Goal: Task Accomplishment & Management: Use online tool/utility

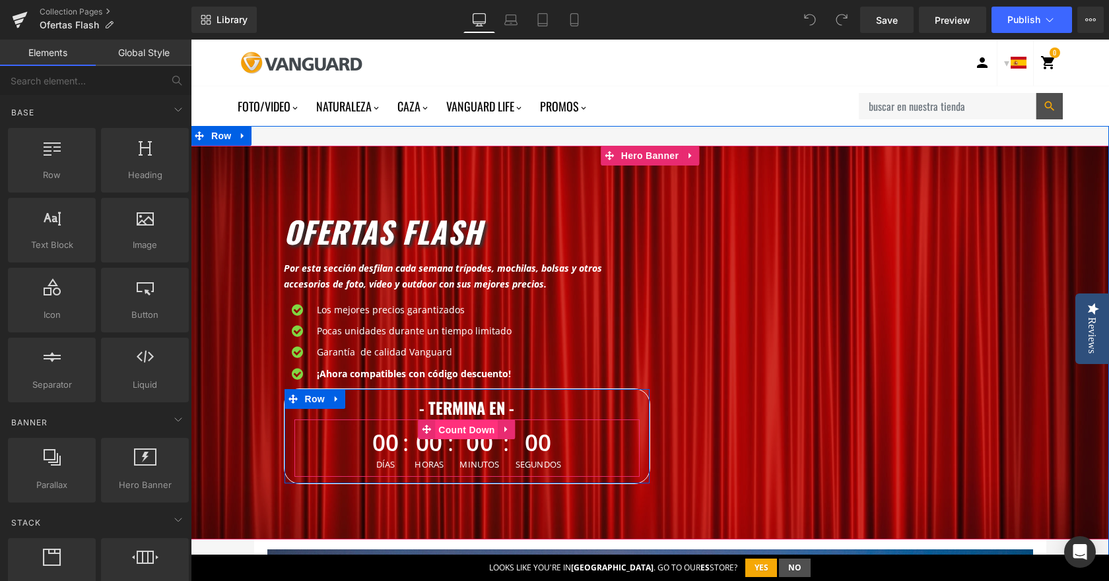
click at [455, 429] on span "Count Down" at bounding box center [466, 430] width 63 height 20
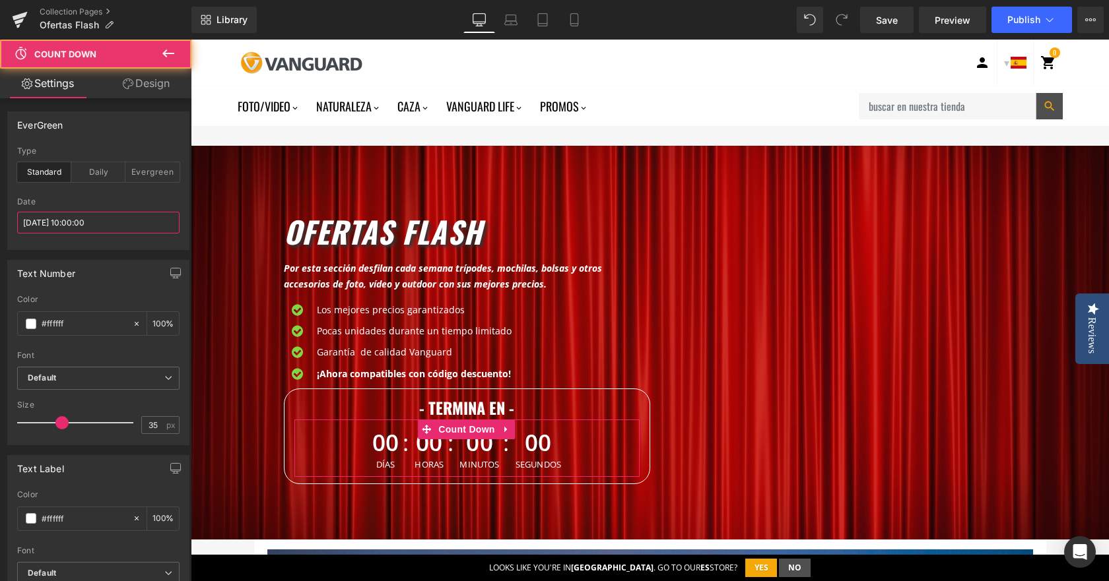
click at [90, 217] on input "[DATE] 10:00:00" at bounding box center [98, 223] width 162 height 22
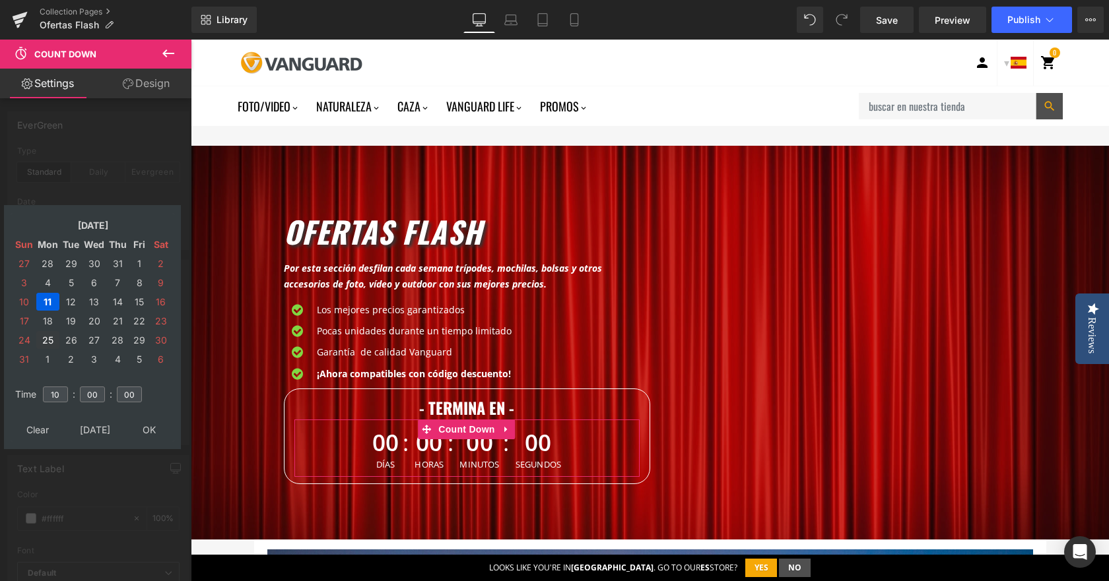
click at [44, 339] on td "25" at bounding box center [47, 340] width 23 height 18
type input "[DATE] 10:00:00"
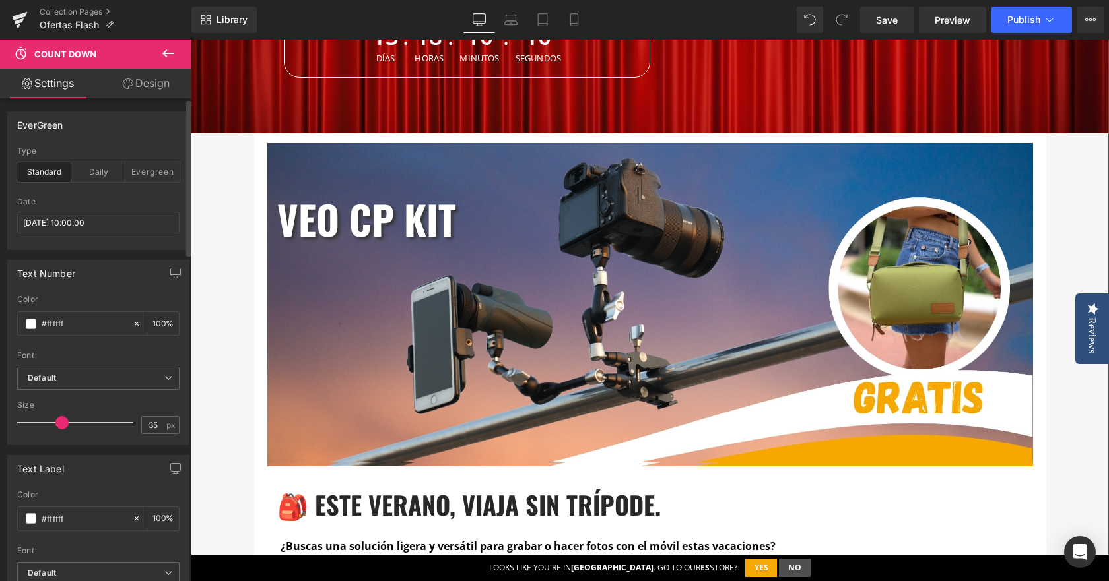
scroll to position [462, 0]
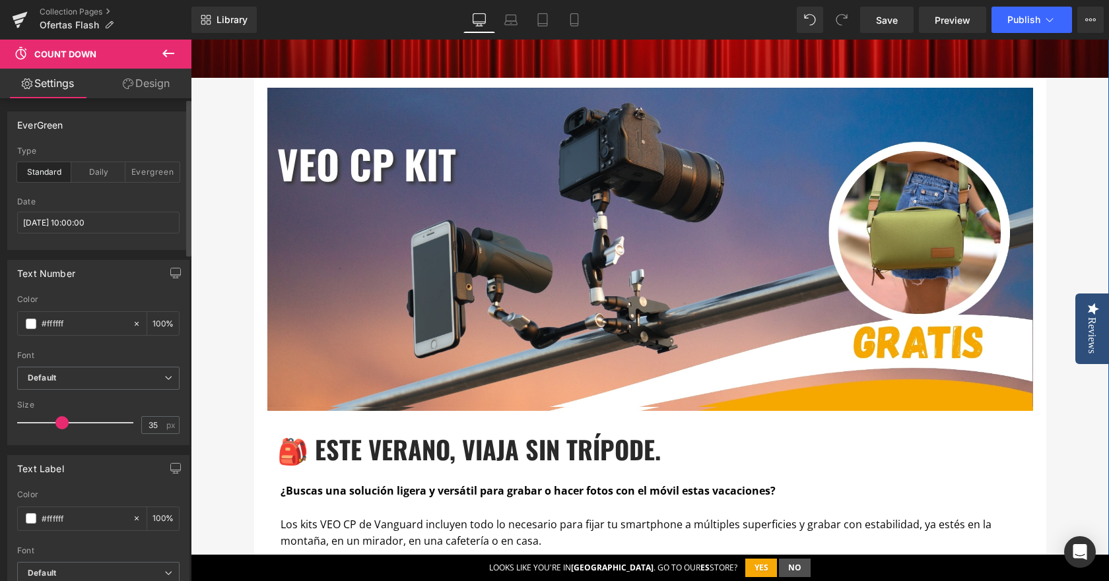
click at [786, 372] on div "VEO CP KIT Heading Row Heading" at bounding box center [650, 249] width 766 height 323
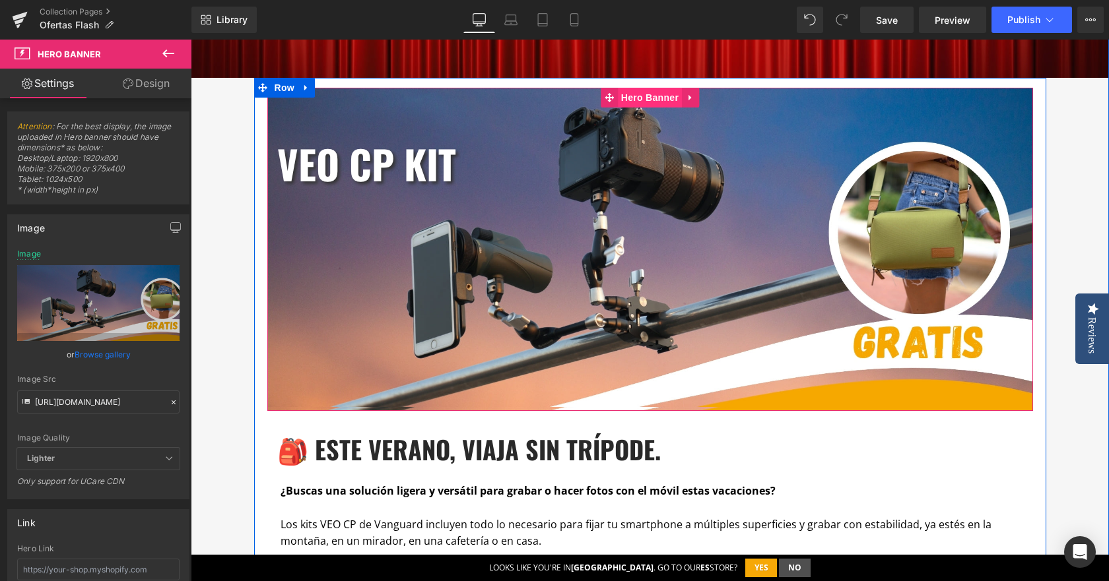
click at [663, 100] on span "Hero Banner" at bounding box center [650, 98] width 64 height 20
click at [638, 98] on span "Hero Banner" at bounding box center [650, 98] width 64 height 20
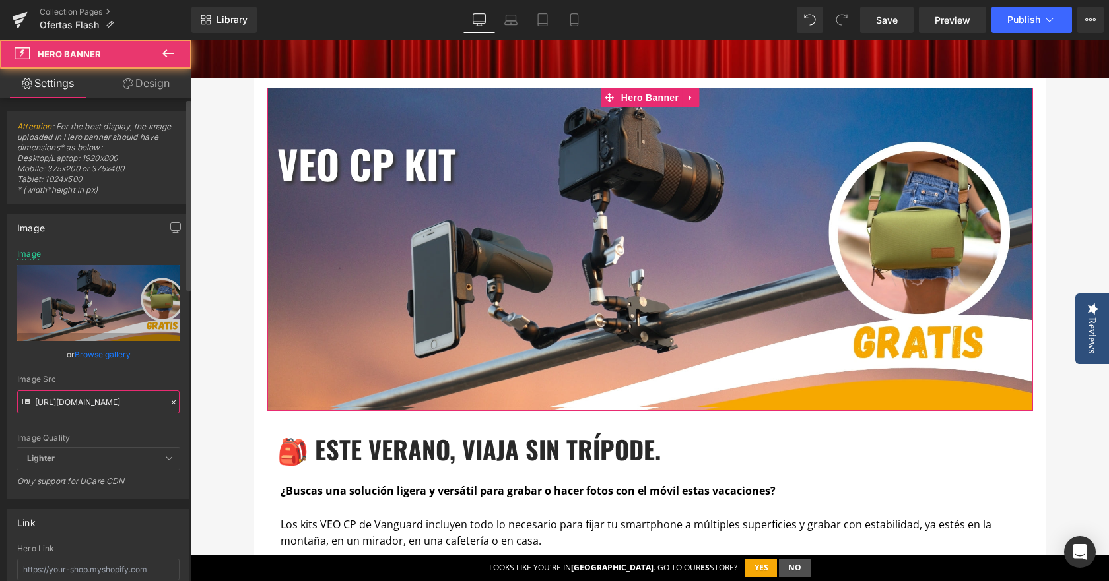
click at [129, 398] on input "[URL][DOMAIN_NAME]" at bounding box center [98, 402] width 162 height 23
paste input "250813c6-12cc-459a-b6fa-c0d65a17e048.jpg?v=1754920133"
type input "[URL][DOMAIN_NAME]"
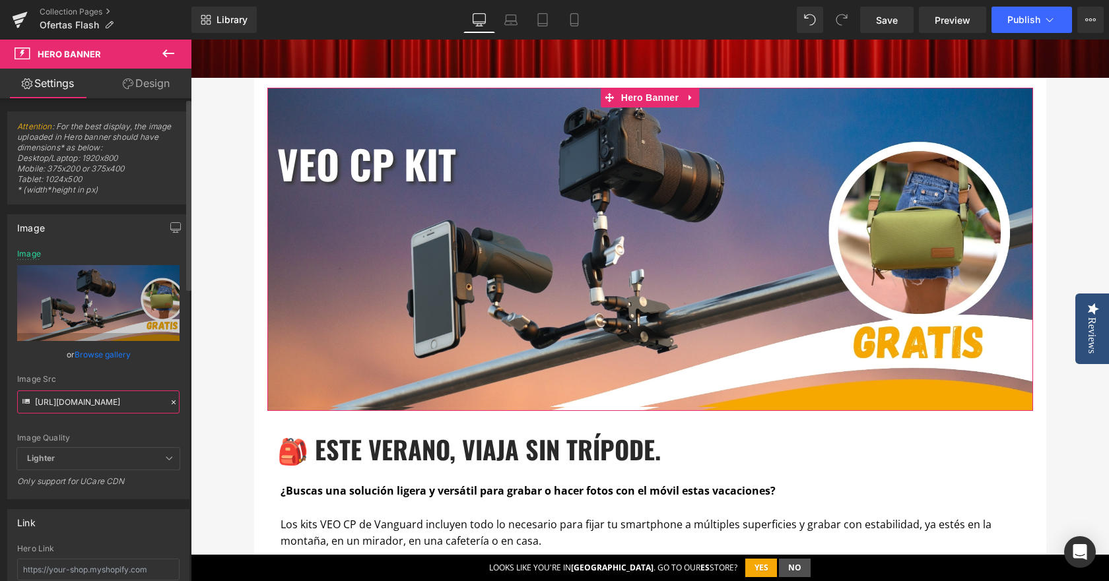
scroll to position [0, 449]
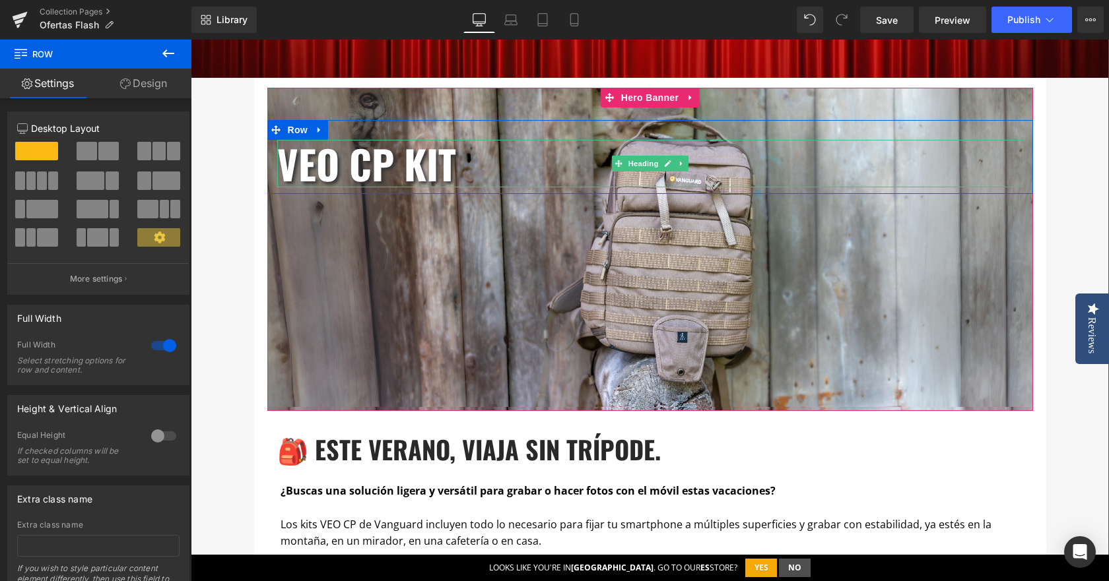
click at [421, 167] on b "VEO CP KIT" at bounding box center [366, 163] width 179 height 59
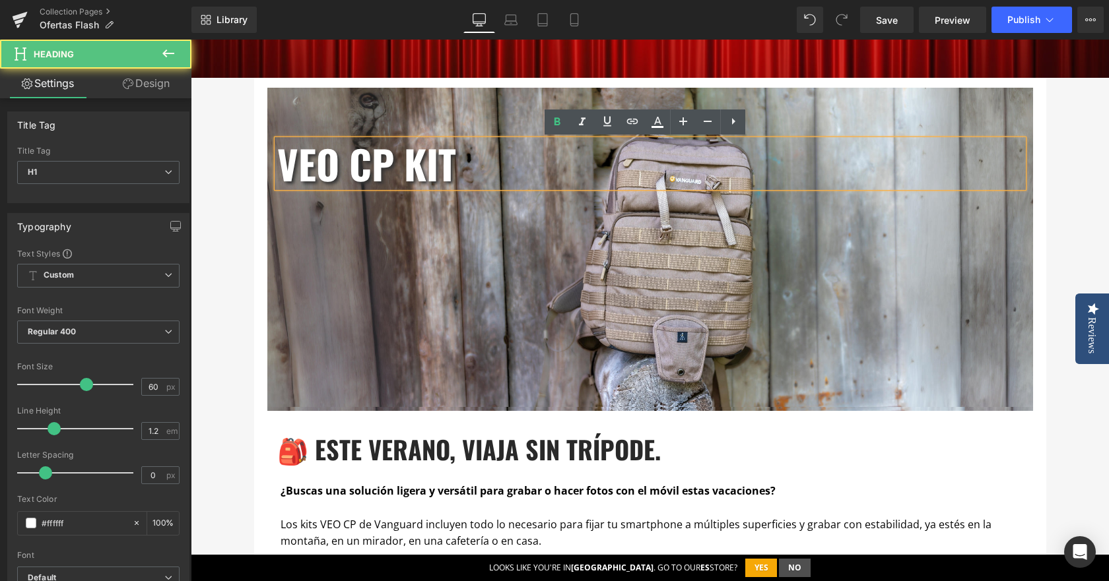
click at [346, 174] on b "VEO CP KIT" at bounding box center [366, 163] width 179 height 59
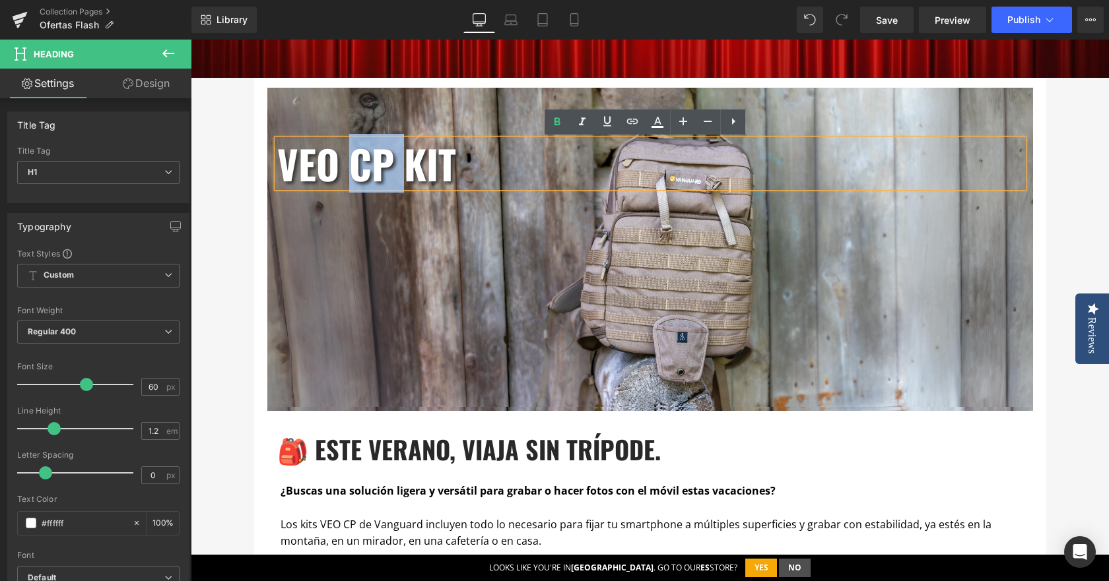
click at [346, 174] on b "VEO CP KIT" at bounding box center [366, 163] width 179 height 59
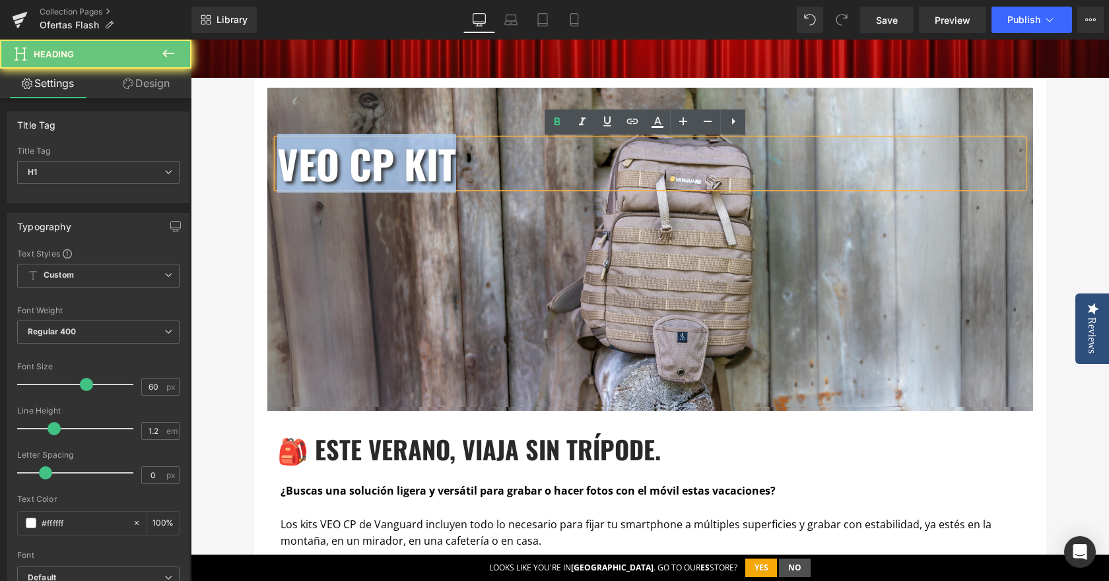
click at [346, 174] on b "VEO CP KIT" at bounding box center [366, 163] width 179 height 59
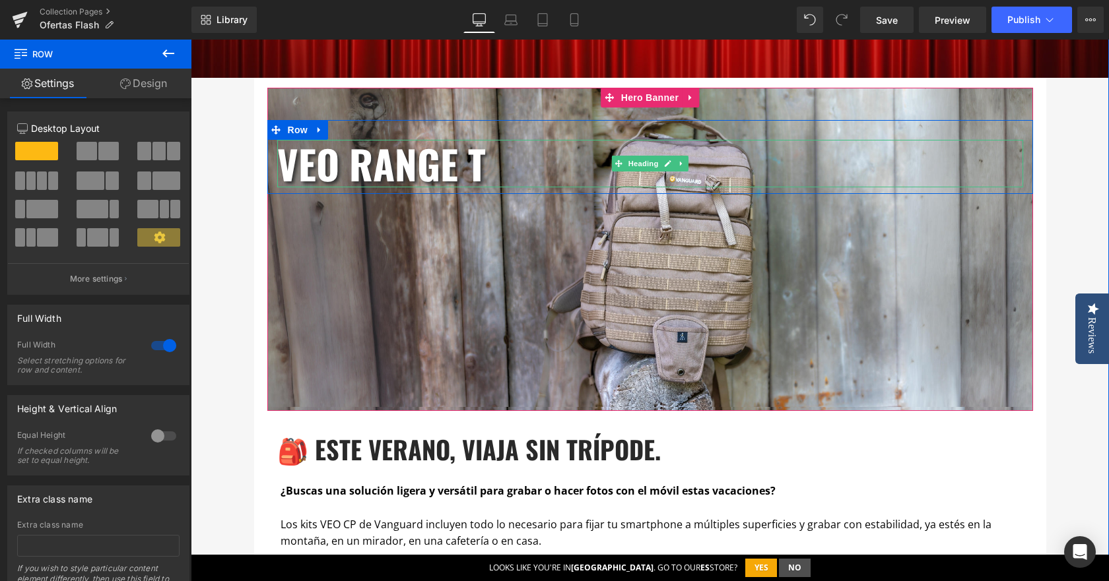
click at [320, 162] on b "VEO RANGE T" at bounding box center [381, 163] width 209 height 59
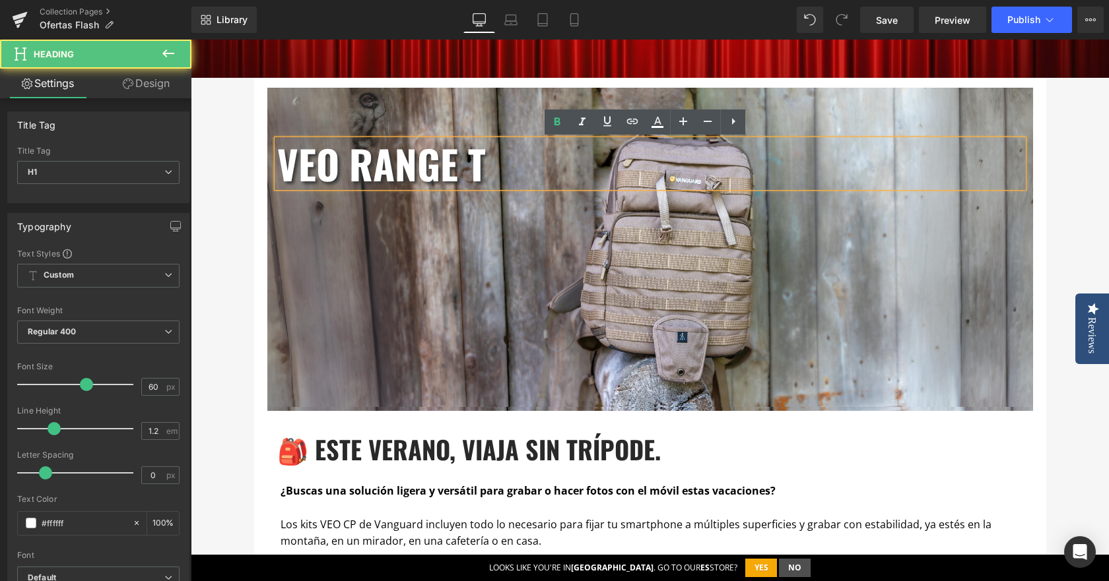
click at [283, 175] on b "VEO RANGE T" at bounding box center [381, 163] width 209 height 59
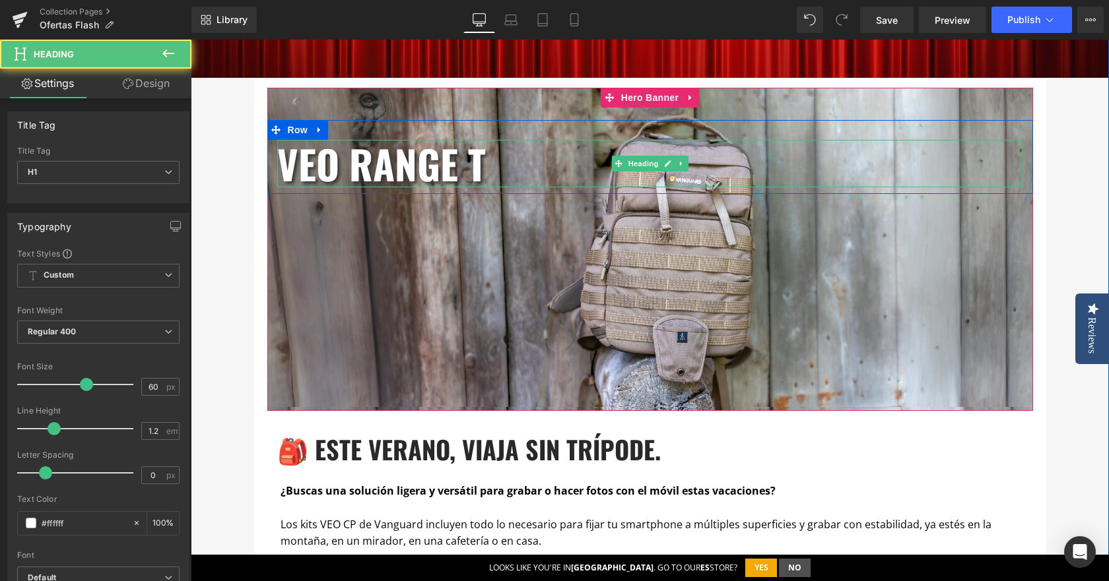
click at [316, 168] on b "VEO RANGE T" at bounding box center [381, 163] width 209 height 59
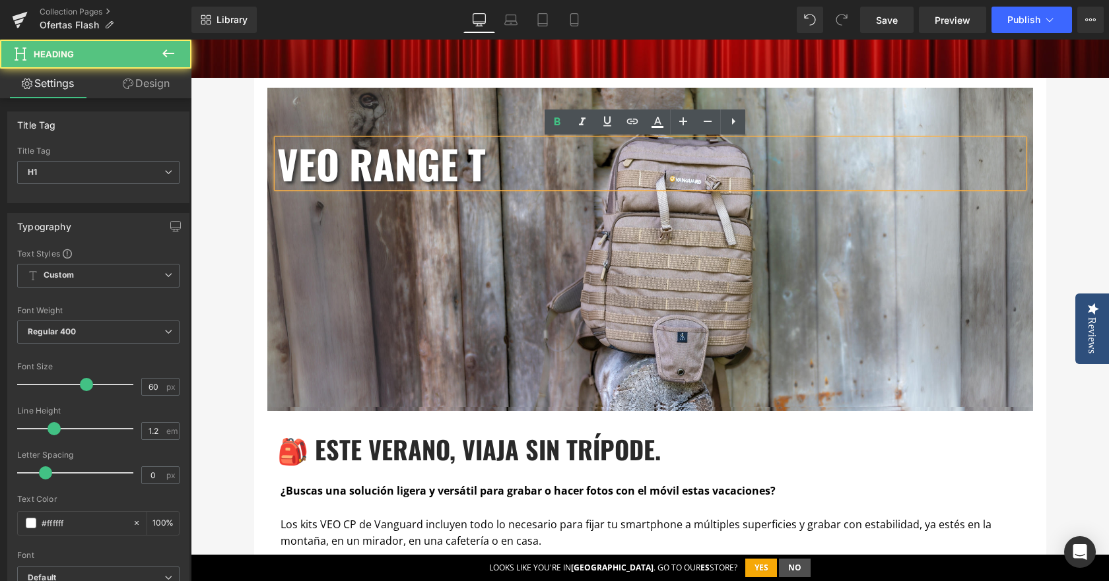
click at [316, 168] on b "VEO RANGE T" at bounding box center [381, 163] width 209 height 59
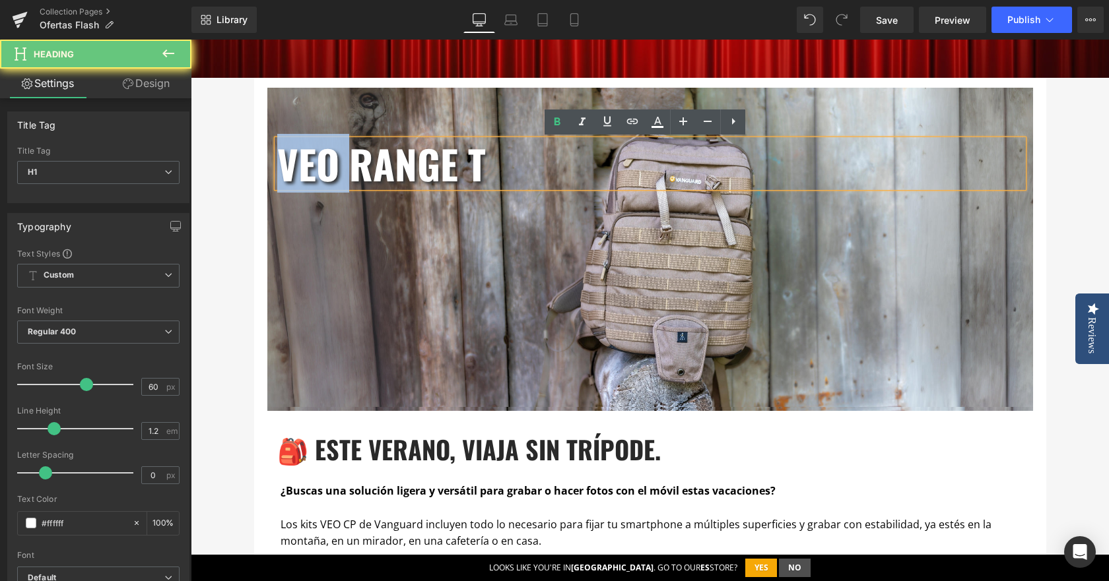
click at [316, 168] on b "VEO RANGE T" at bounding box center [381, 163] width 209 height 59
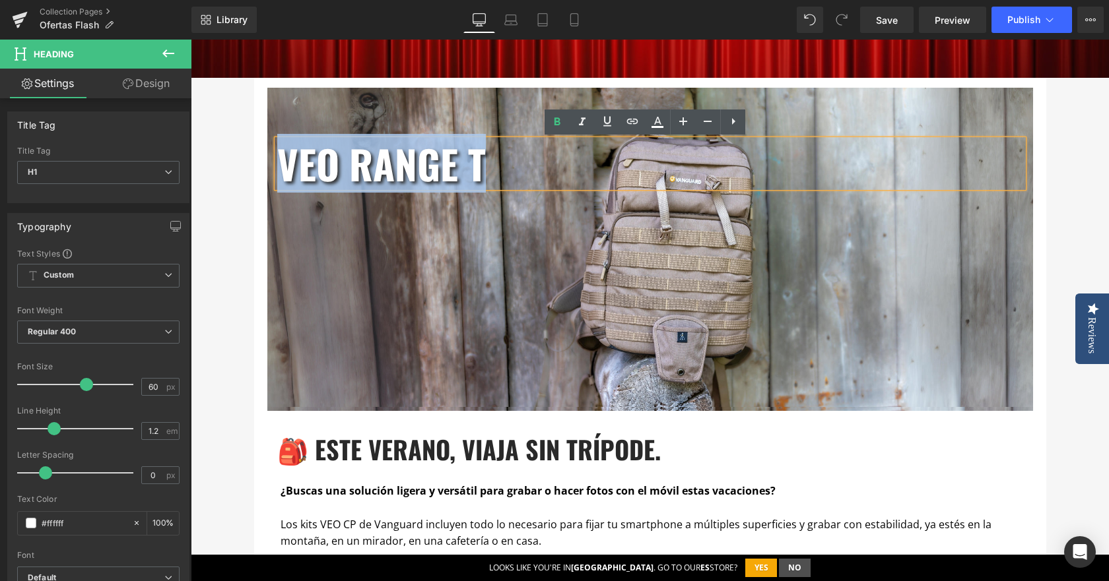
click at [316, 168] on b "VEO RANGE T" at bounding box center [381, 163] width 209 height 59
click at [305, 172] on b "VEO RANGE T" at bounding box center [381, 163] width 209 height 59
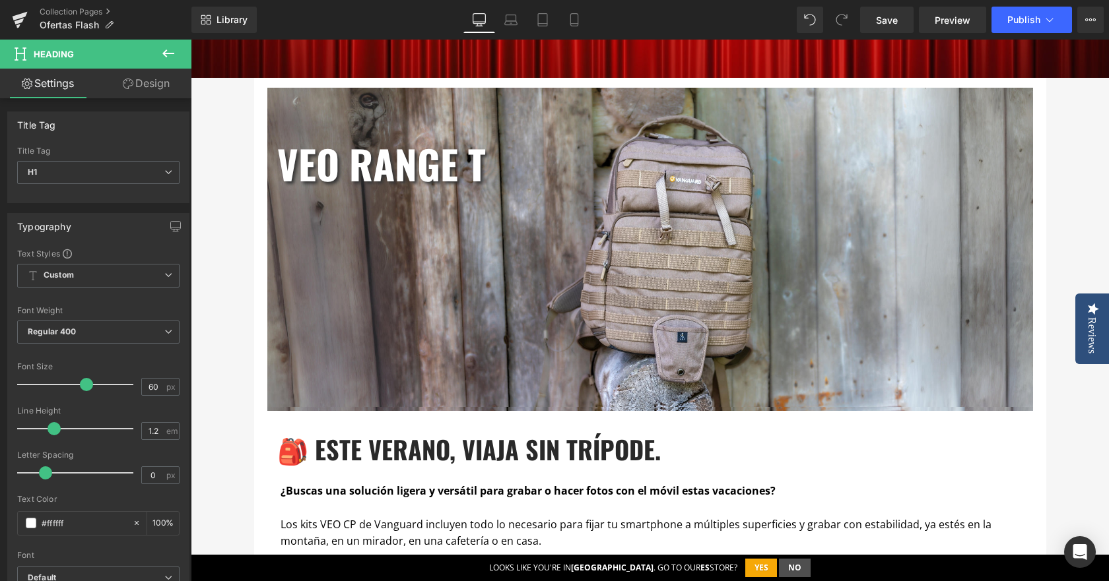
click at [149, 84] on link "Design" at bounding box center [146, 84] width 96 height 30
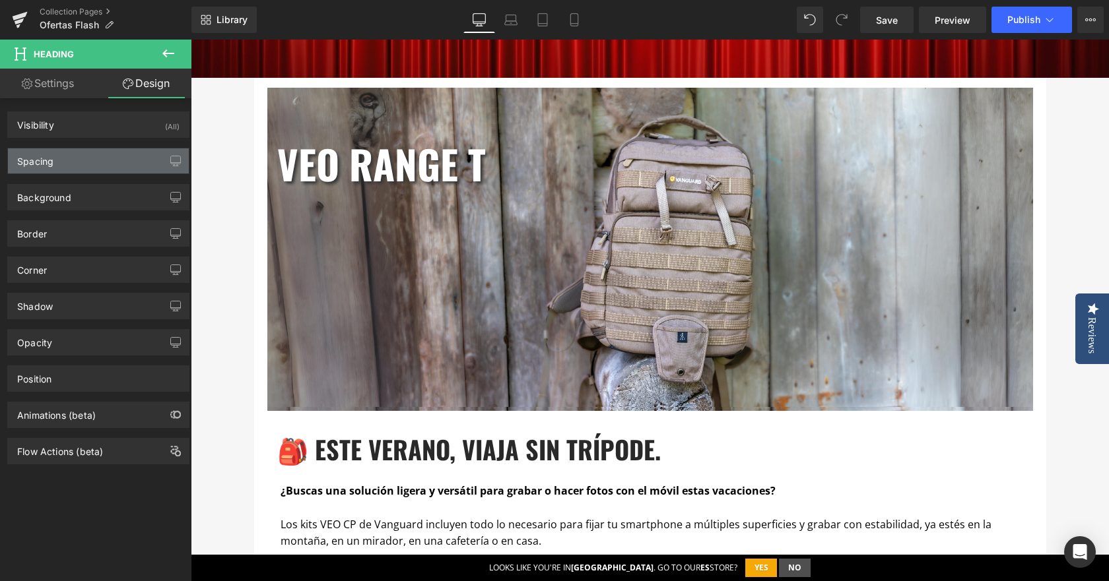
click at [51, 159] on div "Spacing" at bounding box center [35, 158] width 36 height 18
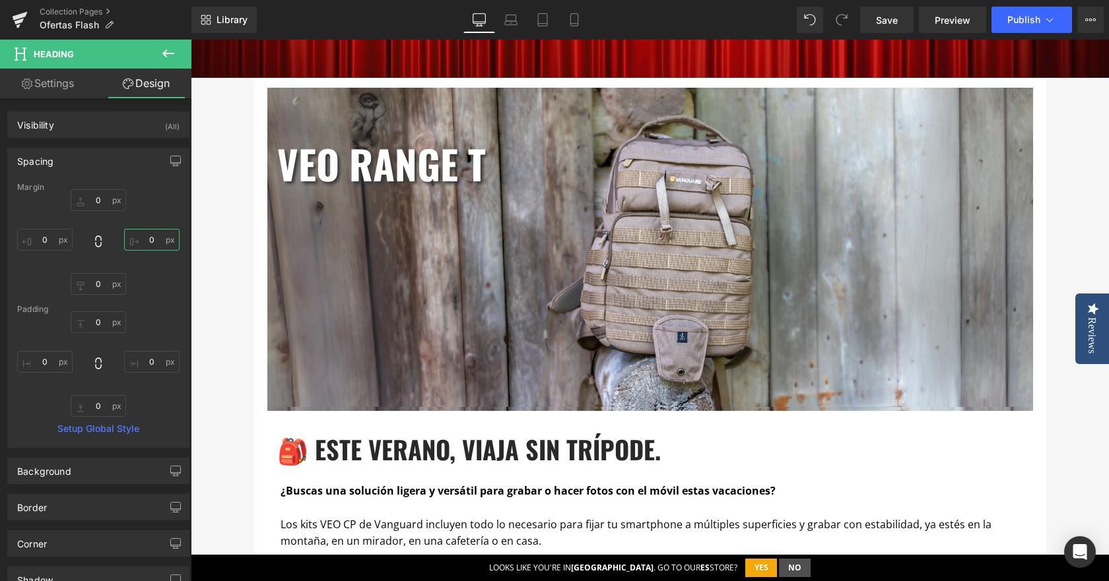
click at [150, 244] on input "text" at bounding box center [151, 240] width 55 height 22
click at [50, 244] on input "text" at bounding box center [44, 240] width 55 height 22
click at [147, 235] on input "text" at bounding box center [151, 240] width 55 height 22
click at [46, 240] on input "text" at bounding box center [44, 240] width 55 height 22
type input "50"
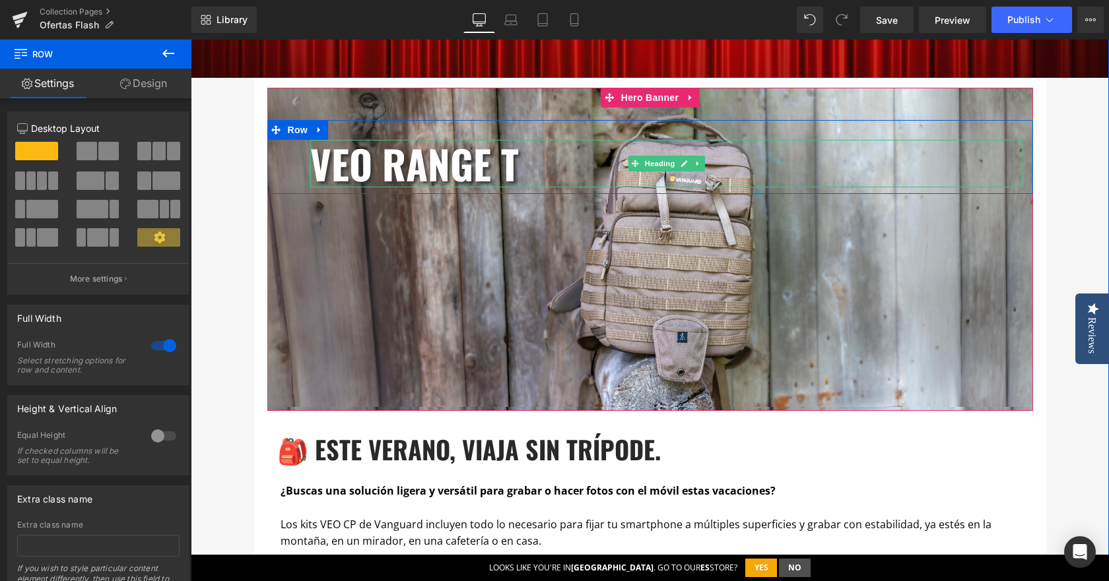
click at [374, 157] on b "VEO RANGE T" at bounding box center [414, 163] width 209 height 59
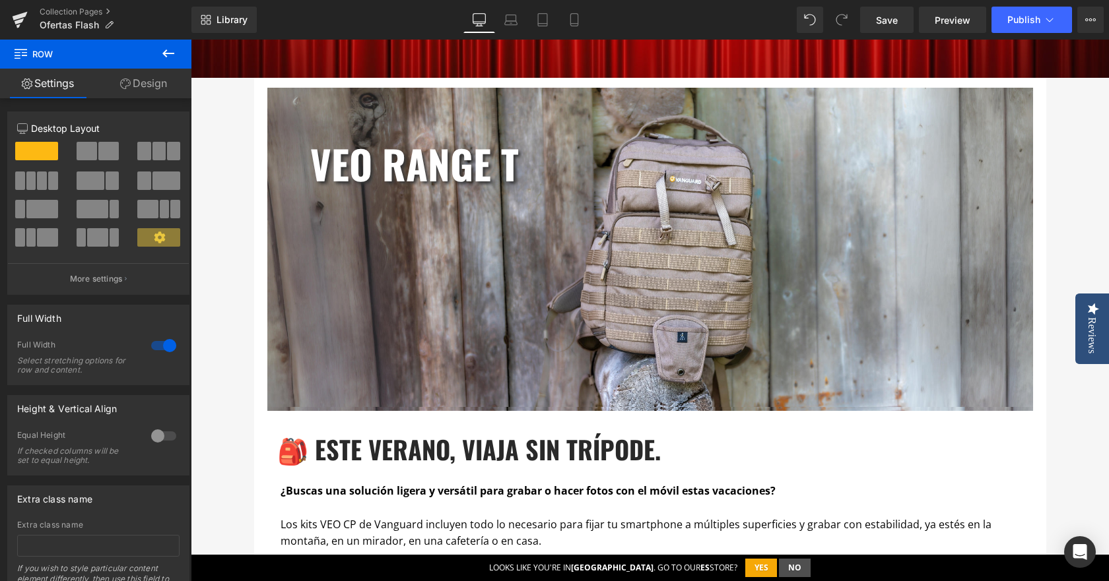
scroll to position [528, 0]
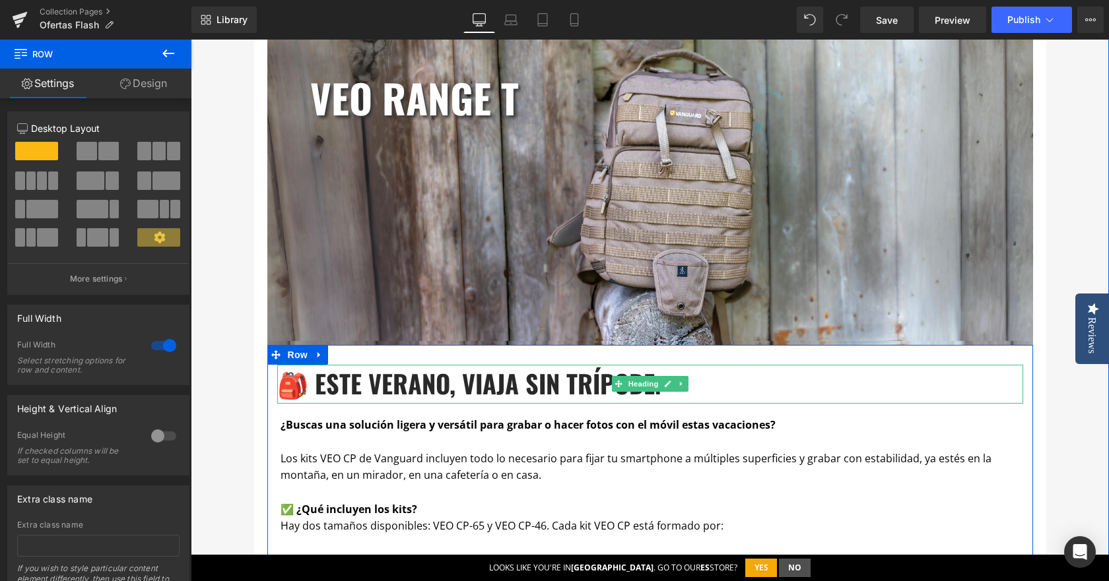
click at [383, 393] on b "🎒 Este verano, viaja sin trípode." at bounding box center [468, 383] width 383 height 37
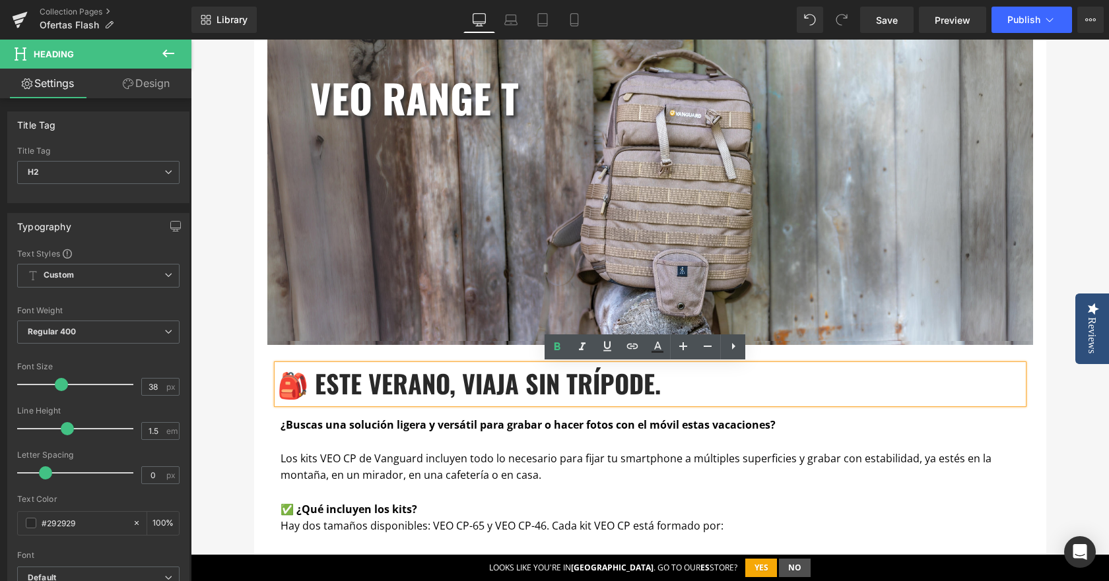
drag, startPoint x: 317, startPoint y: 387, endPoint x: 667, endPoint y: 387, distance: 350.5
click at [667, 387] on h2 "🎒 Este verano, viaja sin trípode." at bounding box center [650, 384] width 746 height 38
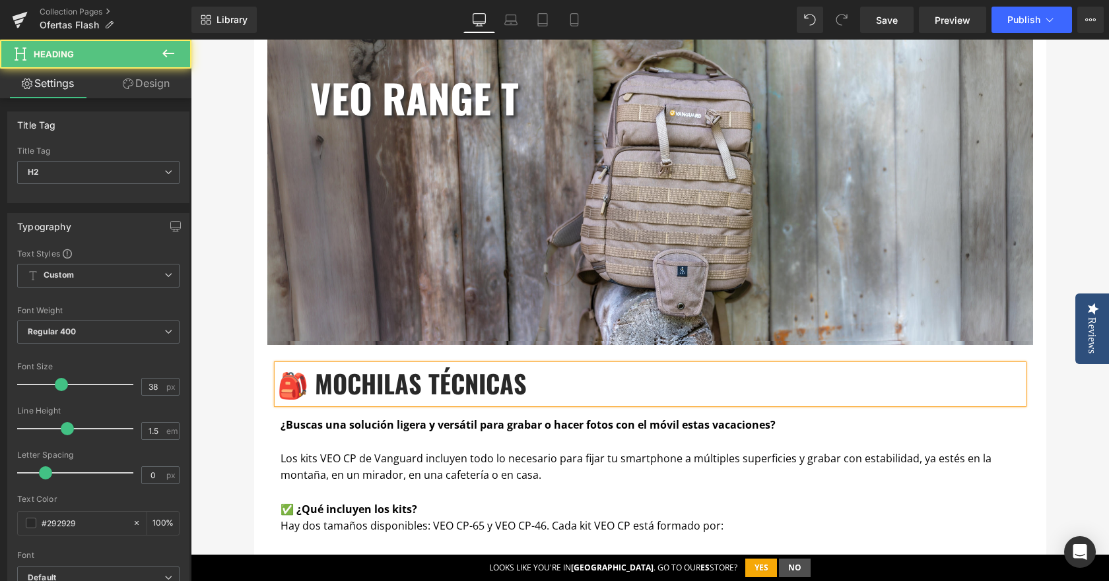
click at [421, 390] on b "🎒 MOCHILAS TÉCNICAS" at bounding box center [401, 383] width 249 height 37
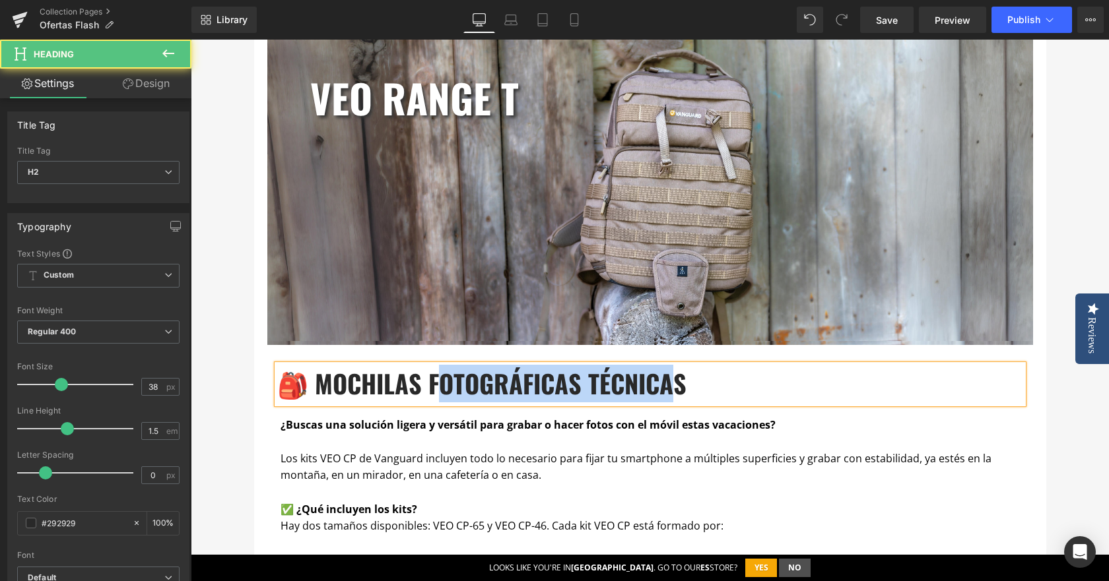
drag, startPoint x: 432, startPoint y: 387, endPoint x: 677, endPoint y: 382, distance: 244.3
click at [677, 382] on b "🎒 MOCHILAS FOTOGRÁFICAS TÉCNICAS" at bounding box center [481, 383] width 409 height 37
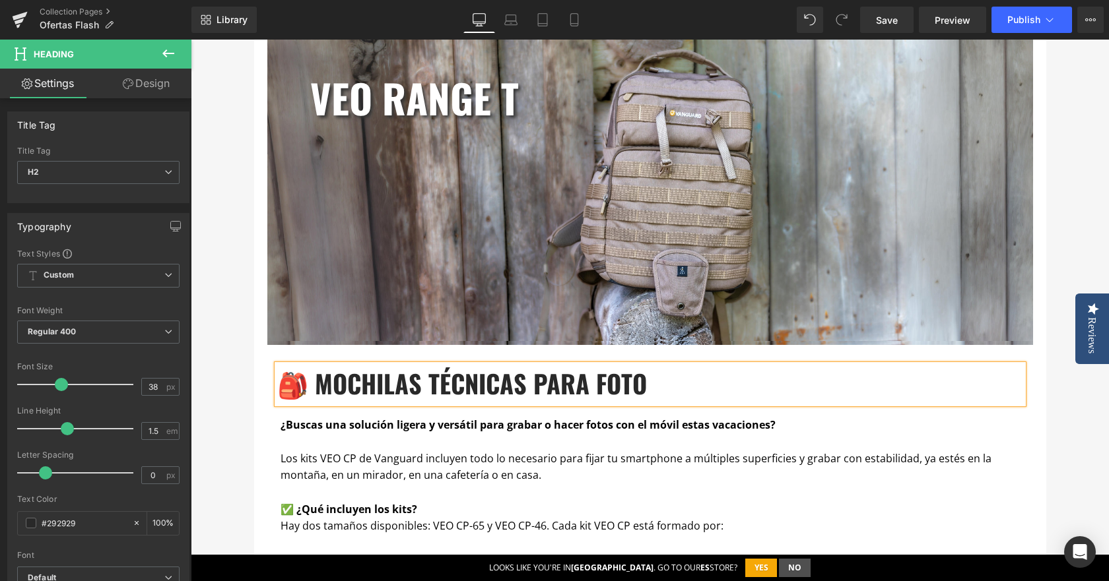
click at [480, 386] on b "🎒 MOCHILAS TÉCNICAS PARA FOTO" at bounding box center [462, 383] width 370 height 37
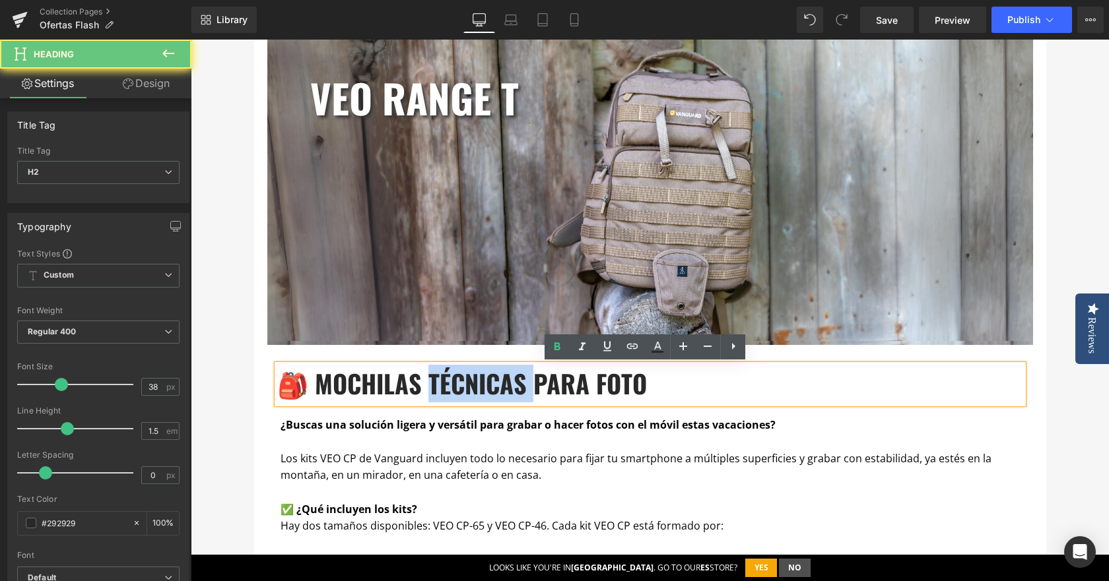
click at [479, 386] on b "🎒 MOCHILAS TÉCNICAS PARA FOTO" at bounding box center [462, 383] width 370 height 37
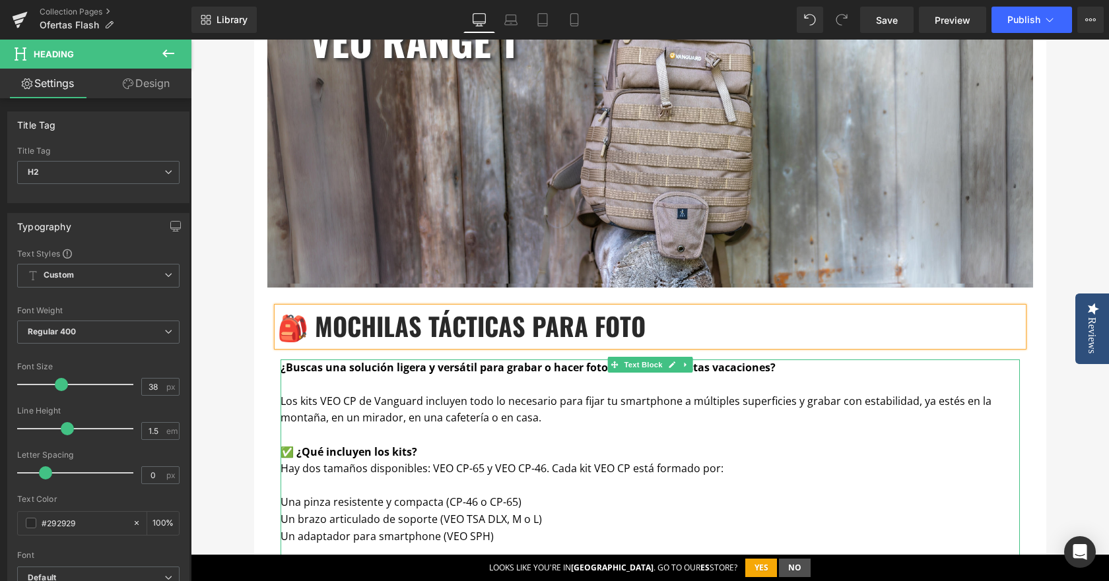
scroll to position [660, 0]
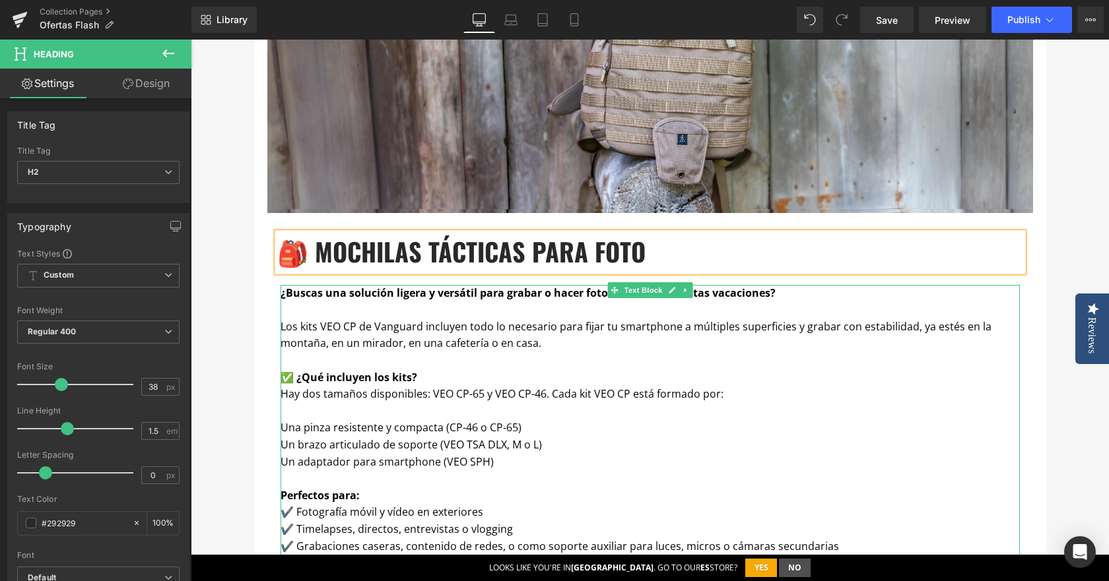
click at [434, 352] on p "L os kits VEO CP de Vanguard incluyen todo lo necesario para fijar tu smartphon…" at bounding box center [650, 336] width 739 height 34
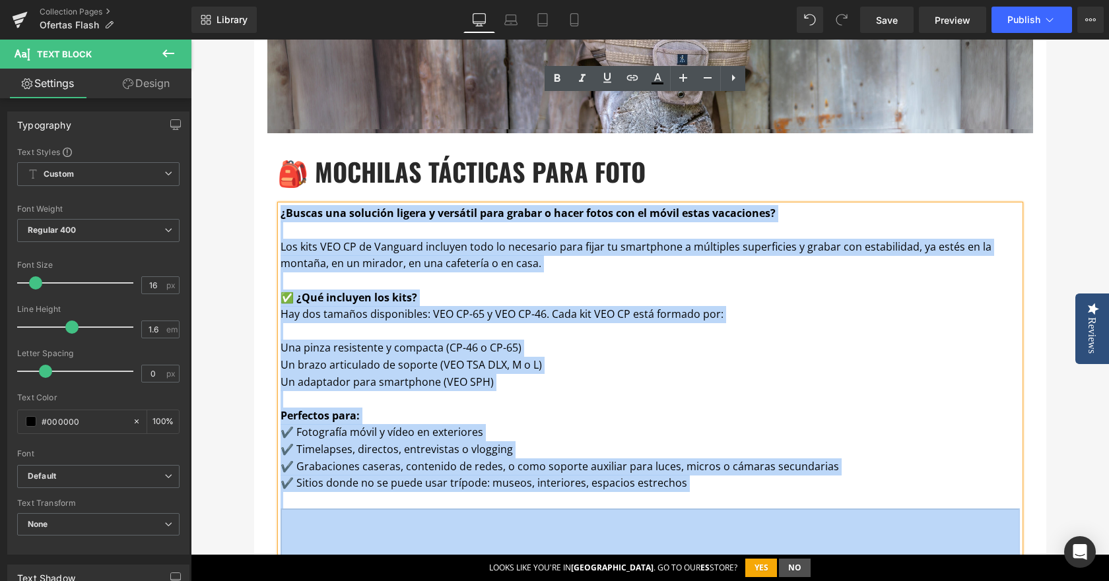
scroll to position [858, 0]
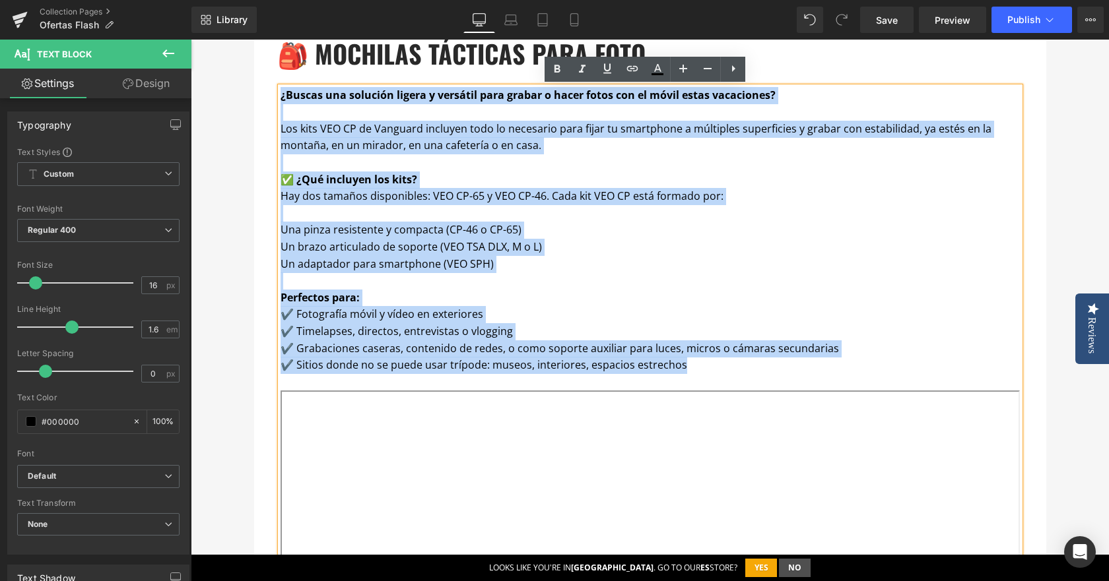
drag, startPoint x: 276, startPoint y: 294, endPoint x: 700, endPoint y: 362, distance: 429.1
click at [700, 362] on div "¿Buscas una solución ligera y versátil para grabar o hacer fotos con el móvil e…" at bounding box center [650, 497] width 739 height 821
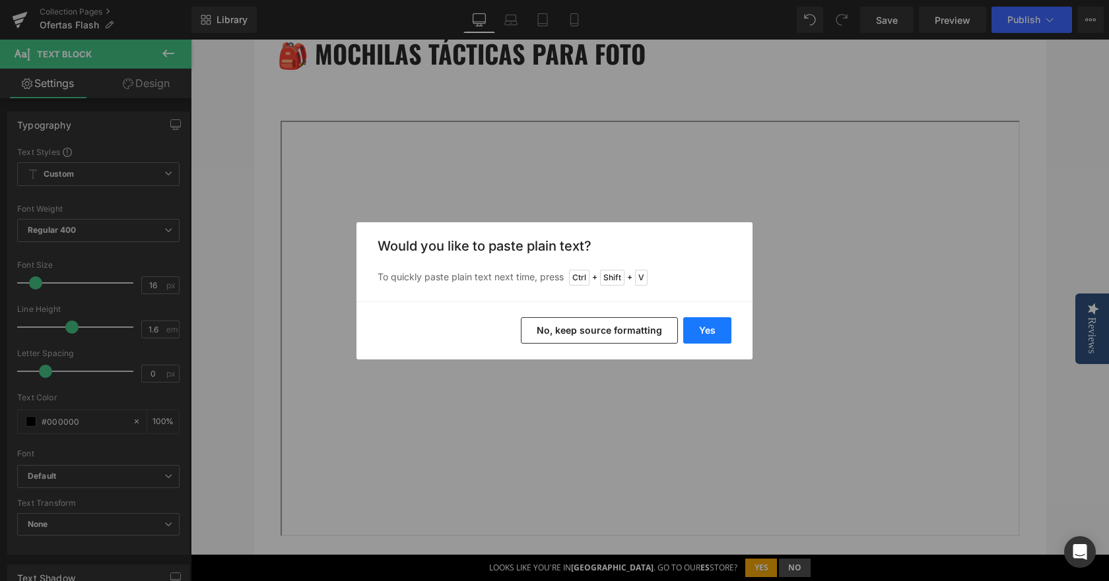
click at [717, 324] on button "Yes" at bounding box center [707, 330] width 48 height 26
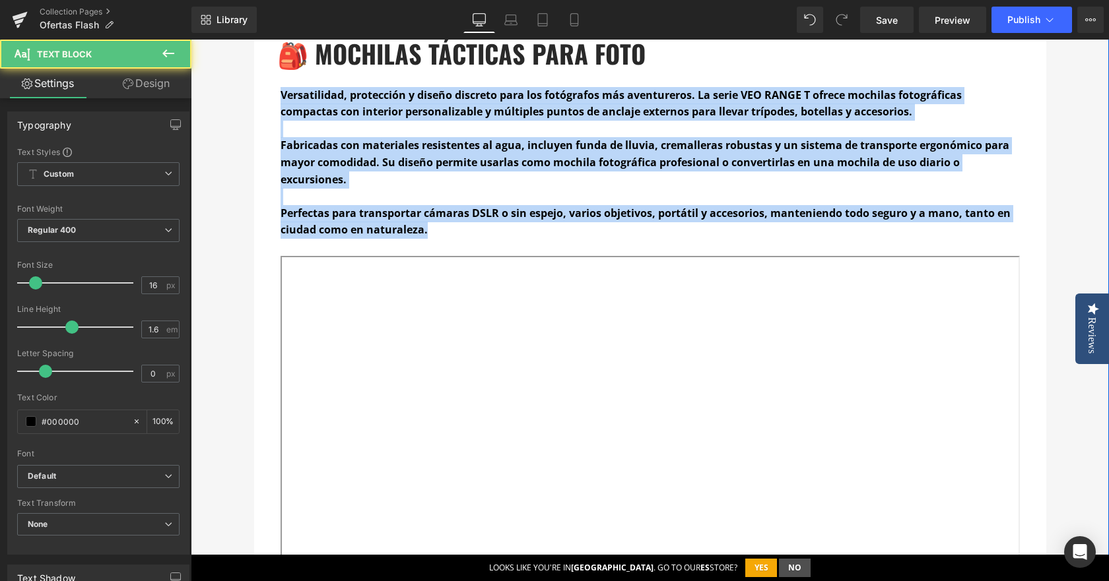
drag, startPoint x: 487, startPoint y: 227, endPoint x: 242, endPoint y: 71, distance: 290.6
click at [242, 71] on div "OFERTAS FLASH Heading Por esta sección desfilan cada semana trípodes, mochilas,…" at bounding box center [650, 505] width 918 height 2434
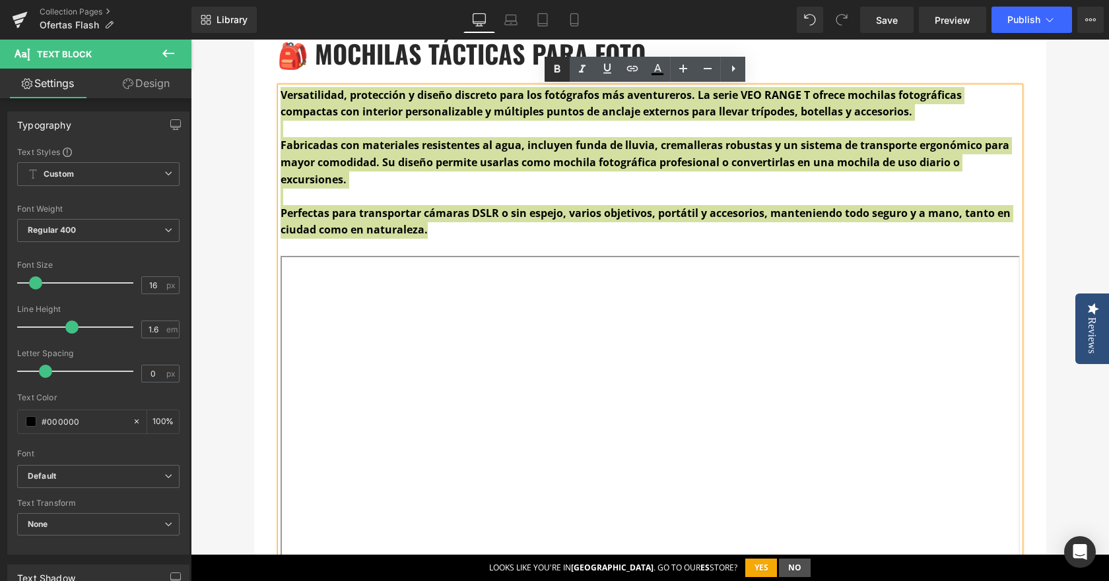
click at [556, 60] on link at bounding box center [557, 69] width 25 height 25
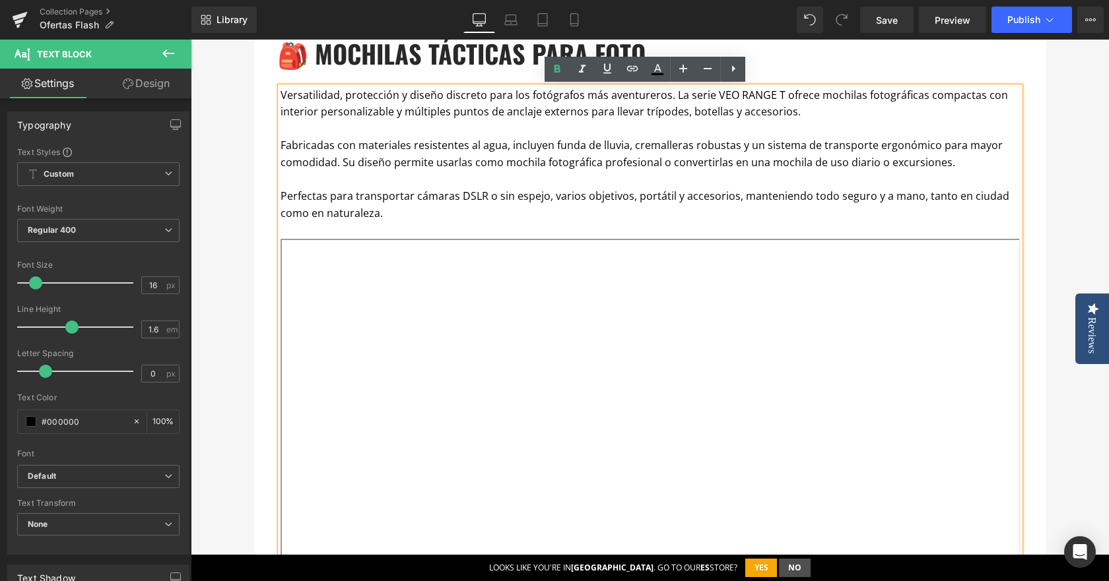
click at [454, 213] on p "Perfectas para transportar cámaras DSLR o sin espejo, varios objetivos, portáti…" at bounding box center [650, 205] width 739 height 34
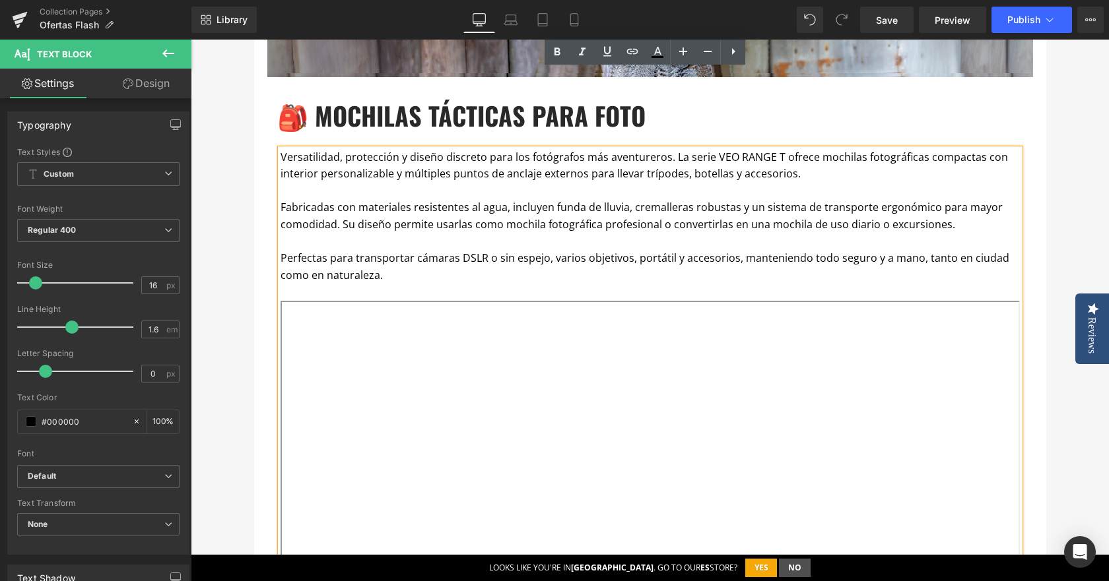
scroll to position [792, 0]
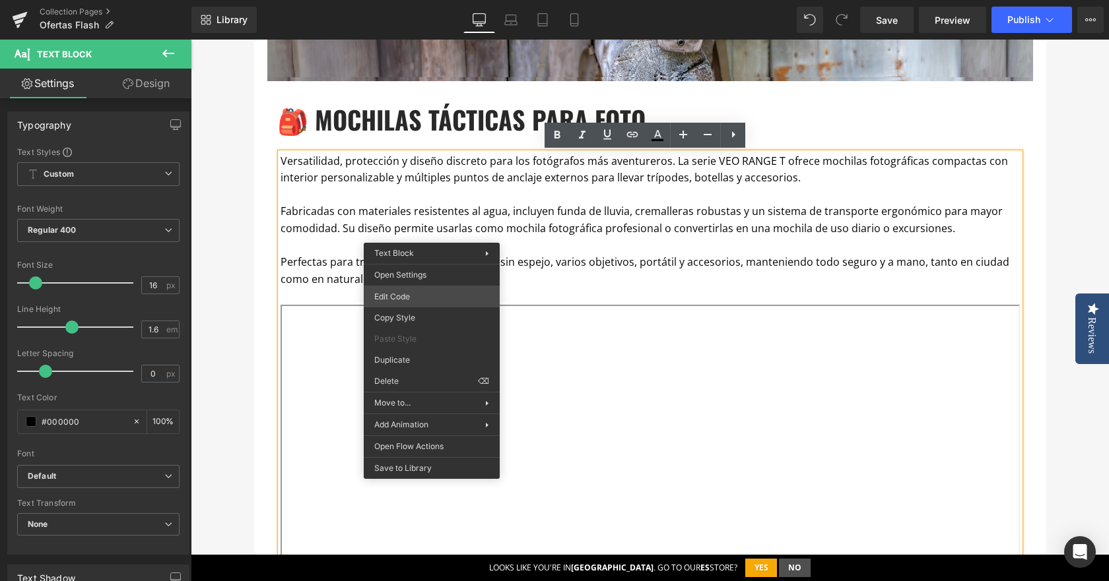
click at [446, 0] on div "Hero Banner You are previewing how the will restyle your page. You can not edit…" at bounding box center [554, 0] width 1109 height 0
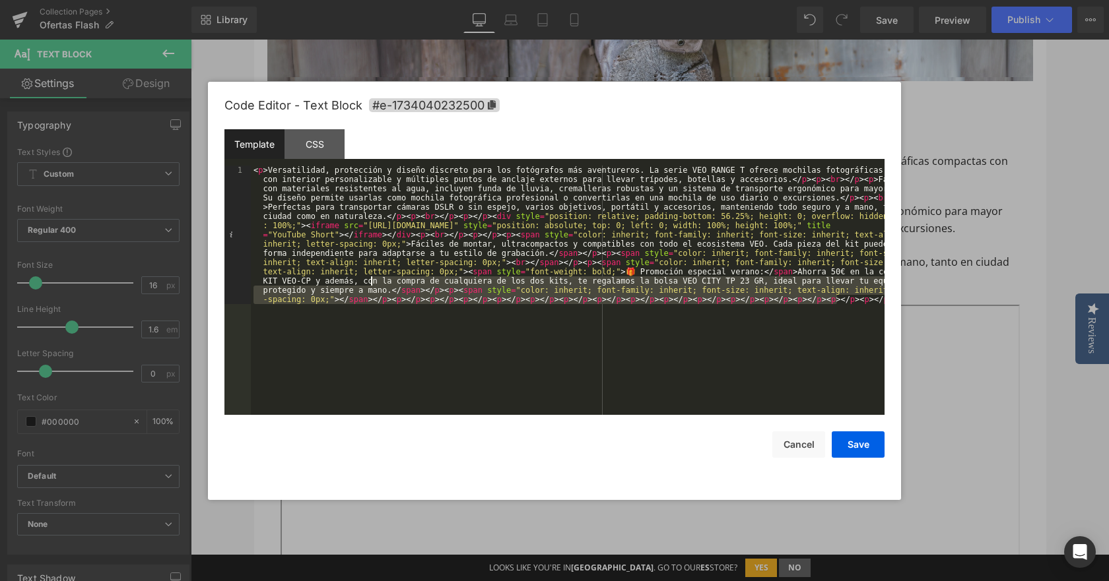
drag, startPoint x: 858, startPoint y: 300, endPoint x: 373, endPoint y: 277, distance: 485.6
click at [373, 277] on div "< p > Versatilidad, protección y diseño discreto para los fotógrafos más aventu…" at bounding box center [568, 429] width 634 height 527
click at [717, 309] on div "< p > Versatilidad, protección y diseño discreto para los fotógrafos más aventu…" at bounding box center [568, 290] width 634 height 249
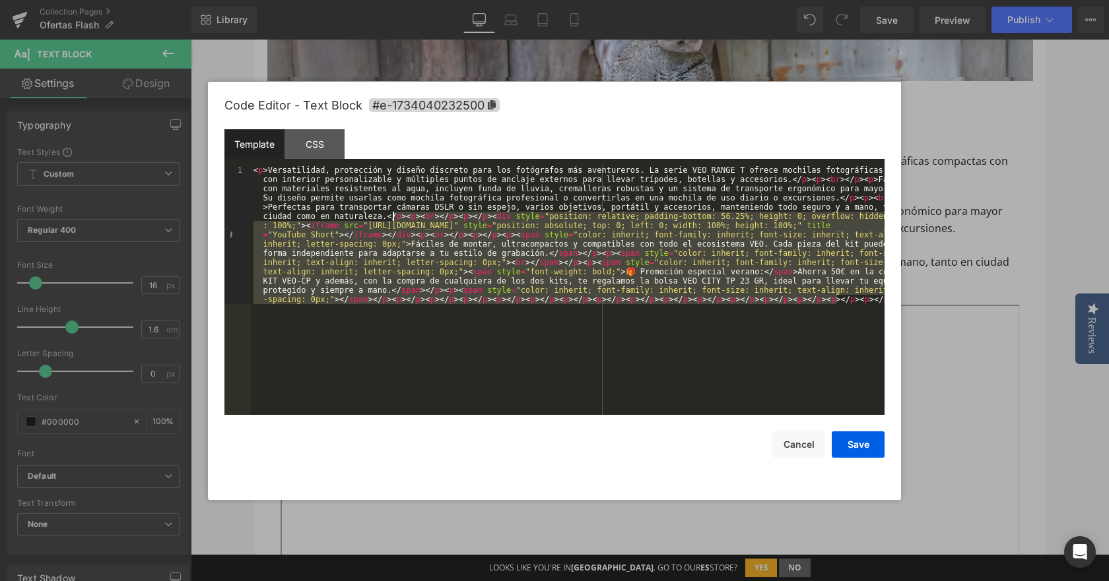
drag, startPoint x: 855, startPoint y: 300, endPoint x: 391, endPoint y: 216, distance: 472.3
click at [391, 216] on div "< p > Versatilidad, protección y diseño discreto para los fotógrafos más aventu…" at bounding box center [568, 429] width 634 height 527
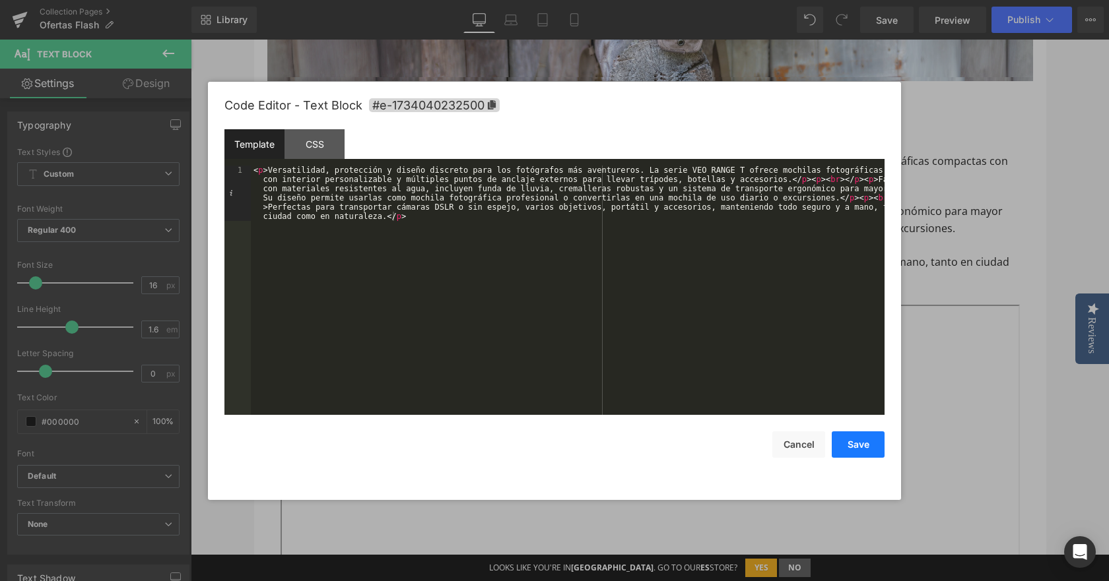
click at [851, 451] on button "Save" at bounding box center [858, 445] width 53 height 26
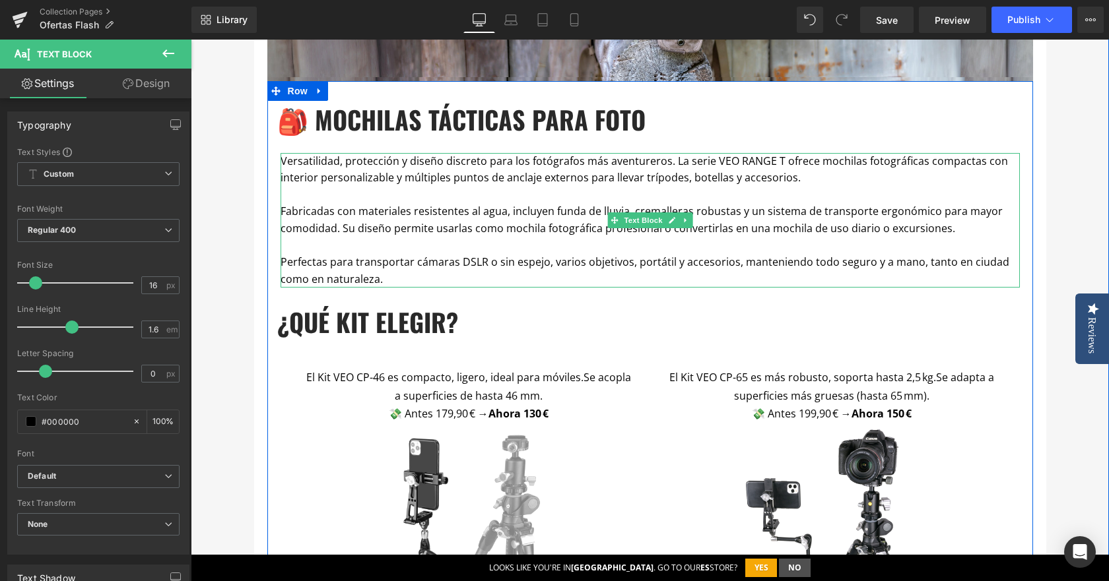
click at [369, 269] on p "Perfectas para transportar cámaras DSLR o sin espejo, varios objetivos, portáti…" at bounding box center [650, 271] width 739 height 34
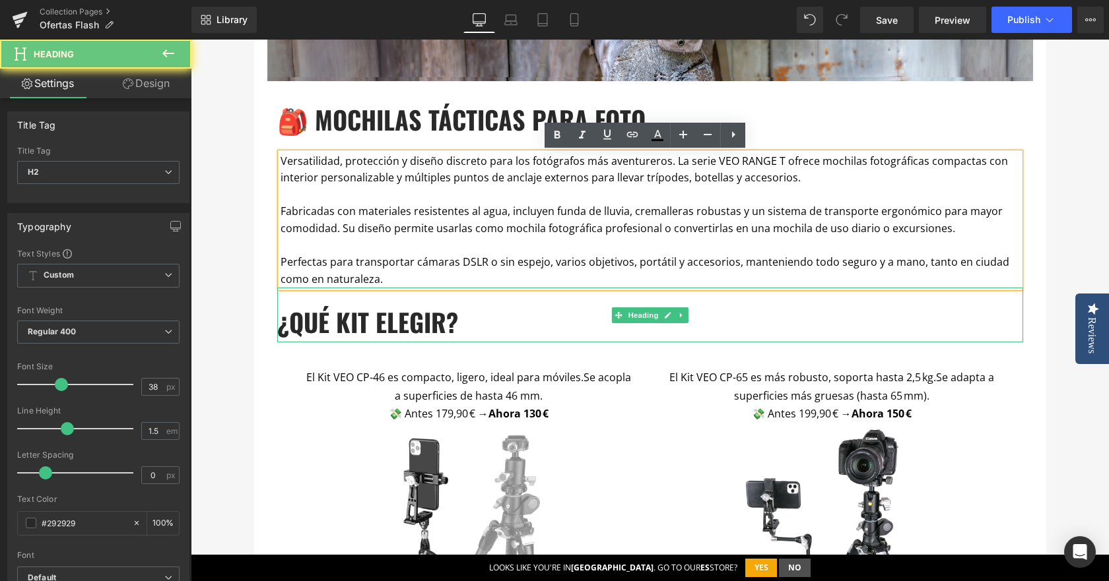
click at [343, 312] on b "¿qUÉ KIT ELEGIR?" at bounding box center [367, 322] width 181 height 37
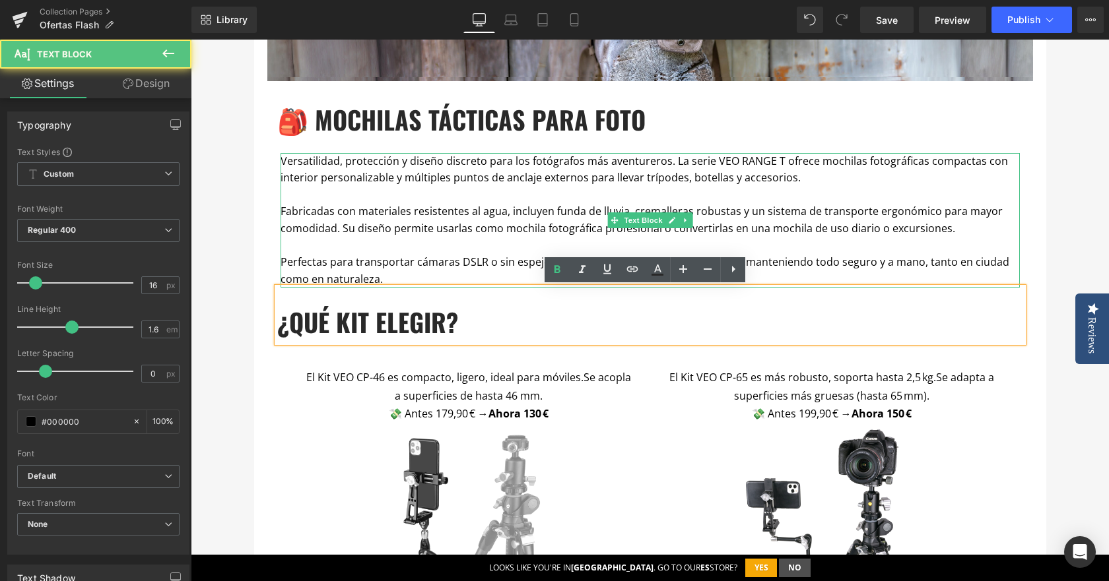
click at [382, 251] on p at bounding box center [650, 246] width 739 height 17
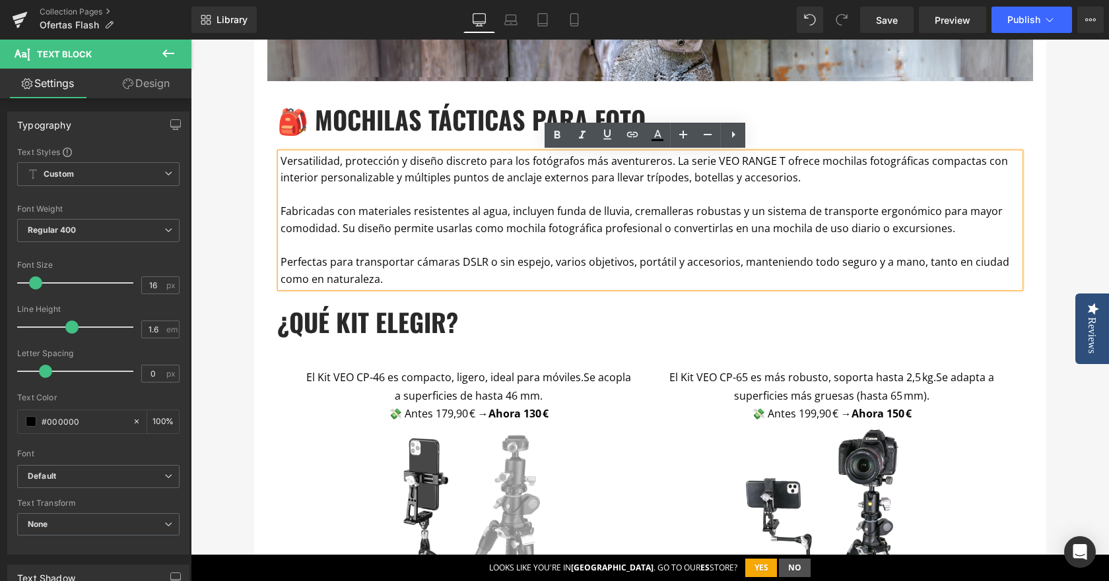
click at [349, 317] on b "¿qUÉ KIT ELEGIR?" at bounding box center [367, 322] width 181 height 37
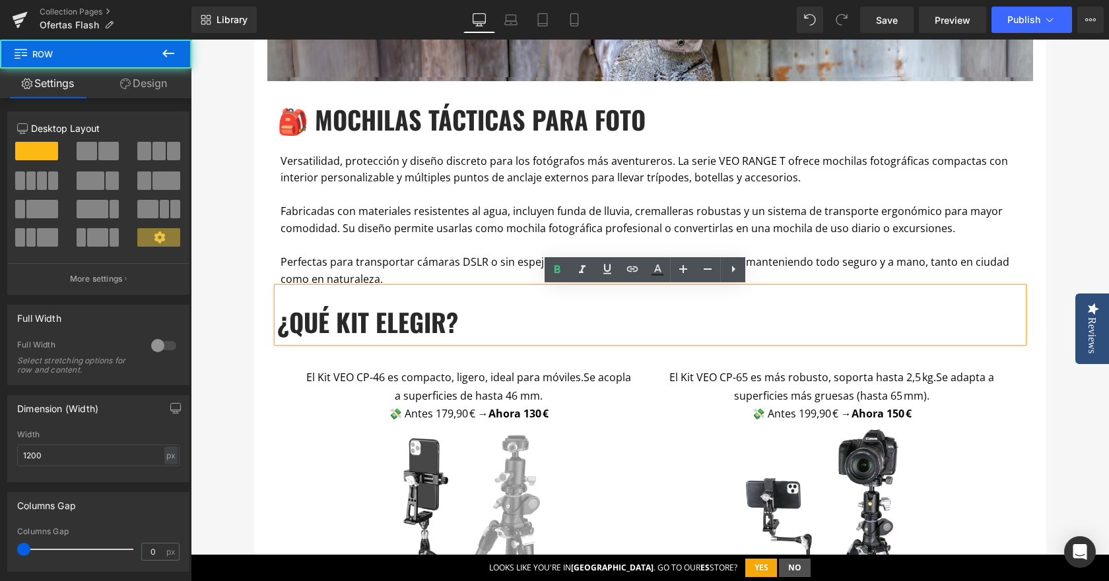
click at [254, 121] on div "VEO RANGE T Heading Row Heading Hero Banner 🎒 MOCHILAS TÁCTICAS PARA FOTO Headi…" at bounding box center [650, 492] width 792 height 1489
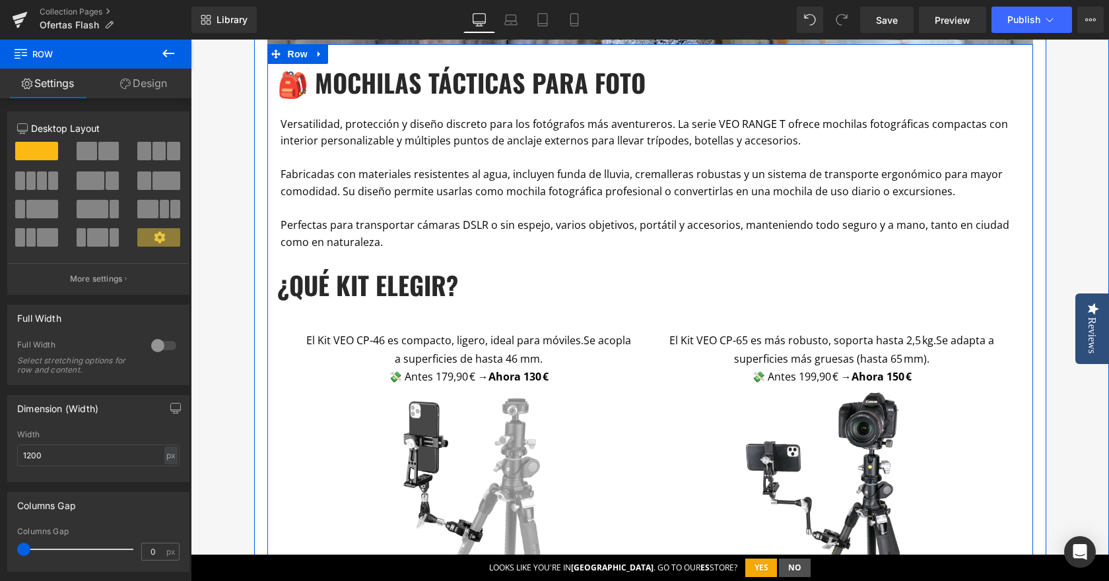
scroll to position [858, 0]
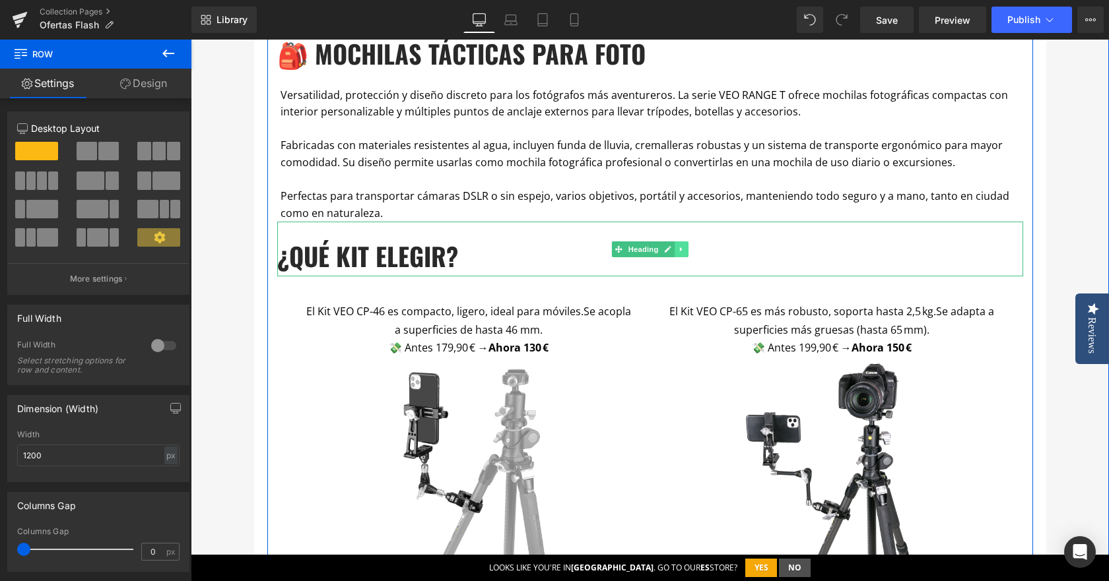
click at [677, 255] on link at bounding box center [682, 250] width 14 height 16
click at [684, 253] on link at bounding box center [688, 250] width 14 height 16
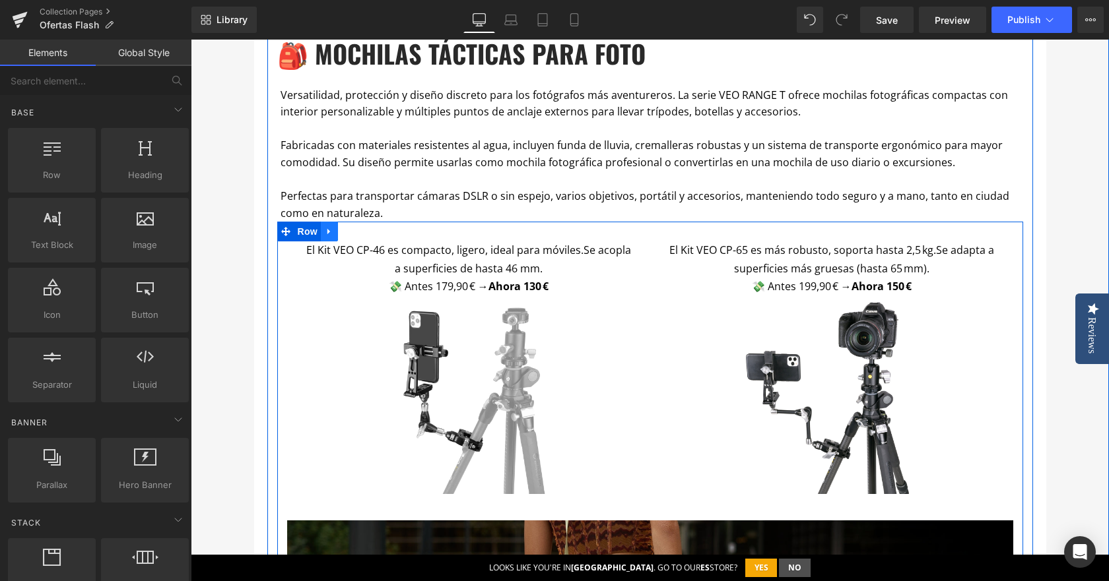
click at [327, 234] on icon at bounding box center [329, 232] width 9 height 10
click at [359, 232] on icon at bounding box center [363, 231] width 9 height 9
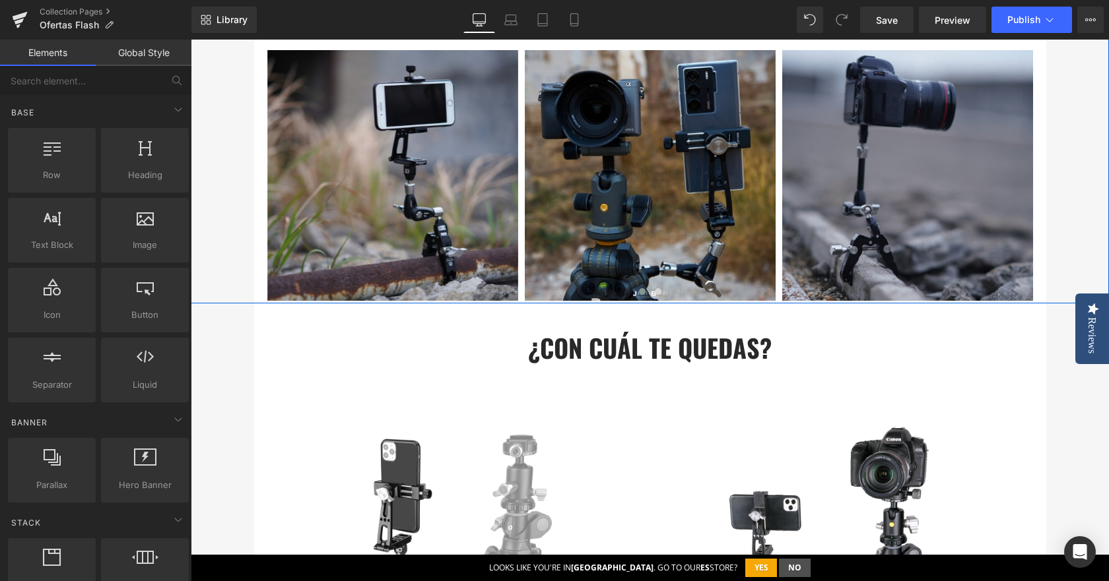
scroll to position [660, 0]
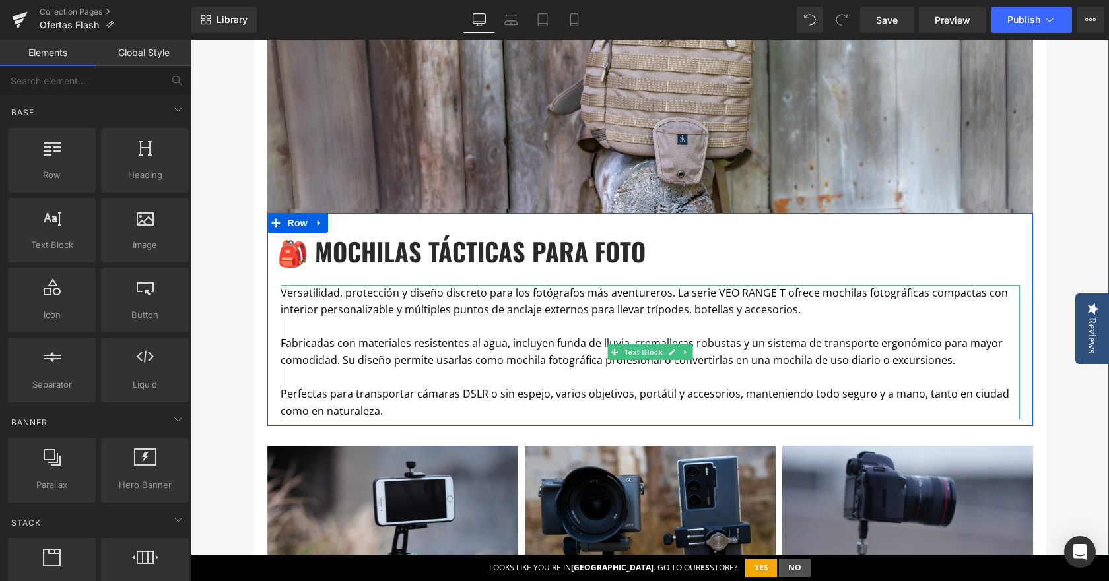
click at [398, 412] on p "Perfectas para transportar cámaras DSLR o sin espejo, varios objetivos, portáti…" at bounding box center [650, 403] width 739 height 34
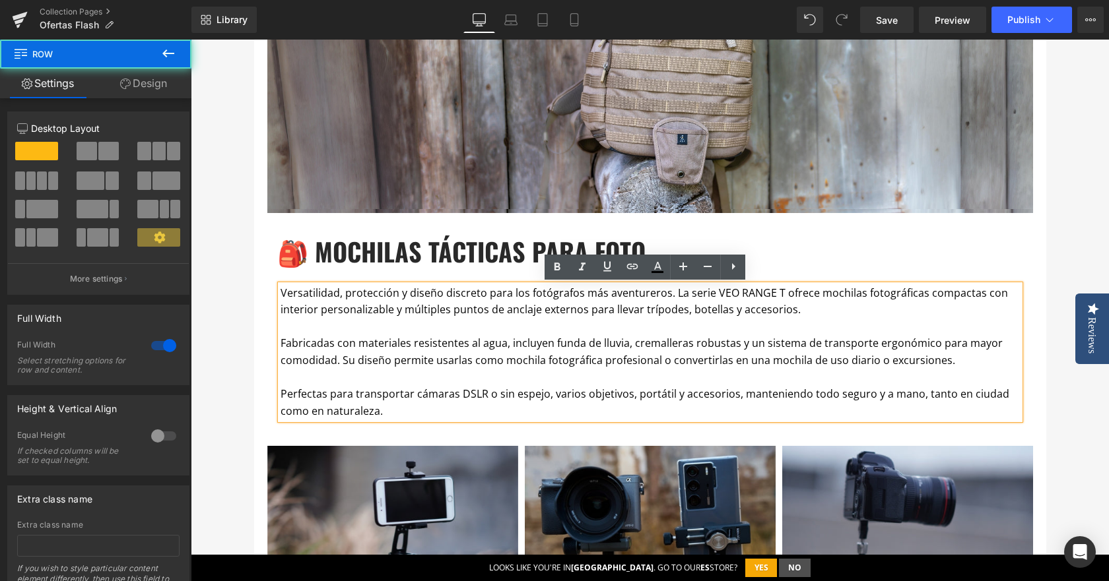
click at [216, 364] on div "OFERTAS FLASH Heading Por esta sección desfilan cada semana trípodes, mochilas,…" at bounding box center [650, 93] width 918 height 1214
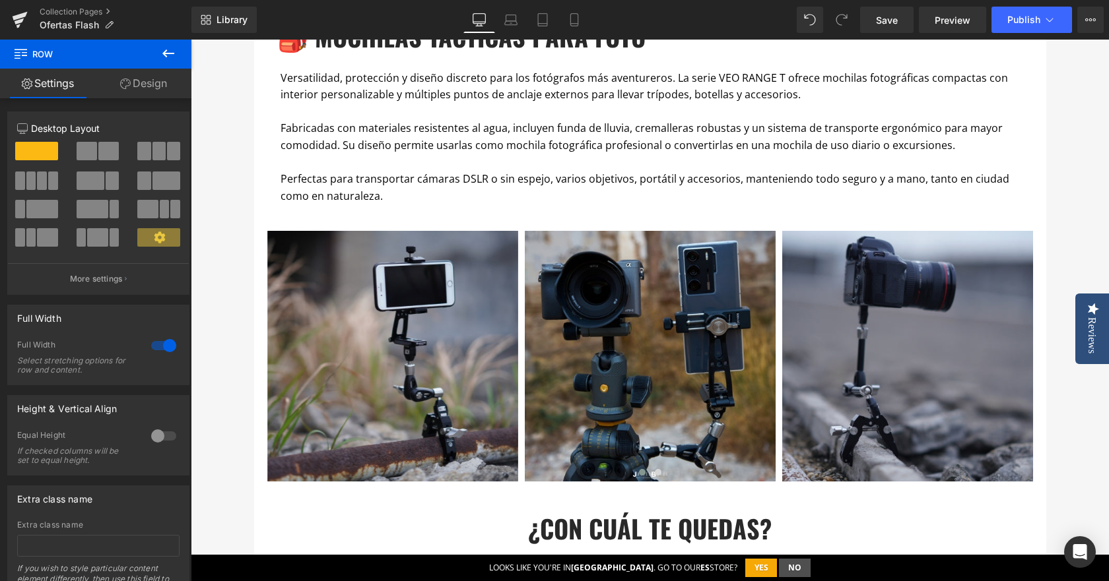
scroll to position [990, 0]
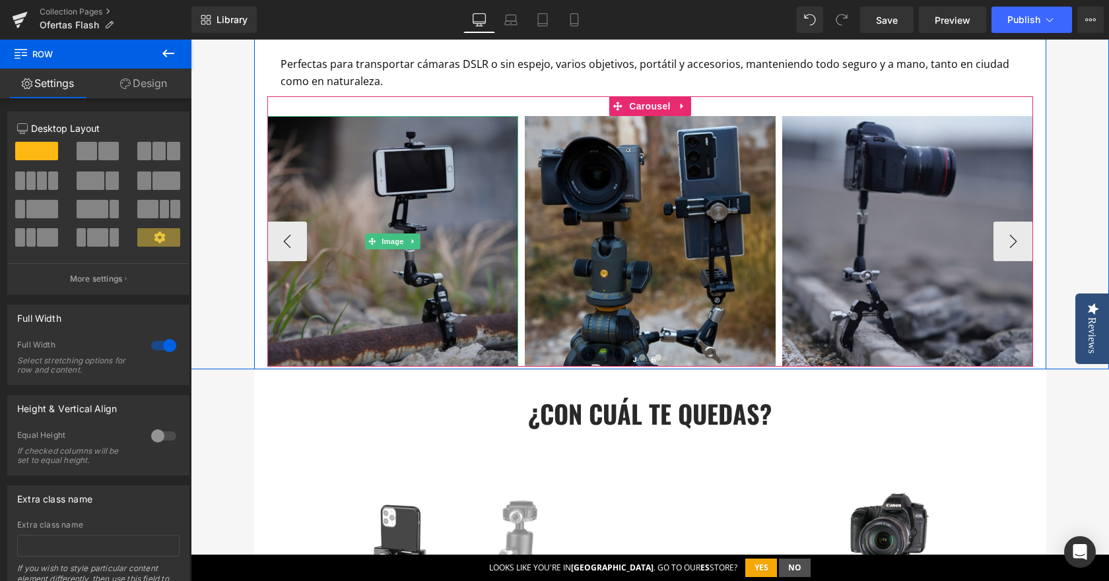
click at [406, 161] on img at bounding box center [392, 241] width 251 height 251
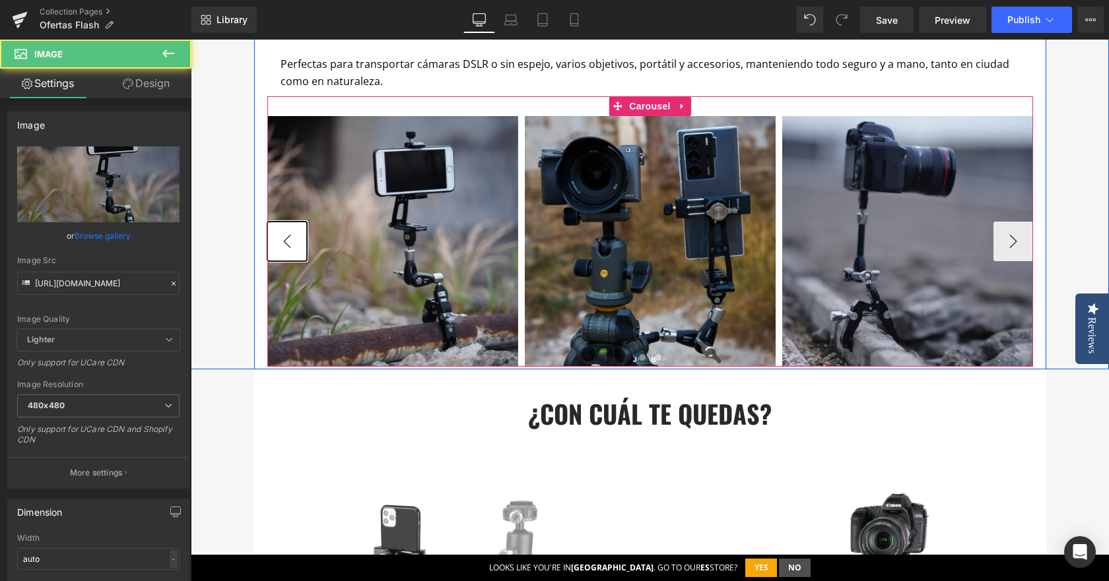
click at [282, 243] on button "‹" at bounding box center [287, 242] width 40 height 40
click at [287, 241] on button "‹" at bounding box center [287, 242] width 40 height 40
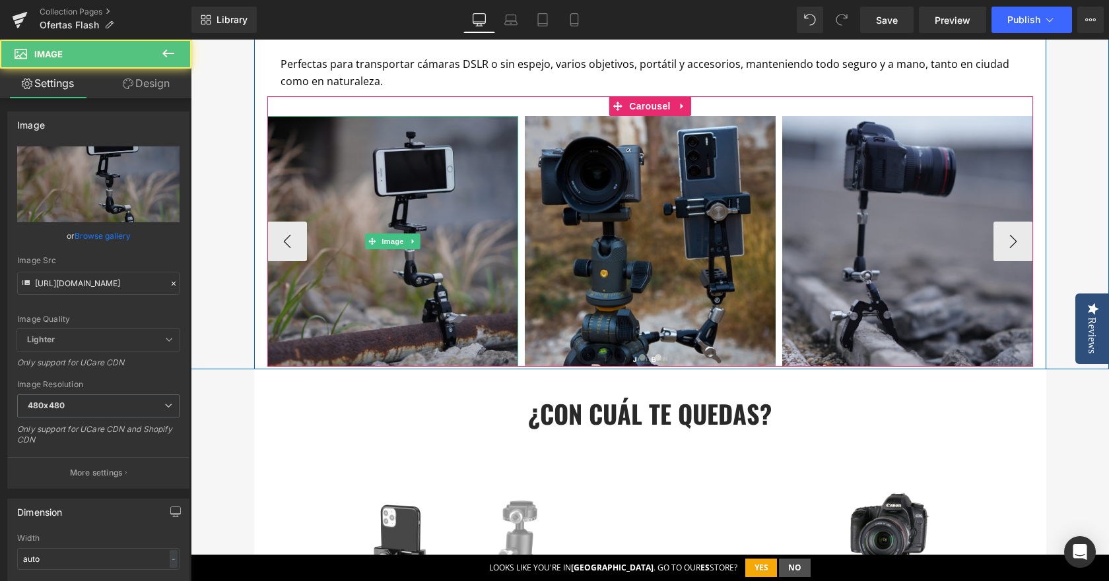
click at [331, 183] on img at bounding box center [392, 241] width 251 height 251
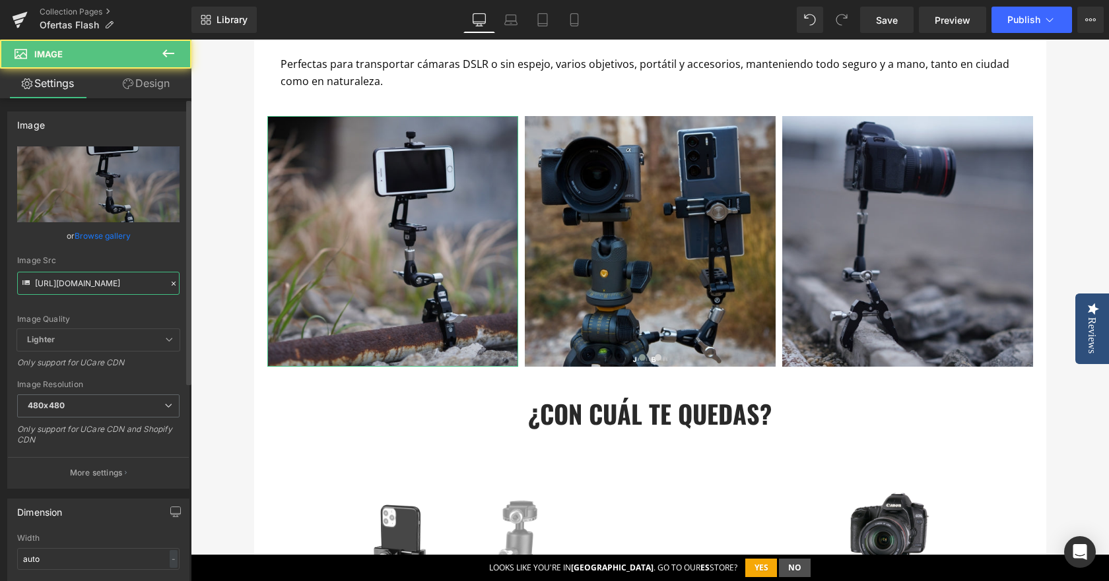
click at [118, 281] on input "[URL][DOMAIN_NAME]" at bounding box center [98, 283] width 162 height 23
paste input "arrusel_Flash_480_x_480_2_a68ff77e-a126-4461-9cc8-fab3fe8475fe.jpg?v=1754920132"
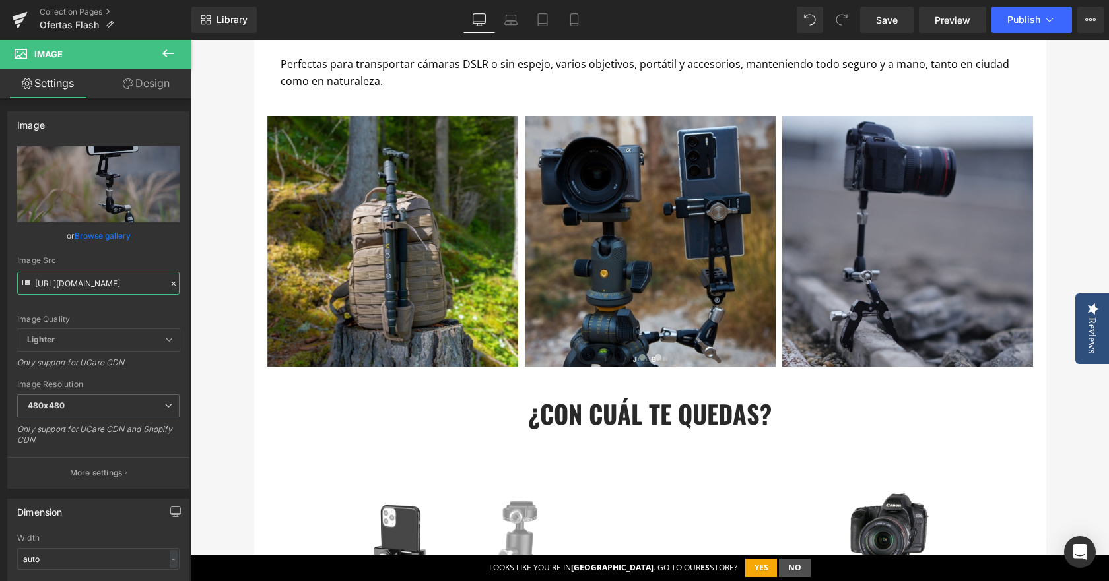
type input "[URL][DOMAIN_NAME]"
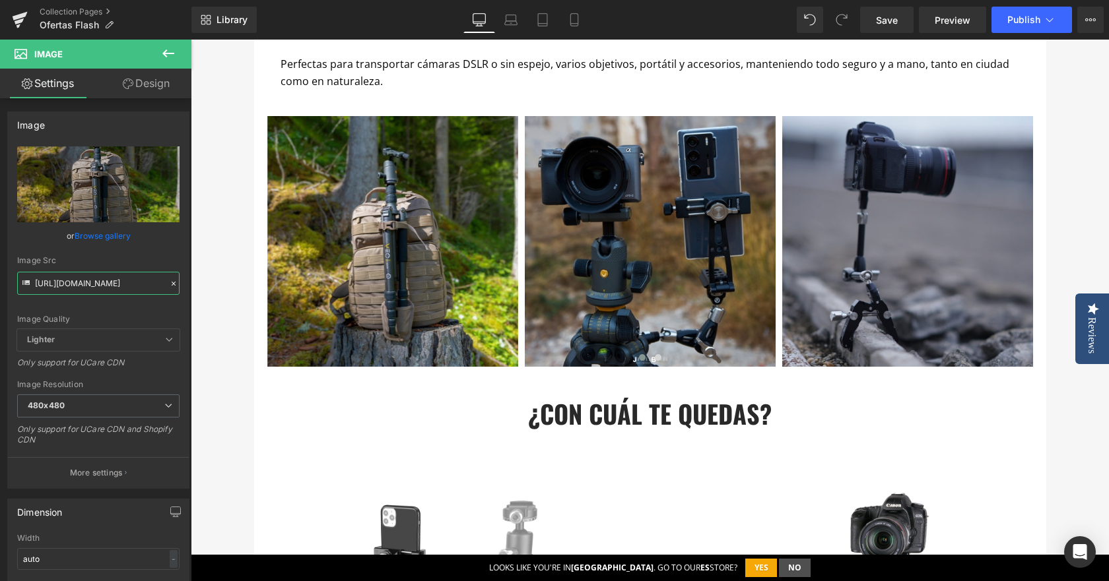
scroll to position [0, 0]
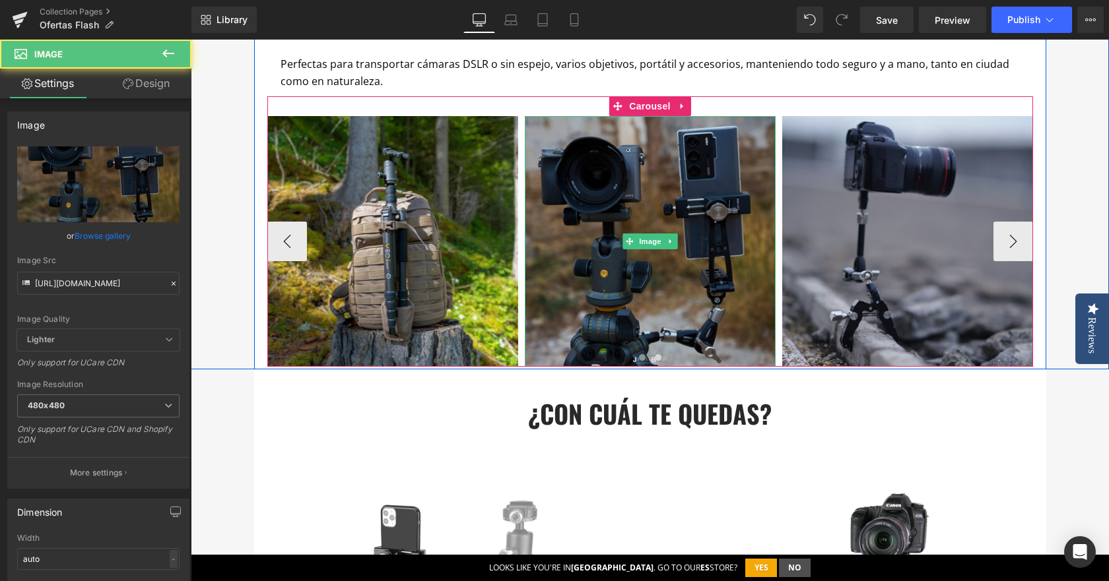
click at [588, 265] on img at bounding box center [650, 241] width 251 height 251
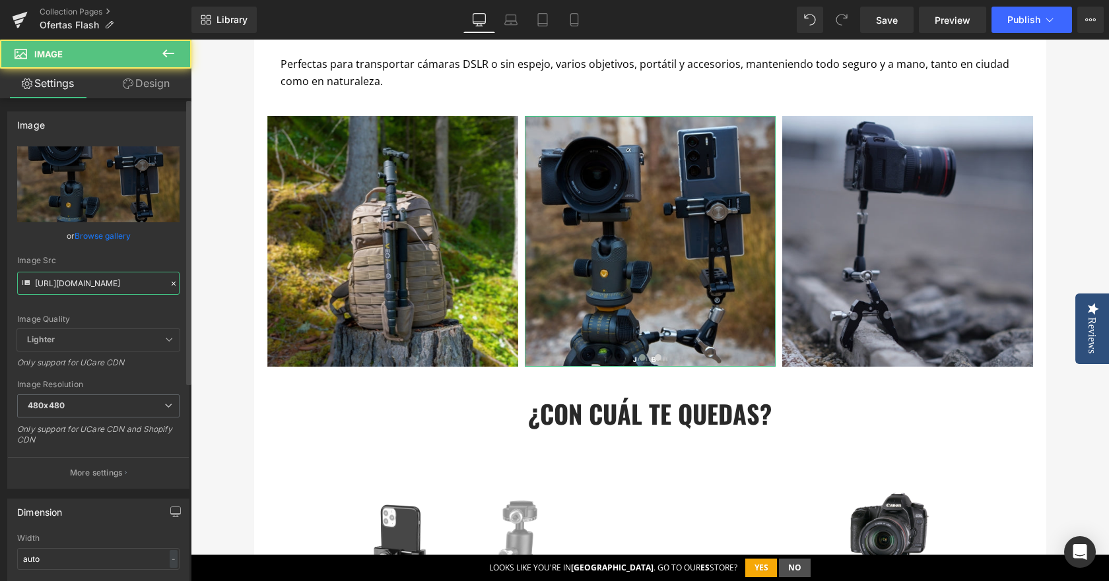
click at [131, 283] on input "[URL][DOMAIN_NAME]" at bounding box center [98, 283] width 162 height 23
paste input "arrusel_Flash_480_x_480_6_335f4410-fa98-4a22-93e6-449f08a34a56.jpg?v=175492013"
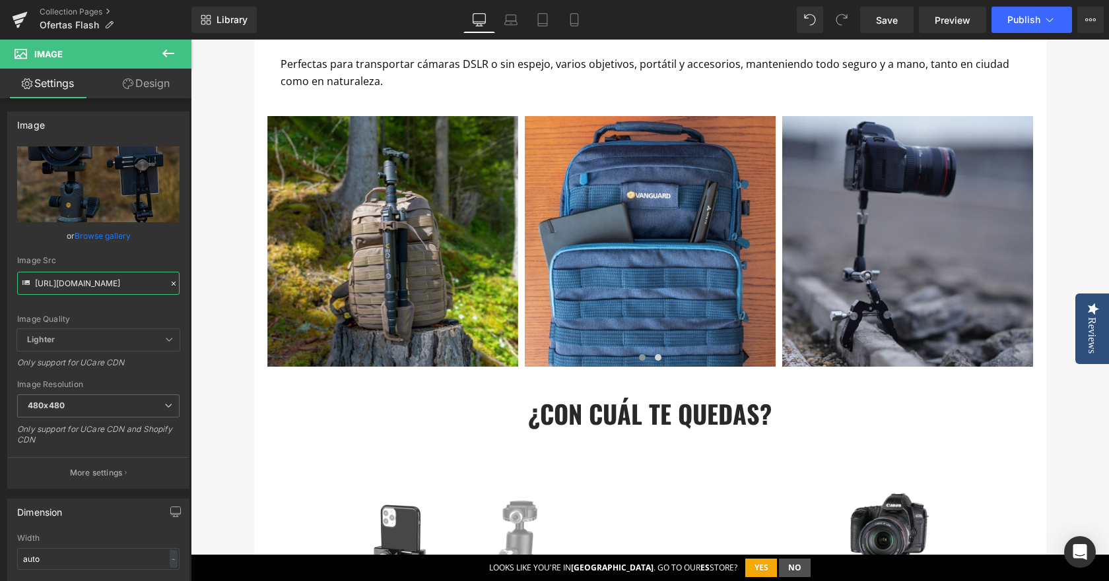
type input "[URL][DOMAIN_NAME]"
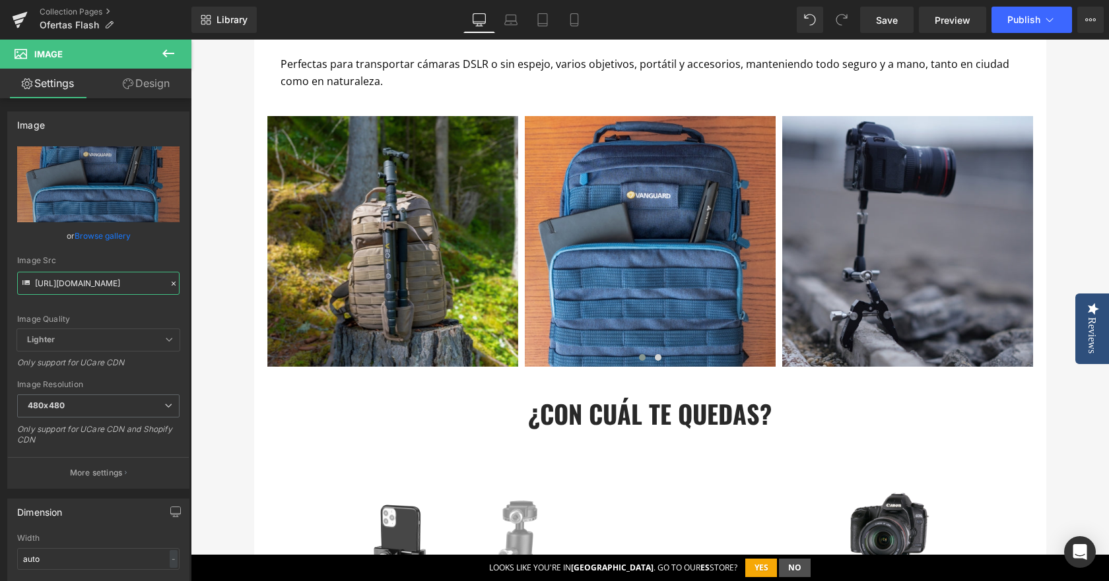
scroll to position [0, 0]
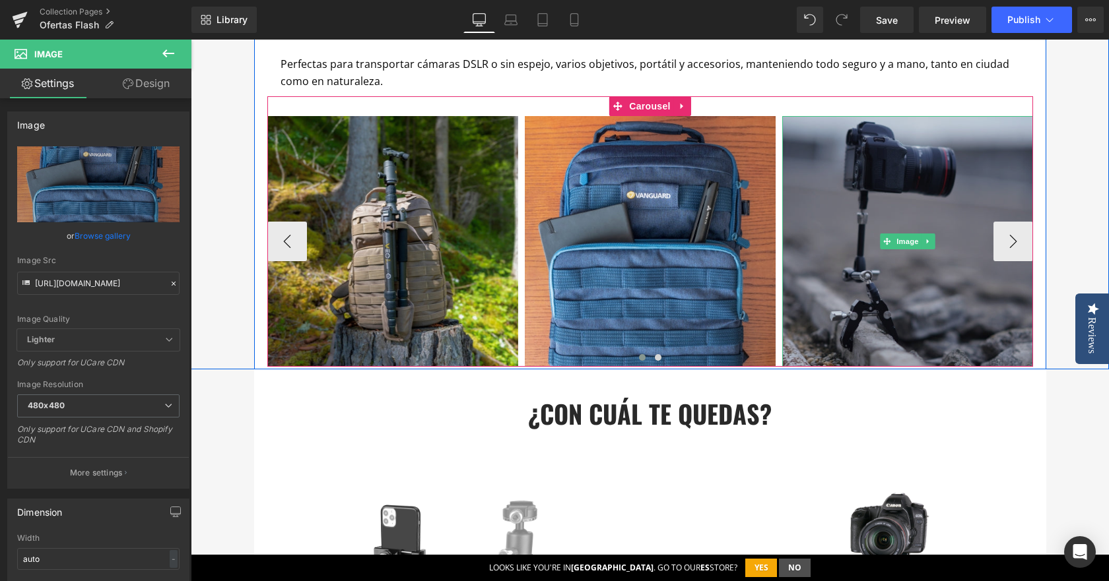
click at [898, 311] on img at bounding box center [907, 241] width 251 height 251
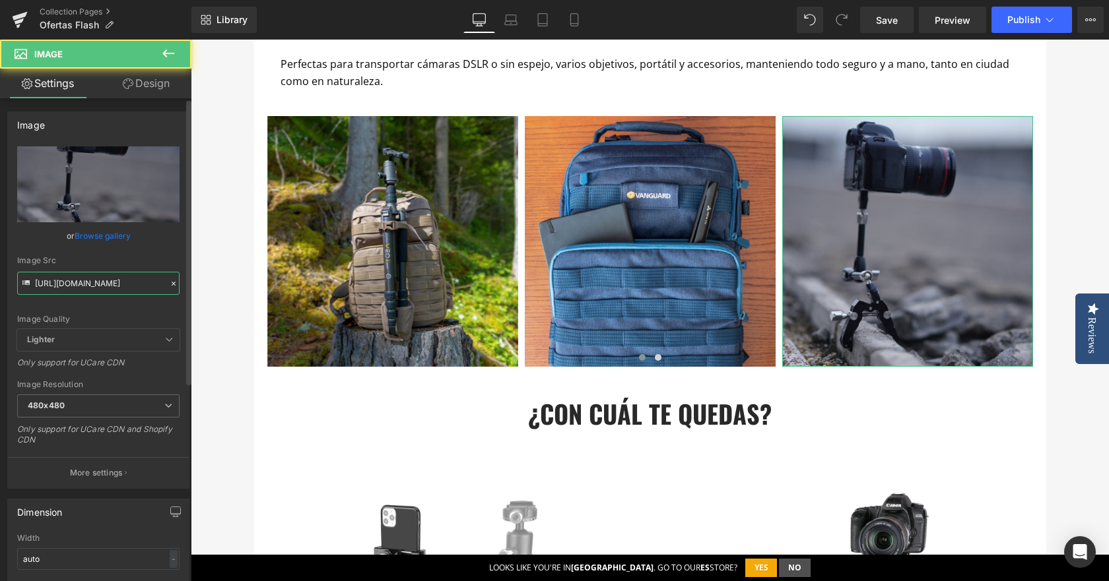
click at [132, 285] on input "[URL][DOMAIN_NAME]" at bounding box center [98, 283] width 162 height 23
paste input "arrusel_Flash_480_x_480_5_8cc9ecd4-bcc5-4c32-add9-372d8d22819d.jpg?v=175492013"
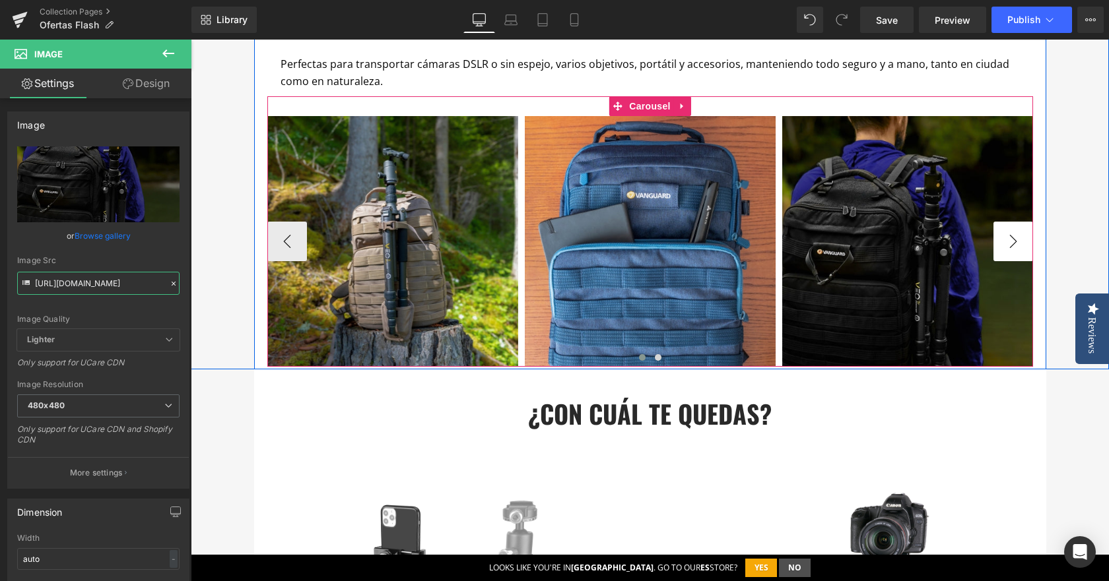
type input "[URL][DOMAIN_NAME]"
click at [1003, 239] on button "›" at bounding box center [1013, 242] width 40 height 40
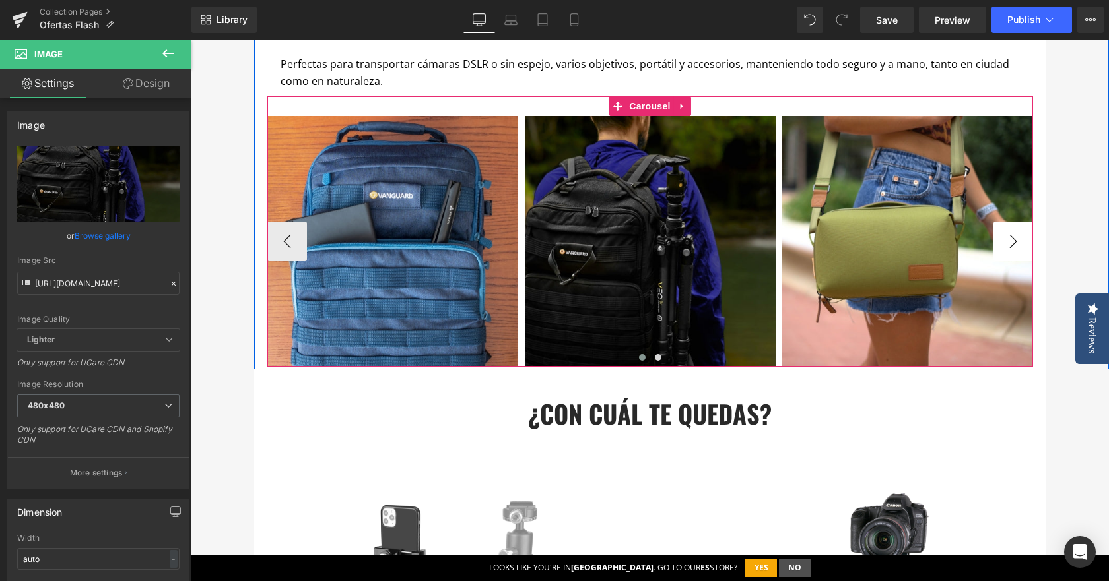
click at [1003, 239] on button "›" at bounding box center [1013, 242] width 40 height 40
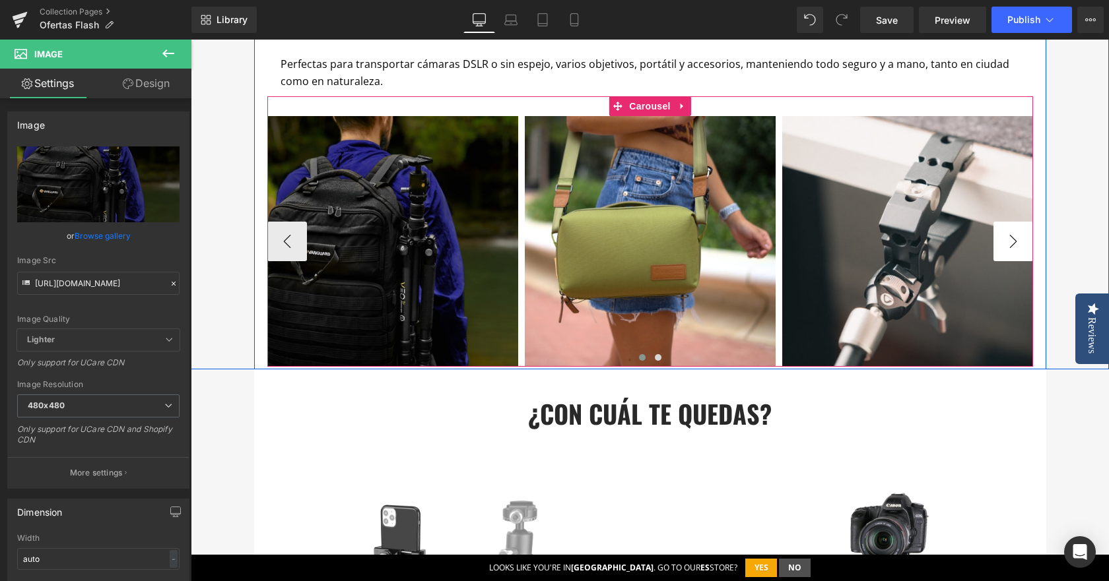
click at [1003, 239] on button "›" at bounding box center [1013, 242] width 40 height 40
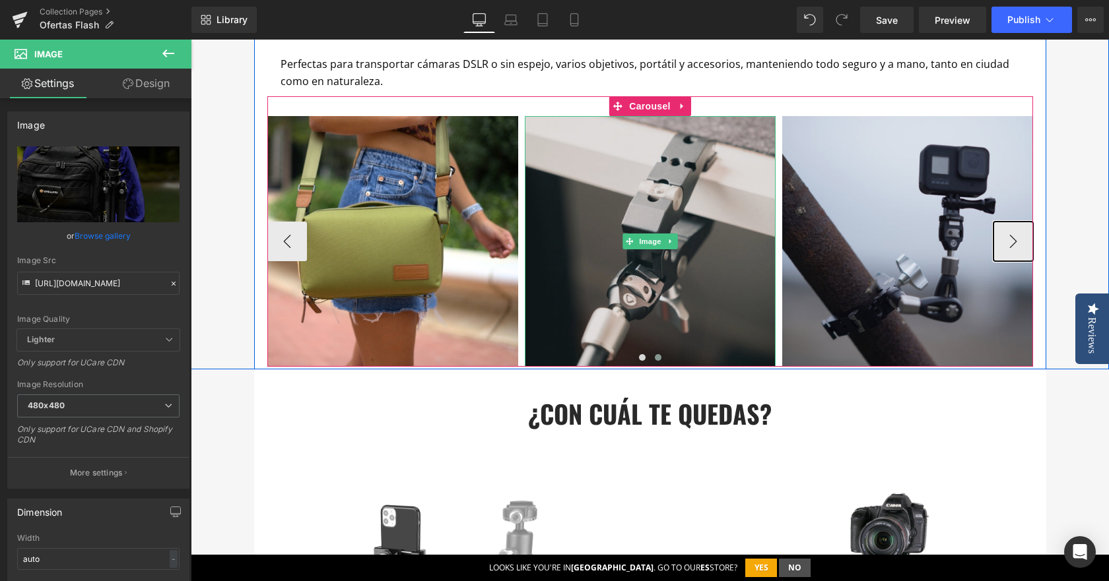
click at [628, 239] on span at bounding box center [629, 242] width 14 height 16
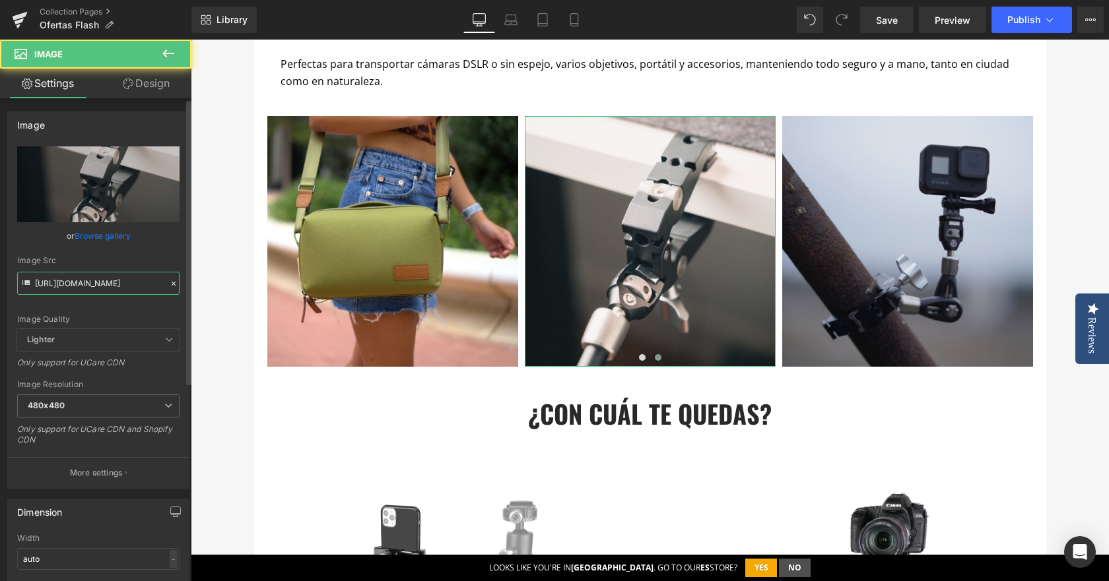
click at [122, 279] on input "[URL][DOMAIN_NAME]" at bounding box center [98, 283] width 162 height 23
type input "[URL][DOMAIN_NAME]"
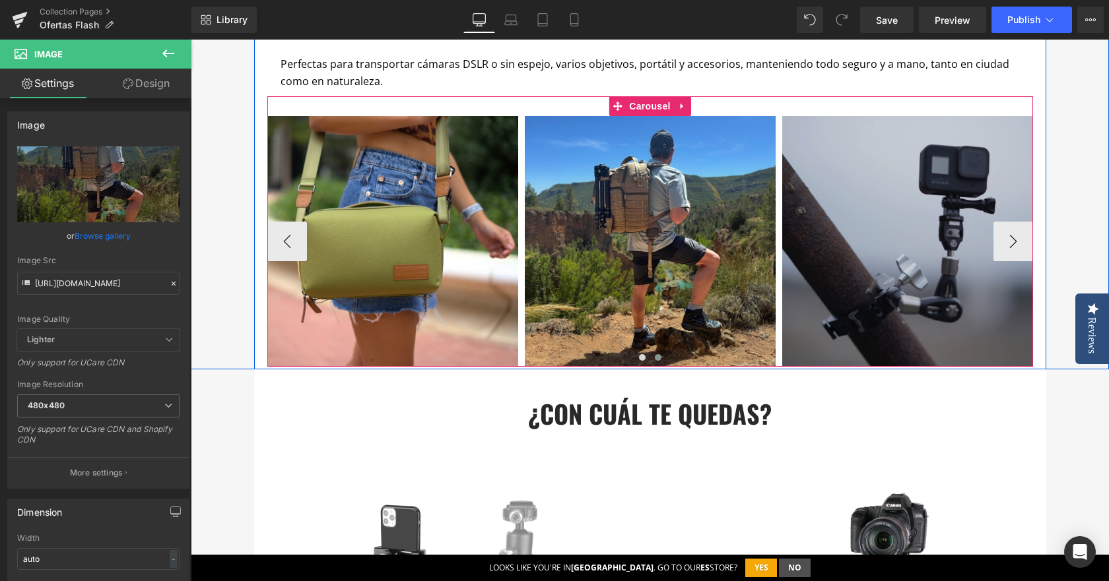
click at [913, 176] on img at bounding box center [907, 241] width 251 height 251
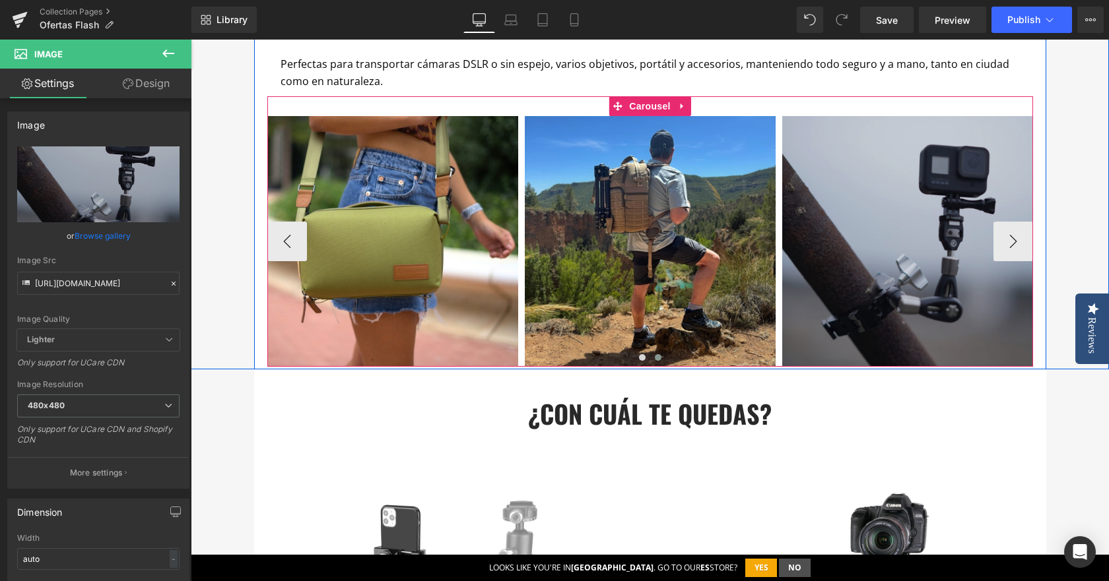
click at [877, 163] on img at bounding box center [907, 241] width 251 height 251
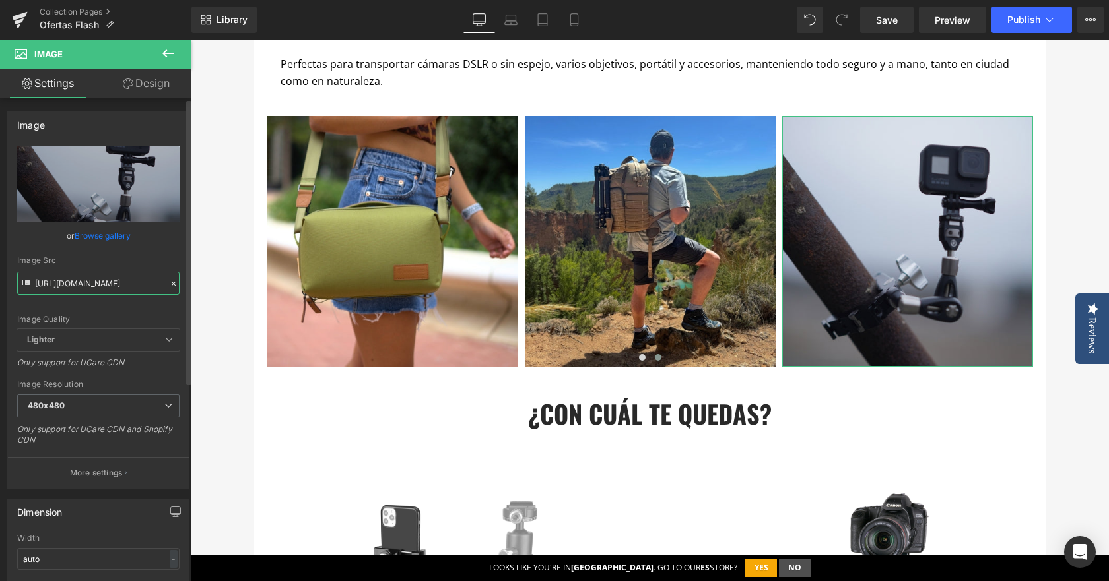
click at [80, 286] on input "[URL][DOMAIN_NAME]" at bounding box center [98, 283] width 162 height 23
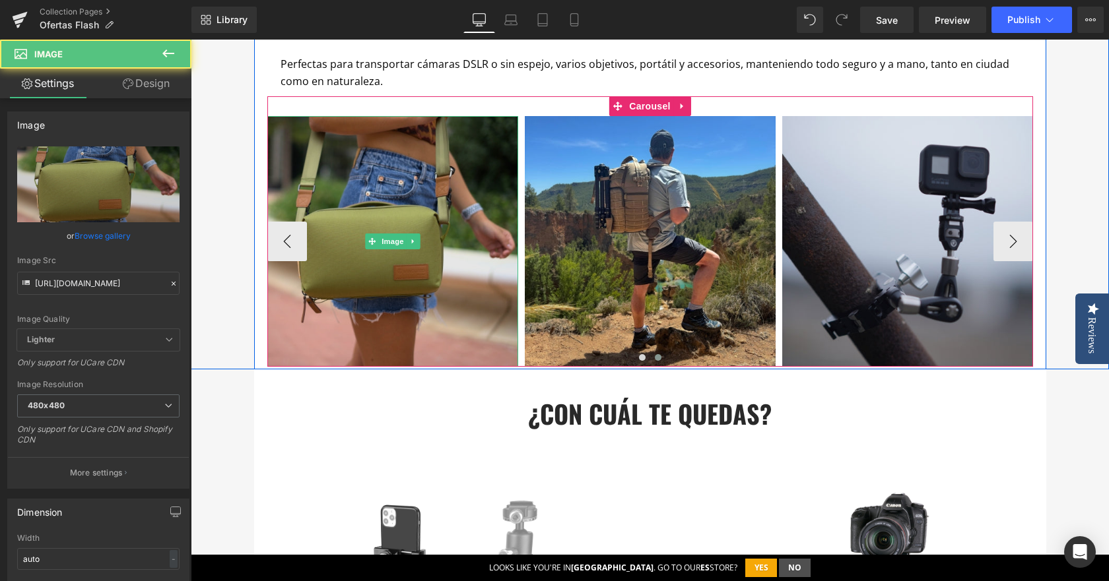
click at [391, 195] on img at bounding box center [392, 241] width 251 height 251
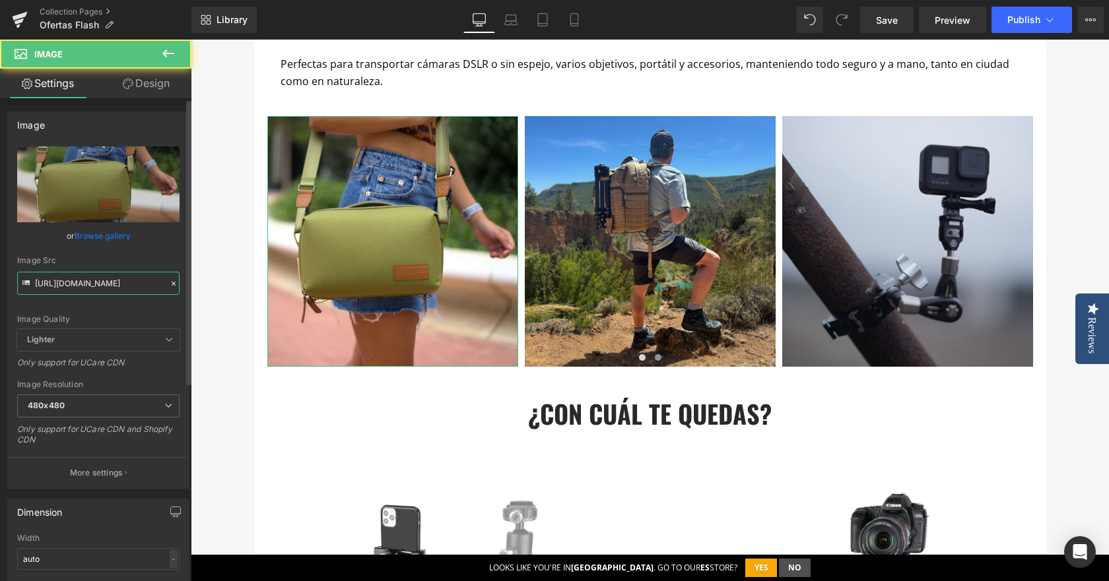
click at [96, 287] on input "[URL][DOMAIN_NAME]" at bounding box center [98, 283] width 162 height 23
paste input "arrusel_Flash_480_x_480_4_4618c392-0f33-469e-b7ca-3a5f1db1d676.jpg?v=1754920132"
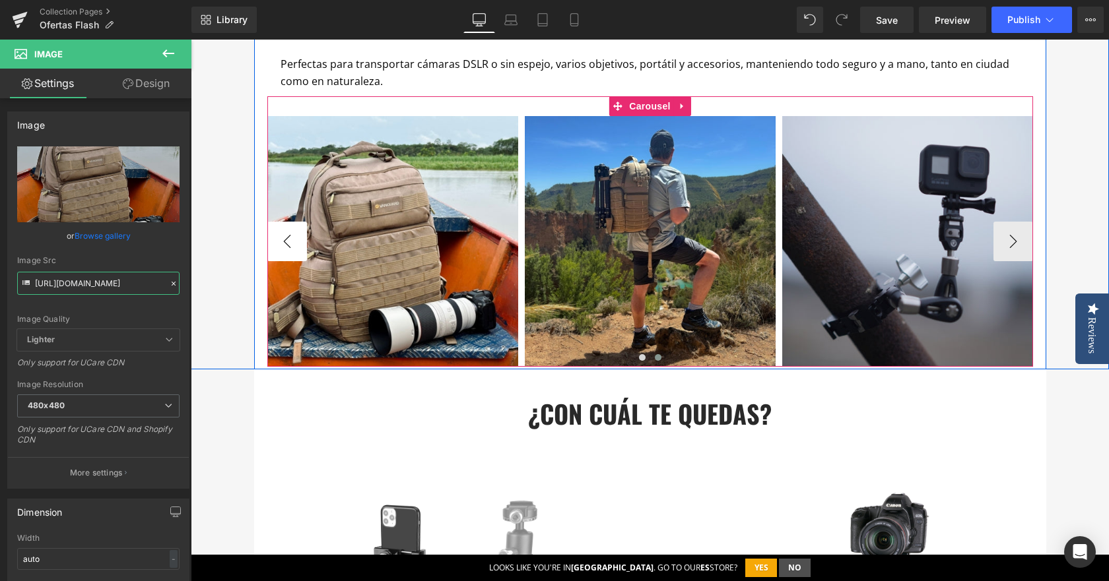
type input "[URL][DOMAIN_NAME]"
click at [279, 252] on button "‹" at bounding box center [287, 242] width 40 height 40
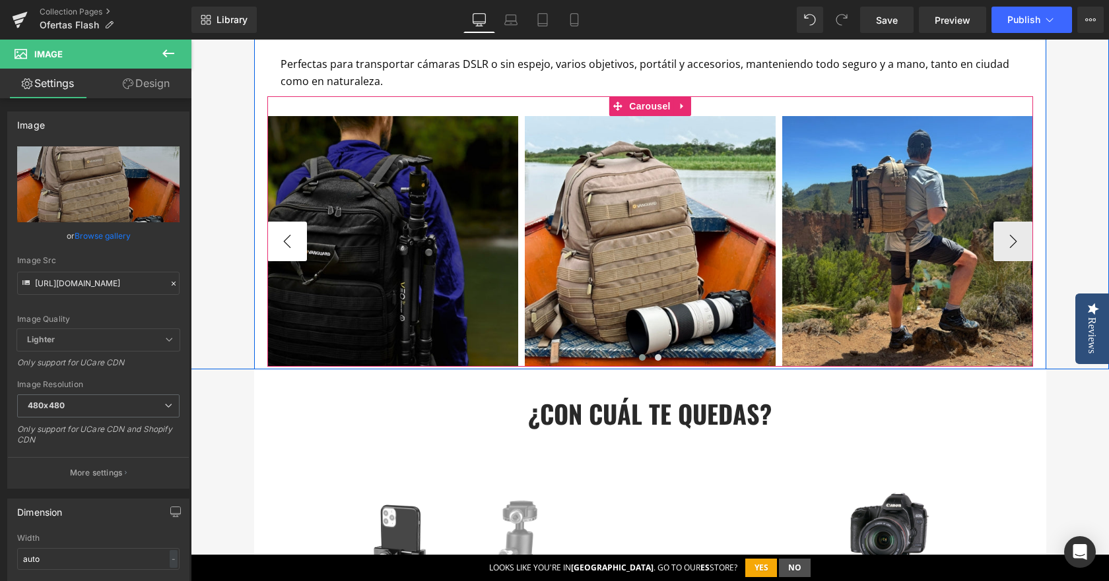
scroll to position [0, 0]
click at [279, 252] on button "‹" at bounding box center [287, 242] width 40 height 40
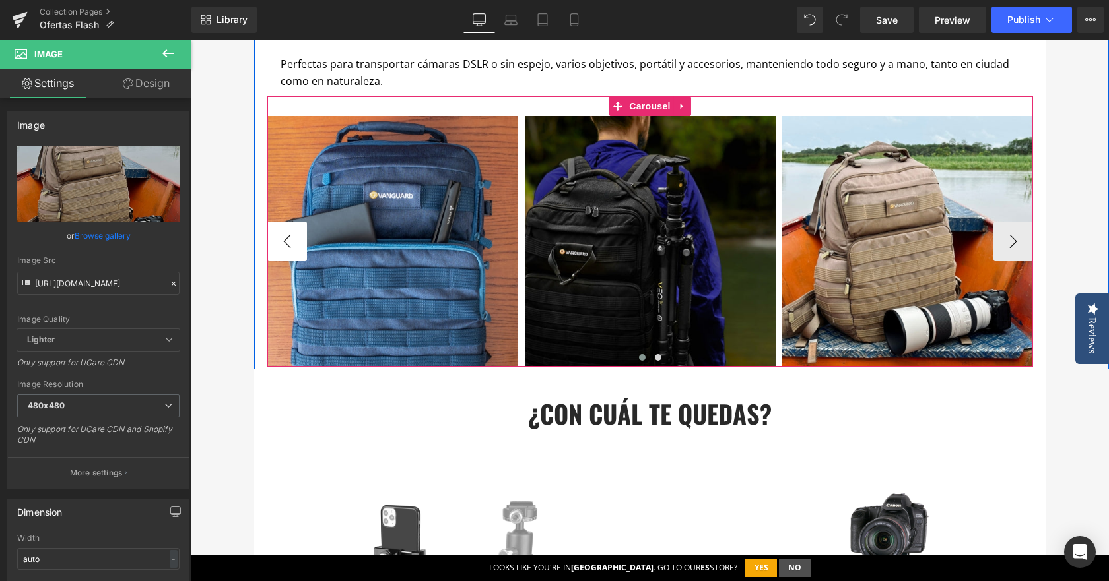
click at [279, 252] on button "‹" at bounding box center [287, 242] width 40 height 40
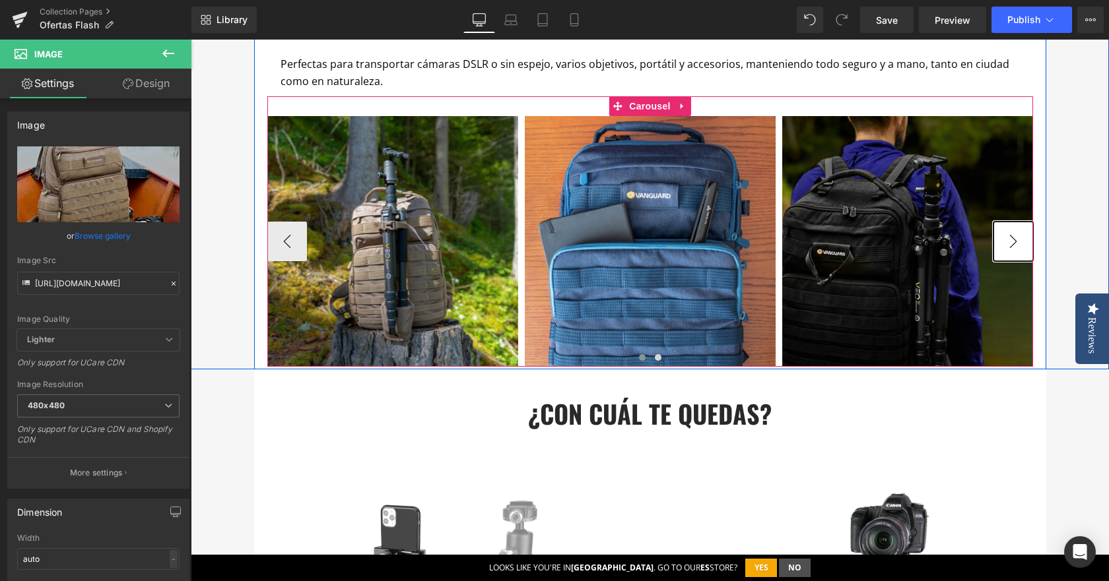
click at [1017, 242] on button "›" at bounding box center [1013, 242] width 40 height 40
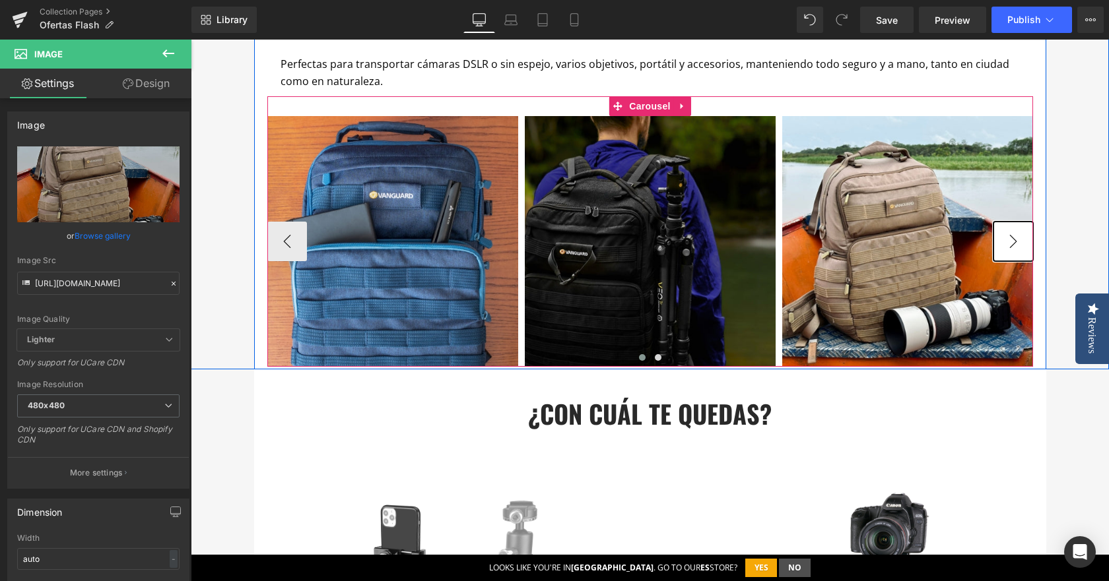
click at [1016, 242] on button "›" at bounding box center [1013, 242] width 40 height 40
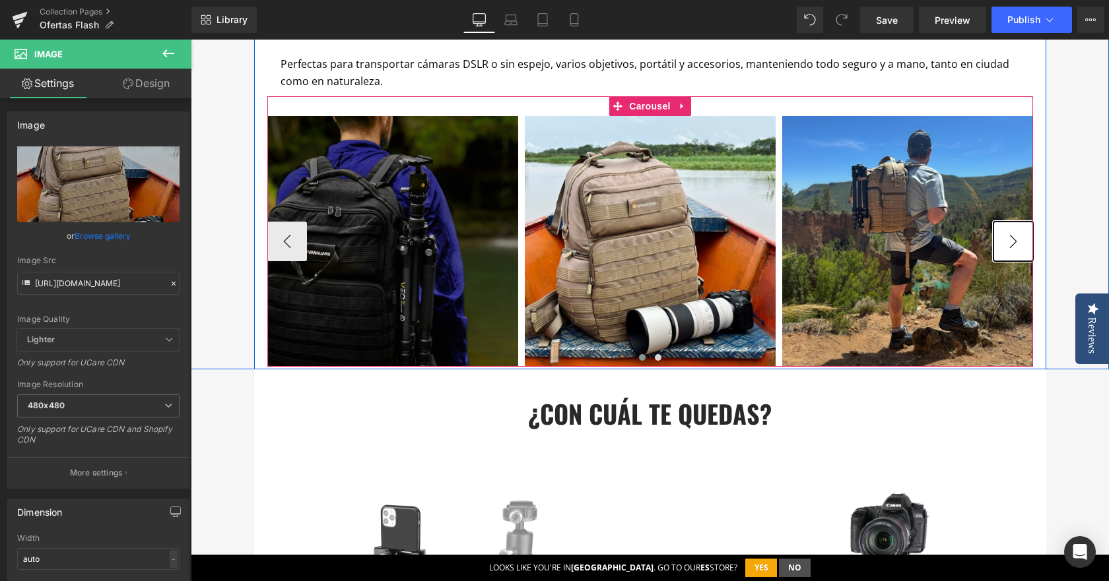
click at [1016, 242] on button "›" at bounding box center [1013, 242] width 40 height 40
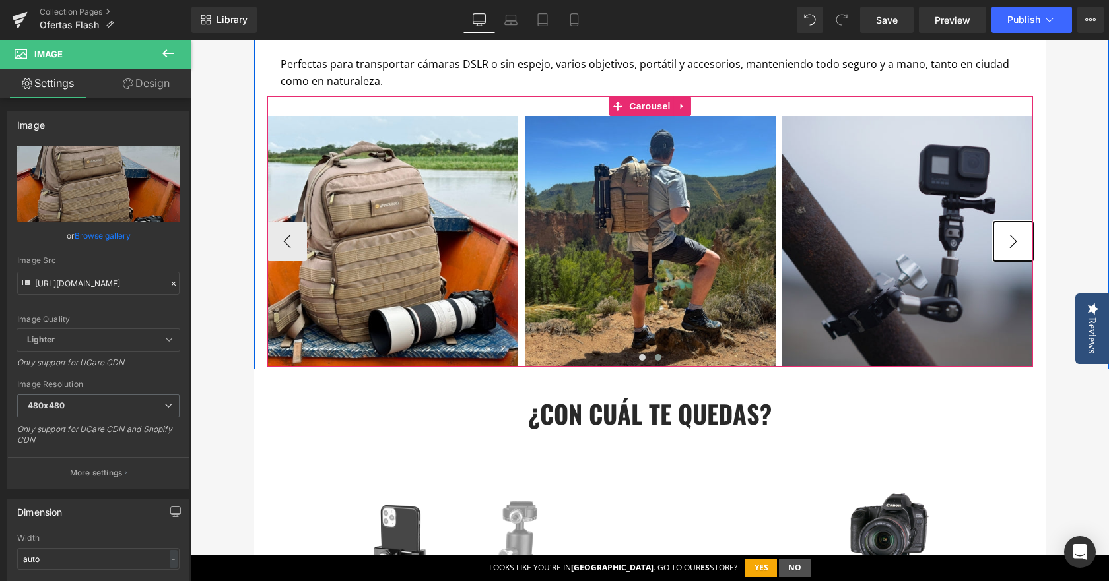
click at [1014, 242] on button "›" at bounding box center [1013, 242] width 40 height 40
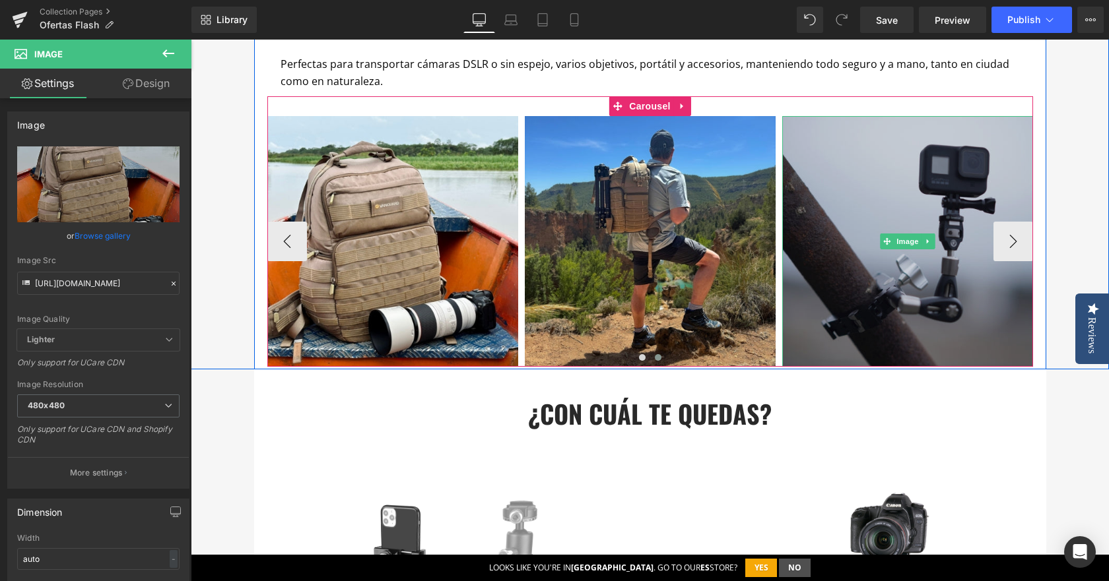
click at [931, 165] on img at bounding box center [907, 241] width 251 height 251
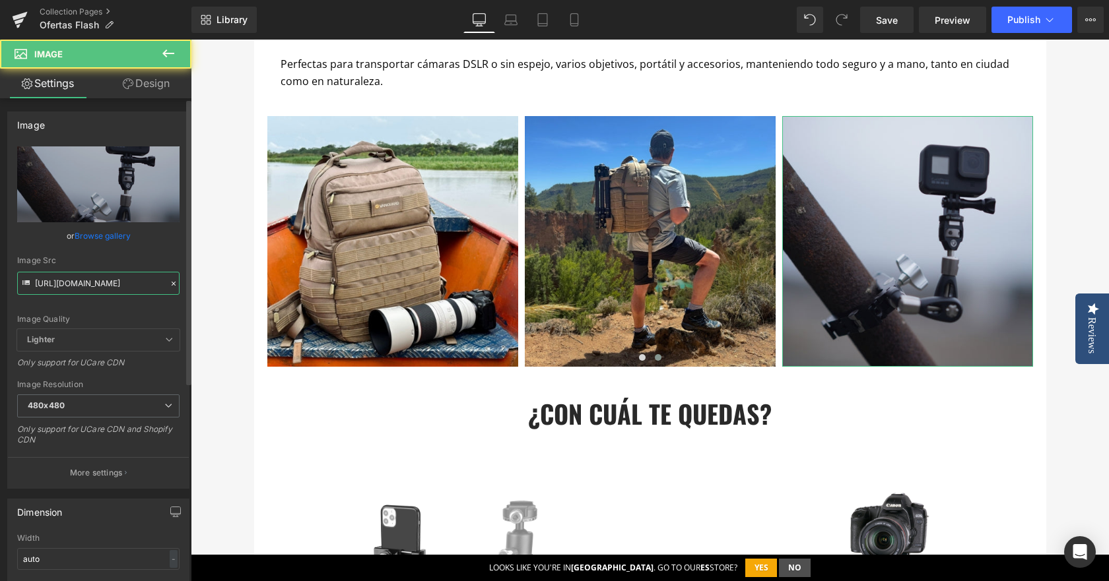
click at [133, 289] on input "[URL][DOMAIN_NAME]" at bounding box center [98, 283] width 162 height 23
paste input "arrusel_Flash_480_x_480_3_645018df-817a-441e-b039-079bcea7e9f4.jpg?v=175492013"
type input "[URL][DOMAIN_NAME]"
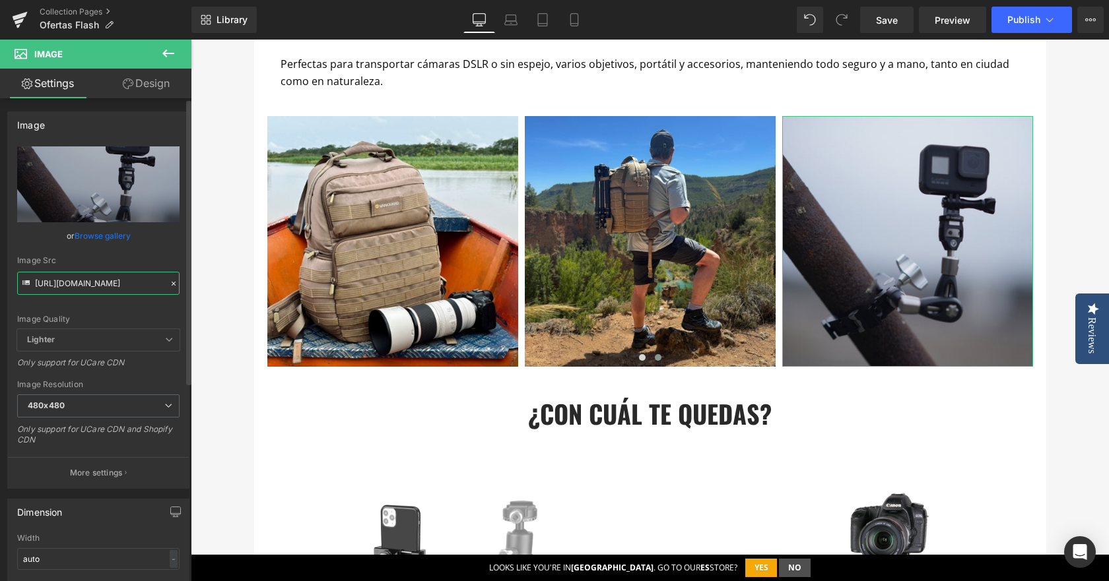
scroll to position [0, 432]
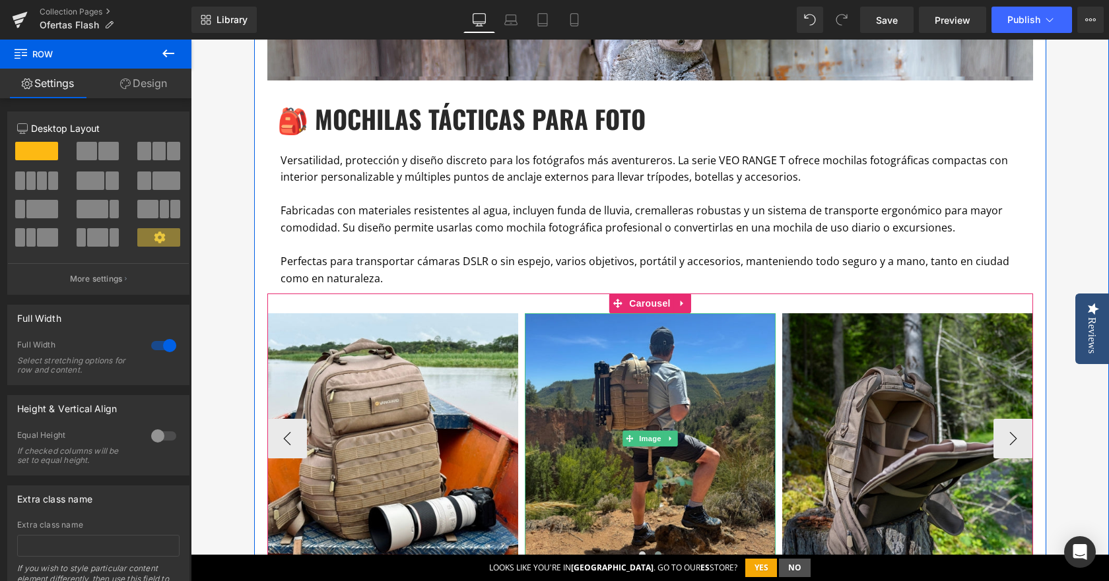
scroll to position [792, 0]
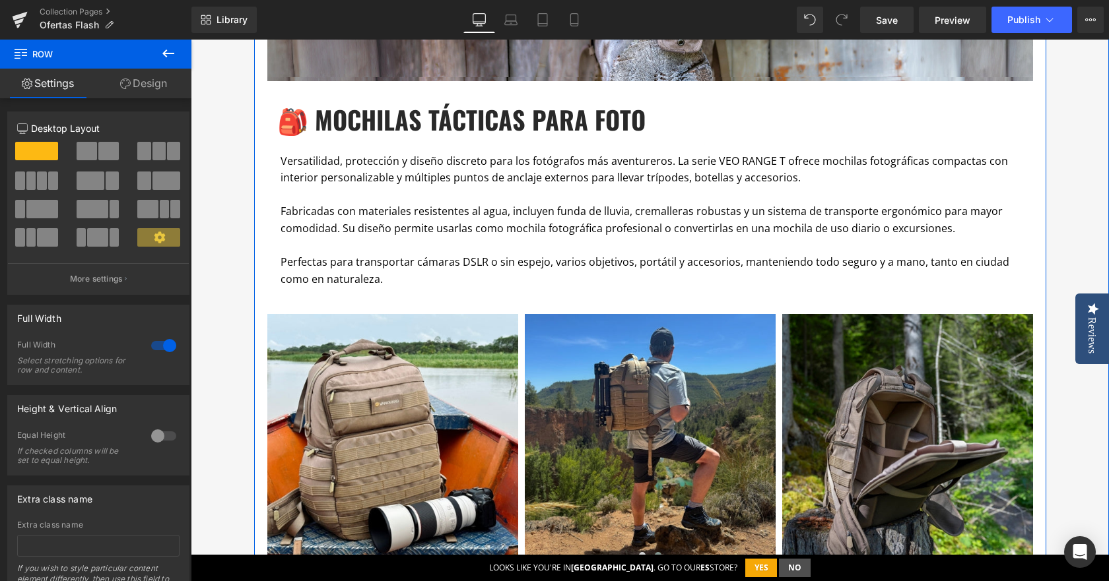
click at [467, 279] on p "Perfectas para transportar cámaras DSLR o sin espejo, varios objetivos, portáti…" at bounding box center [650, 271] width 739 height 34
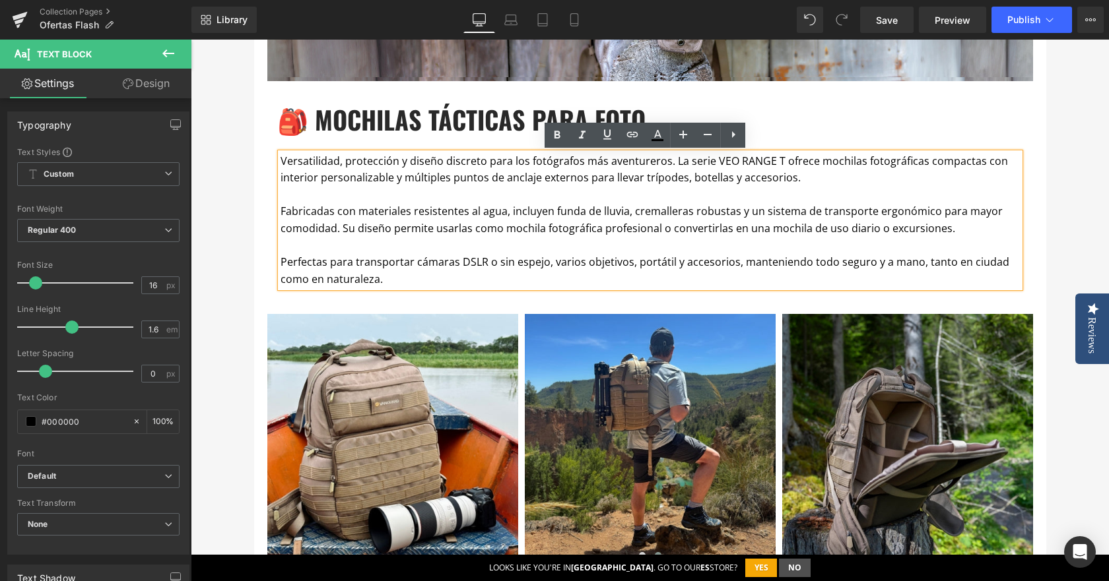
click at [403, 284] on p "Perfectas para transportar cámaras DSLR o sin espejo, varios objetivos, portáti…" at bounding box center [650, 271] width 739 height 34
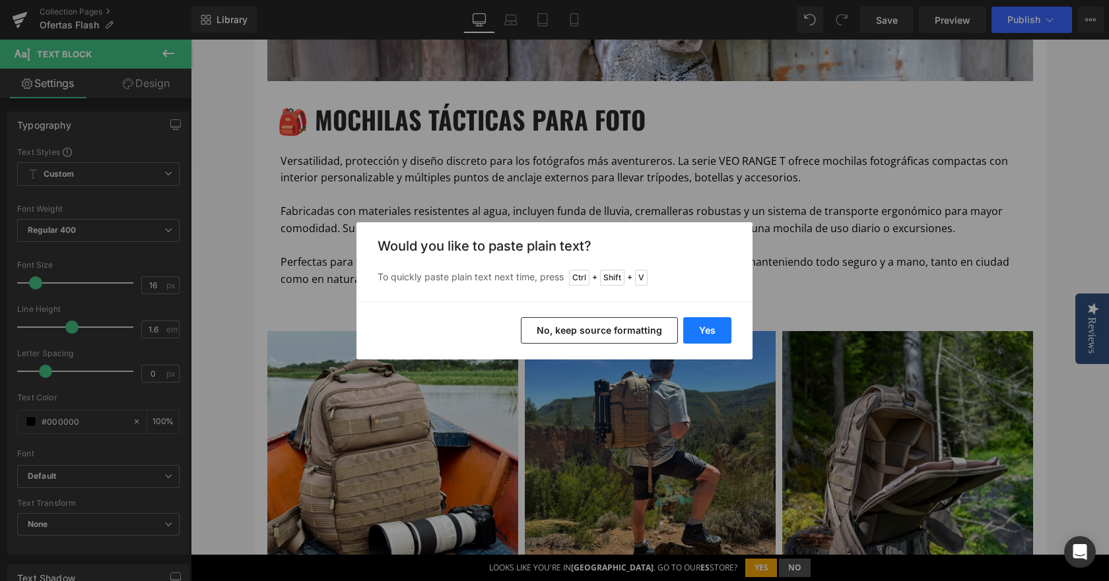
drag, startPoint x: 706, startPoint y: 332, endPoint x: 515, endPoint y: 292, distance: 194.8
click at [706, 332] on button "Yes" at bounding box center [707, 330] width 48 height 26
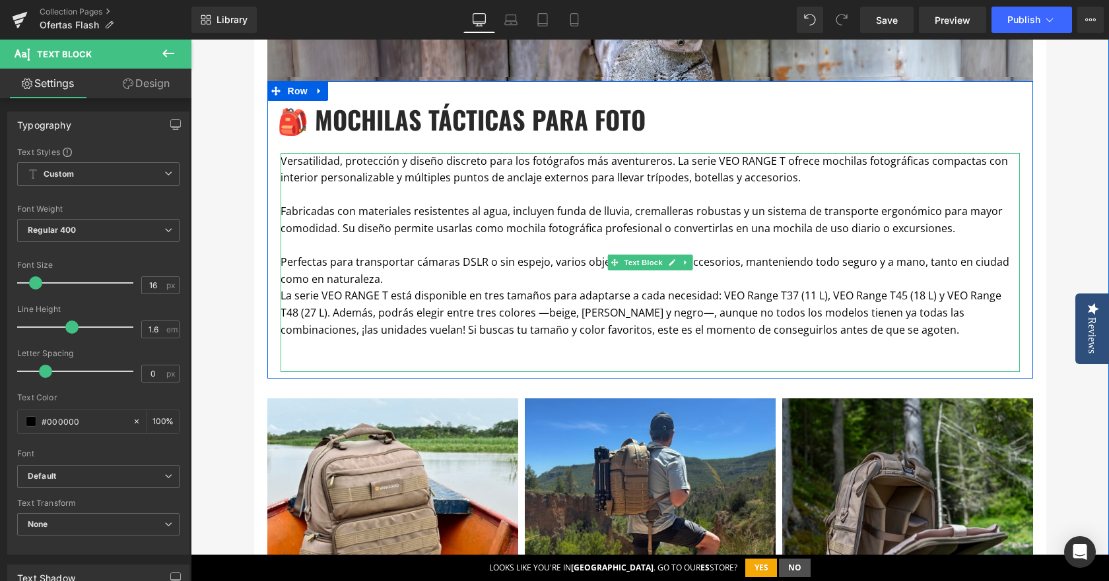
click at [502, 285] on p "Perfectas para transportar cámaras DSLR o sin espejo, varios objetivos, portáti…" at bounding box center [650, 271] width 739 height 34
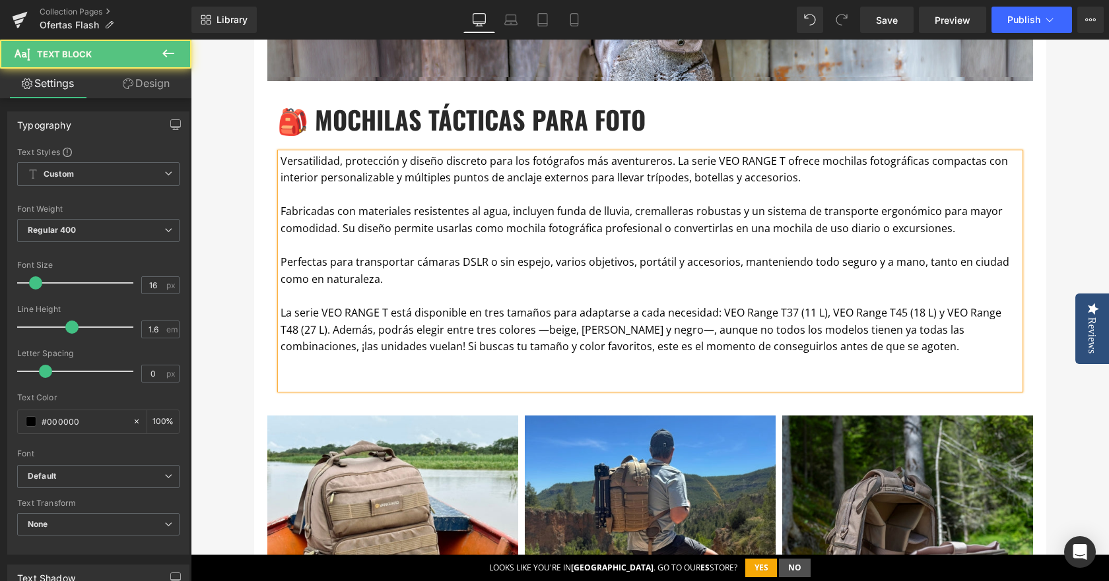
click at [448, 364] on p at bounding box center [650, 364] width 739 height 17
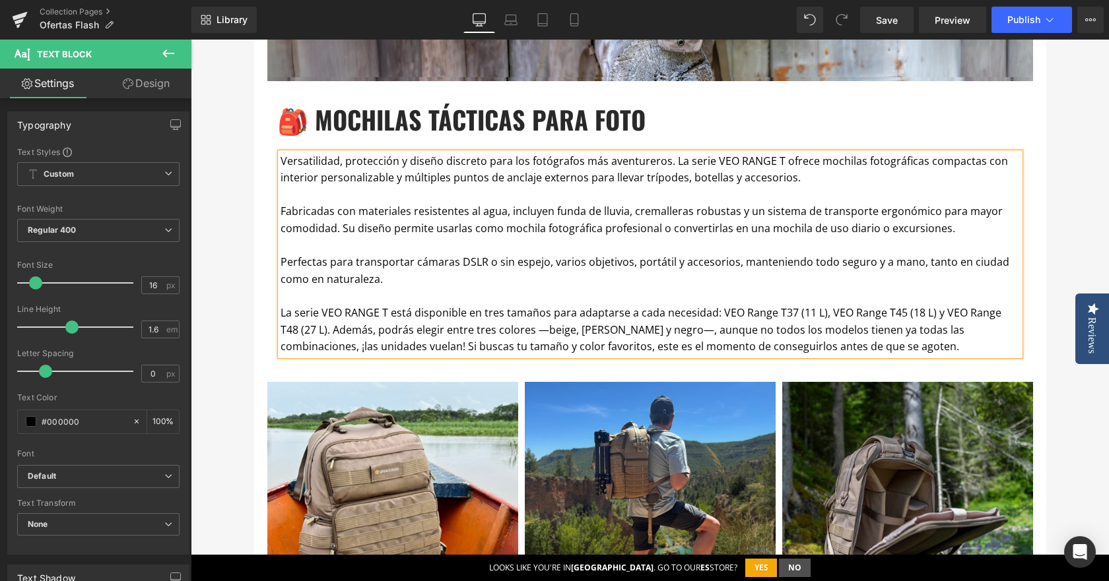
click at [515, 326] on p "La serie VEO RANGE T está disponible en tres tamaños para adaptarse a cada nece…" at bounding box center [650, 330] width 739 height 51
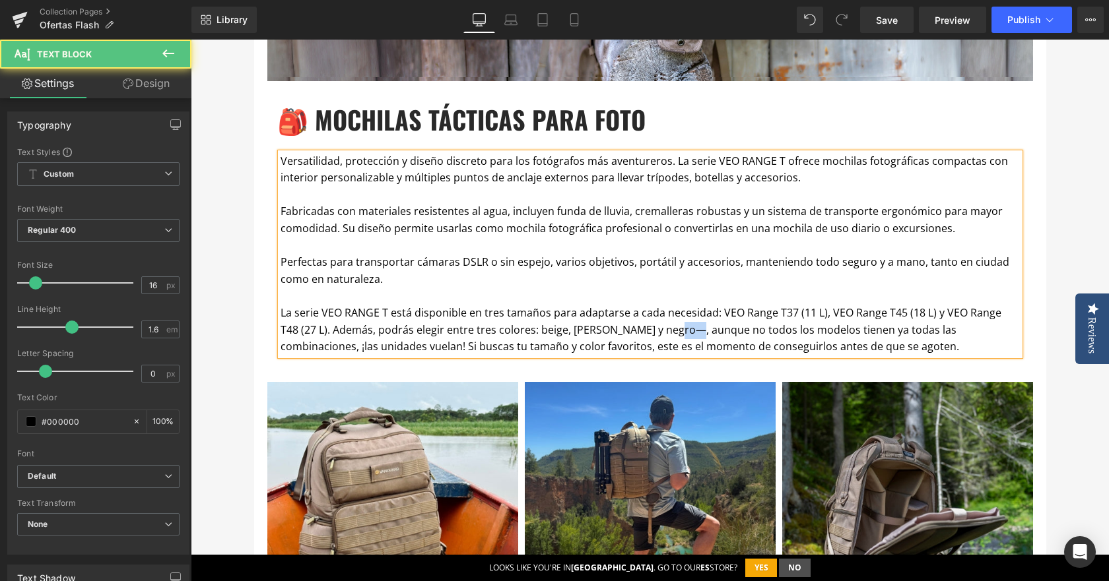
drag, startPoint x: 659, startPoint y: 327, endPoint x: 641, endPoint y: 332, distance: 19.0
click at [641, 332] on p "La serie VEO RANGE T está disponible en tres tamaños para adaptarse a cada nece…" at bounding box center [650, 330] width 739 height 51
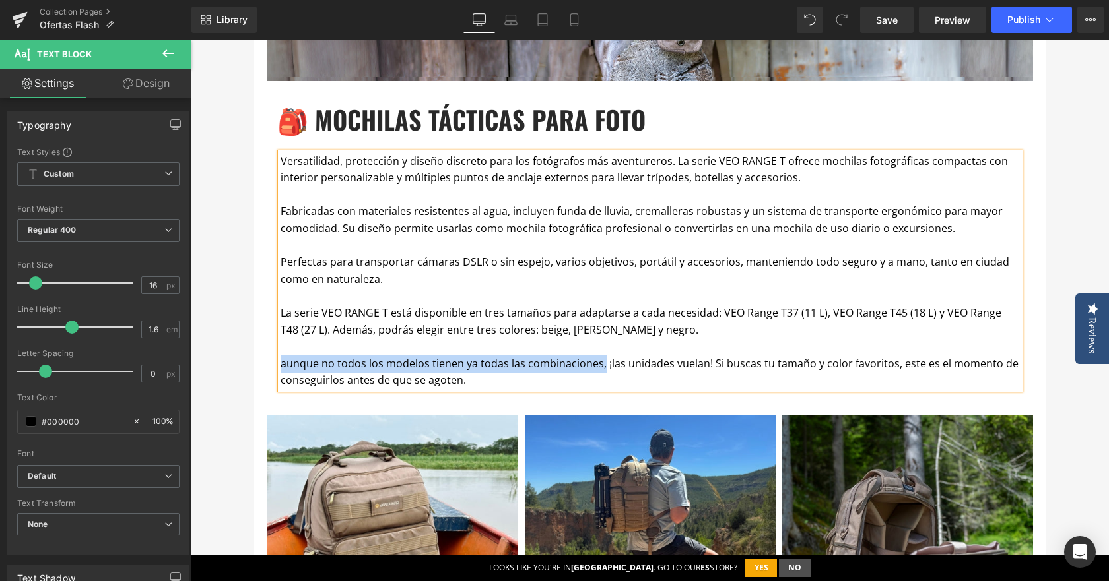
drag, startPoint x: 595, startPoint y: 365, endPoint x: 276, endPoint y: 369, distance: 319.5
click at [281, 369] on p "aunque no todos los modelos tienen ya todas las combinaciones, ¡las unidades vu…" at bounding box center [650, 373] width 739 height 34
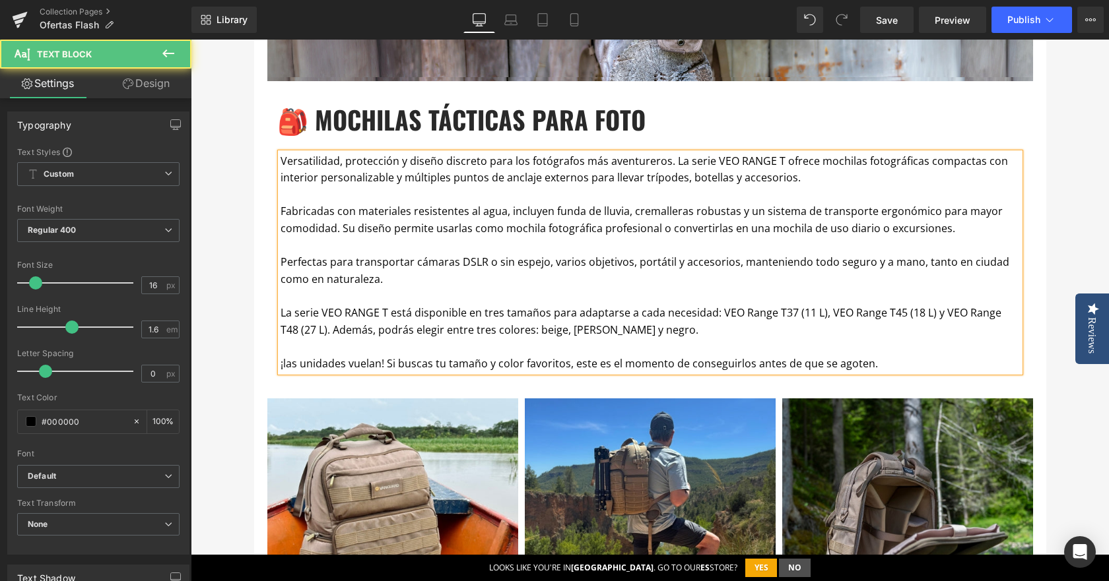
click at [282, 367] on p "¡las unidades vuelan! Si buscas tu tamaño y color favoritos, este es el momento…" at bounding box center [650, 364] width 739 height 17
click at [375, 329] on p "La serie VEO RANGE T está disponible en tres tamaños para adaptarse a cada nece…" at bounding box center [650, 322] width 739 height 34
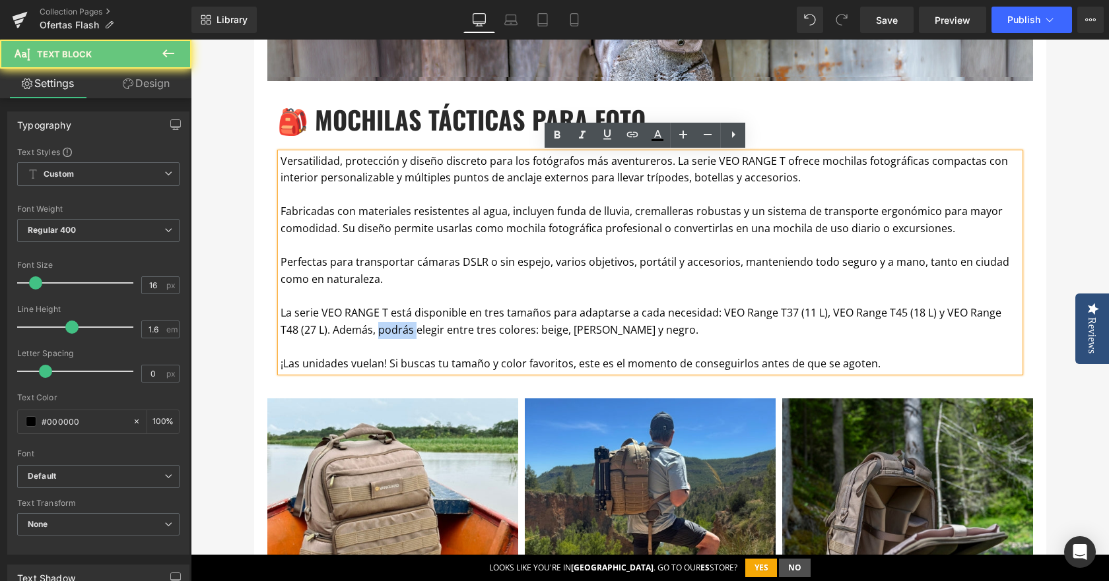
click at [375, 329] on p "La serie VEO RANGE T está disponible en tres tamaños para adaptarse a cada nece…" at bounding box center [650, 322] width 739 height 34
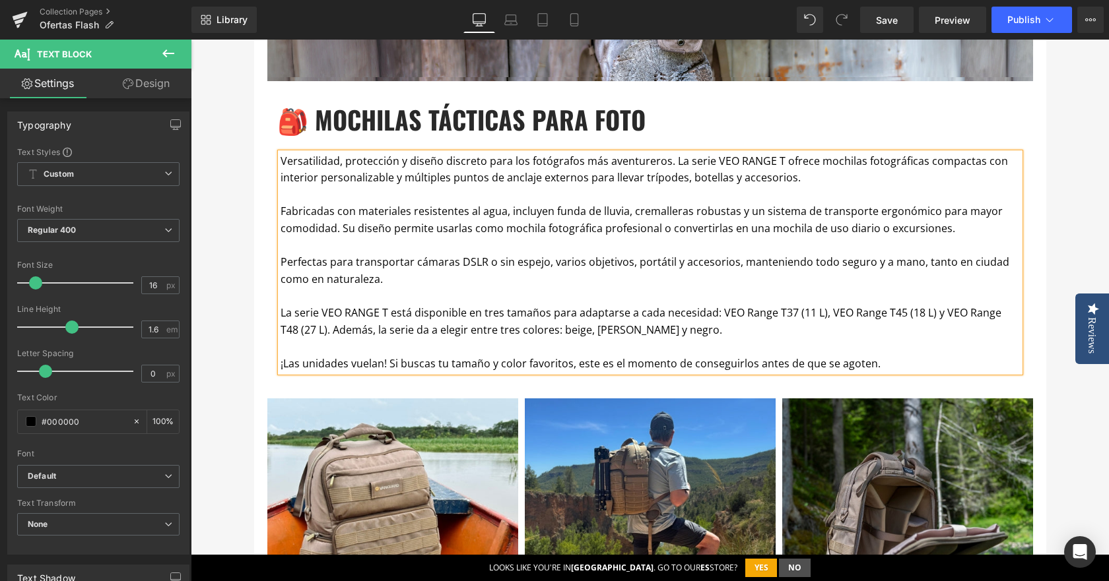
click at [533, 336] on p "La serie VEO RANGE T está disponible en tres tamaños para adaptarse a cada nece…" at bounding box center [650, 322] width 739 height 34
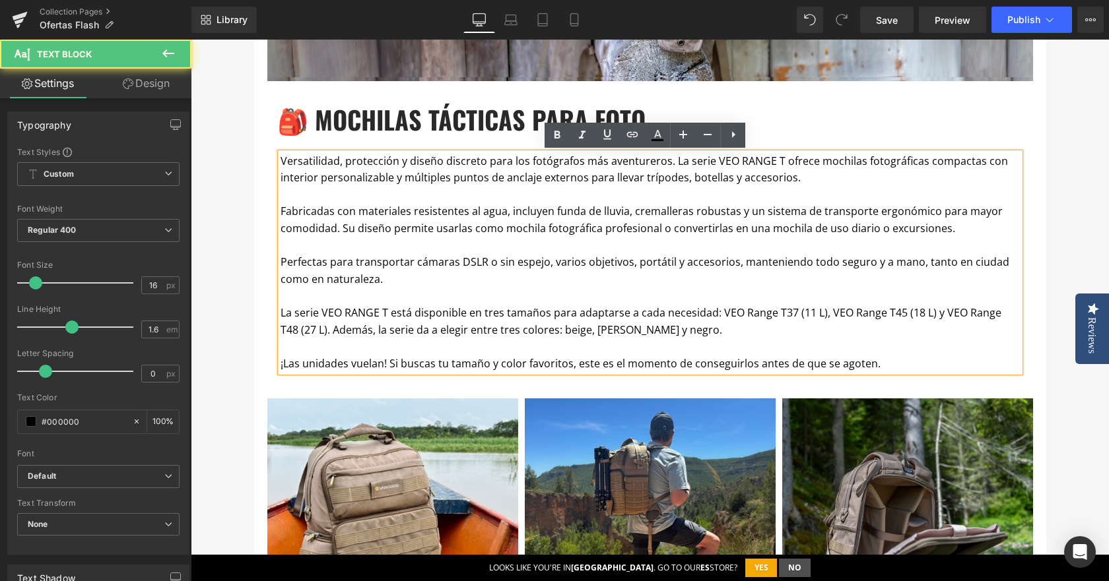
click at [434, 352] on p at bounding box center [650, 347] width 739 height 17
click at [651, 361] on p "¡Las unidades vuelan! Si buscas tu tamaño y color favoritos, este es el momento…" at bounding box center [650, 364] width 739 height 17
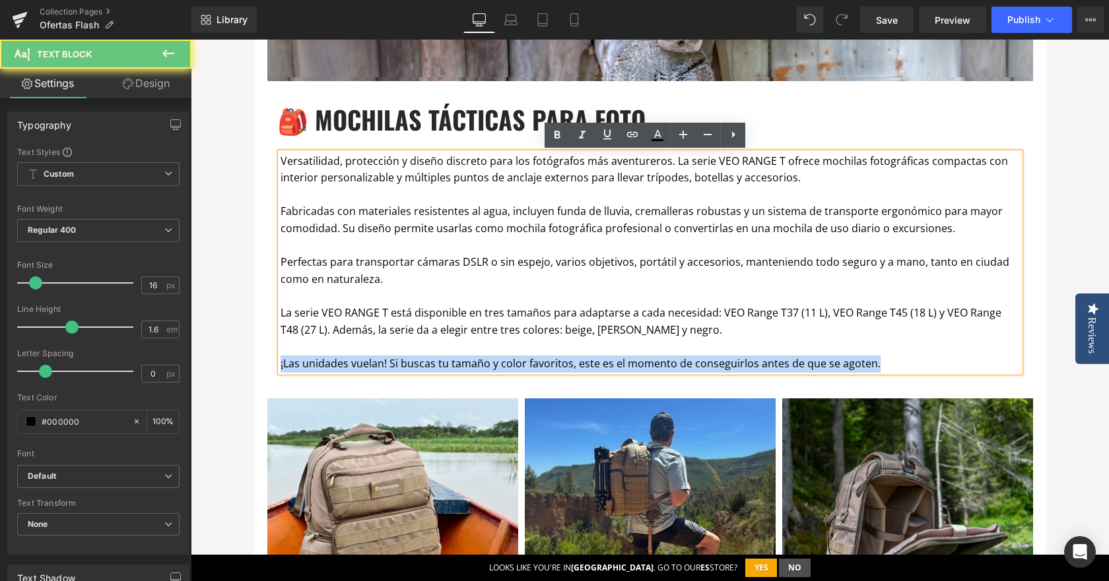
click at [651, 361] on p "¡Las unidades vuelan! Si buscas tu tamaño y color favoritos, este es el momento…" at bounding box center [650, 364] width 739 height 17
click at [558, 149] on div "🎒 MOCHILAS TÁCTICAS PARA FOTO Heading Versatilidad, protección y diseño discret…" at bounding box center [650, 237] width 766 height 272
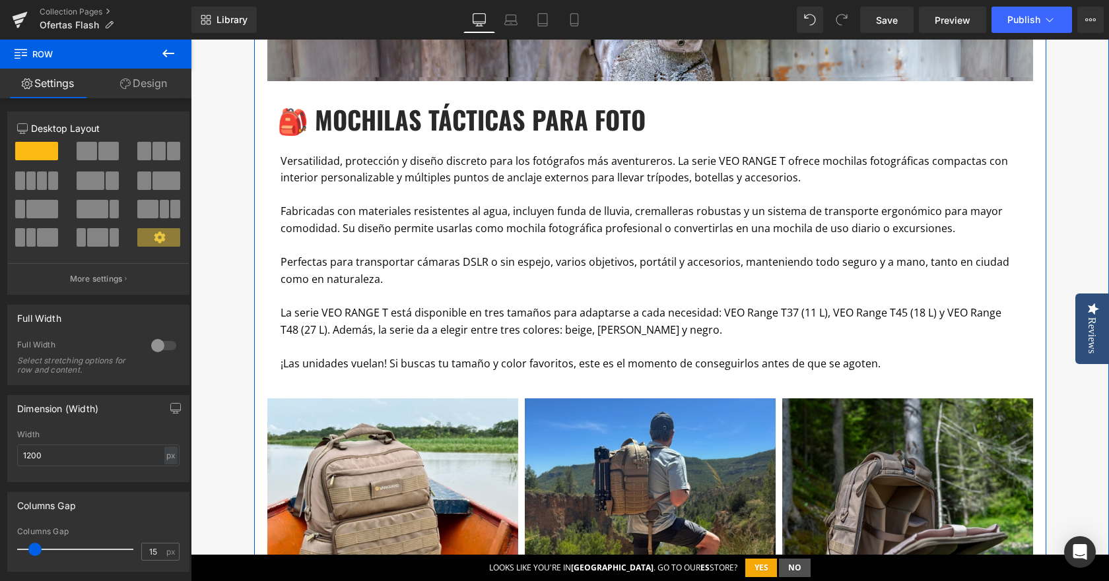
click at [616, 367] on p "¡Las unidades vuelan! Si buscas tu tamaño y color favoritos, este es el momento…" at bounding box center [650, 364] width 739 height 17
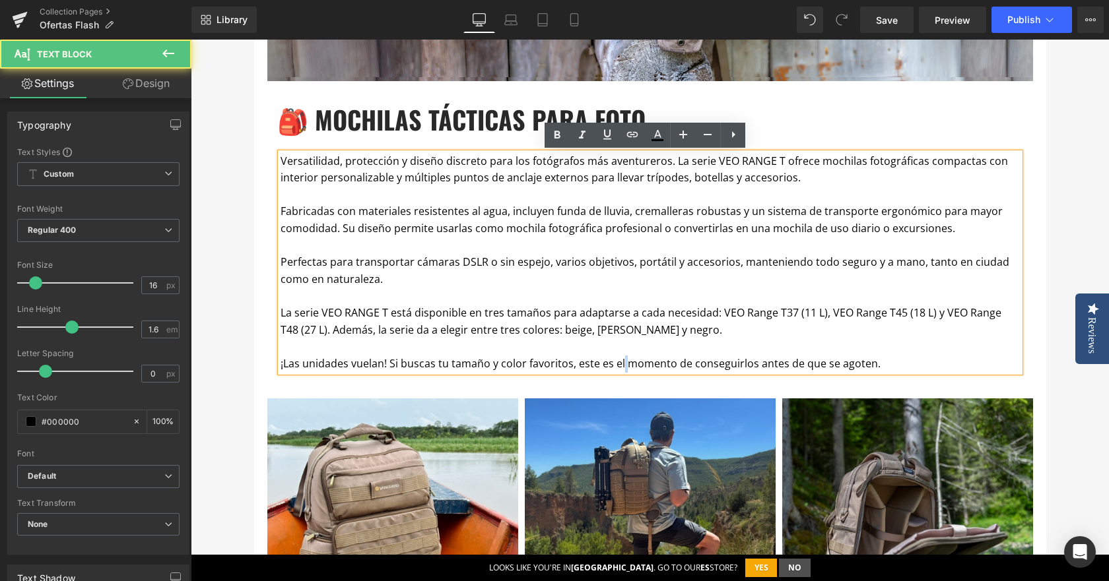
click at [616, 367] on p "¡Las unidades vuelan! Si buscas tu tamaño y color favoritos, este es el momento…" at bounding box center [650, 364] width 739 height 17
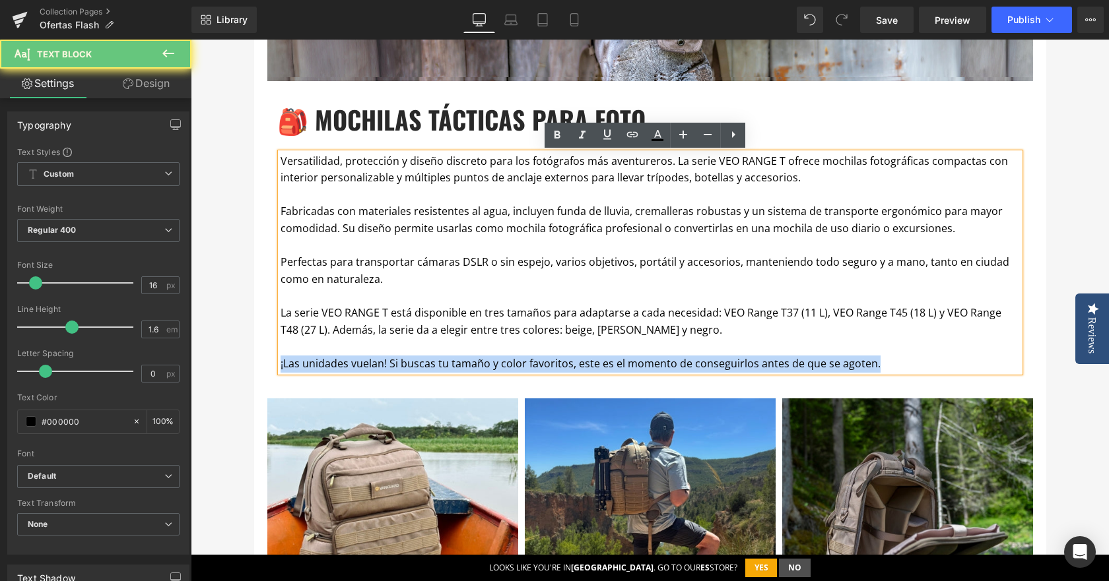
click at [616, 367] on p "¡Las unidades vuelan! Si buscas tu tamaño y color favoritos, este es el momento…" at bounding box center [650, 364] width 739 height 17
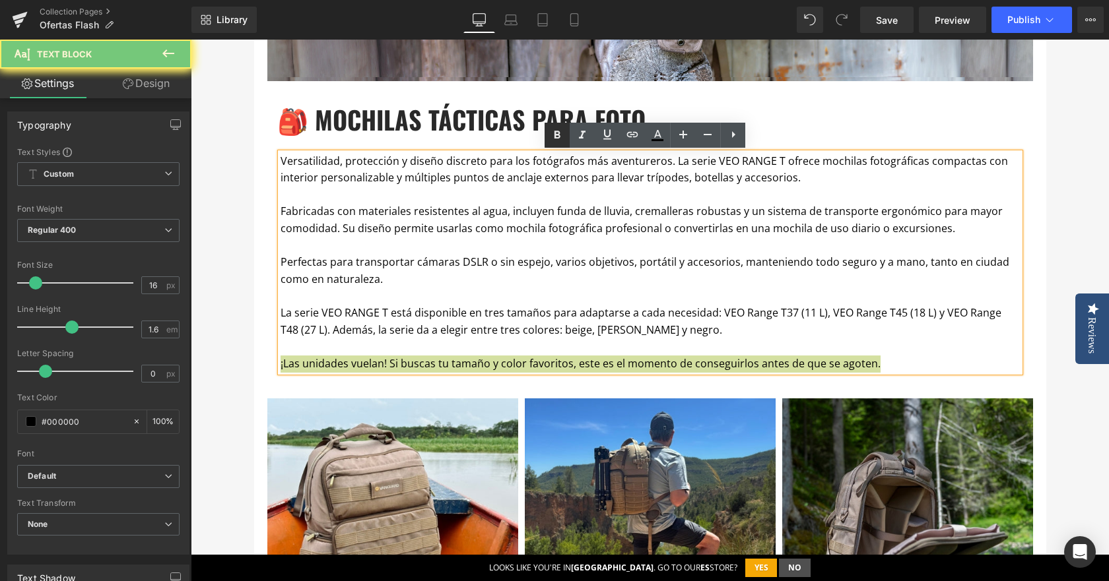
click at [556, 134] on icon at bounding box center [557, 135] width 6 height 8
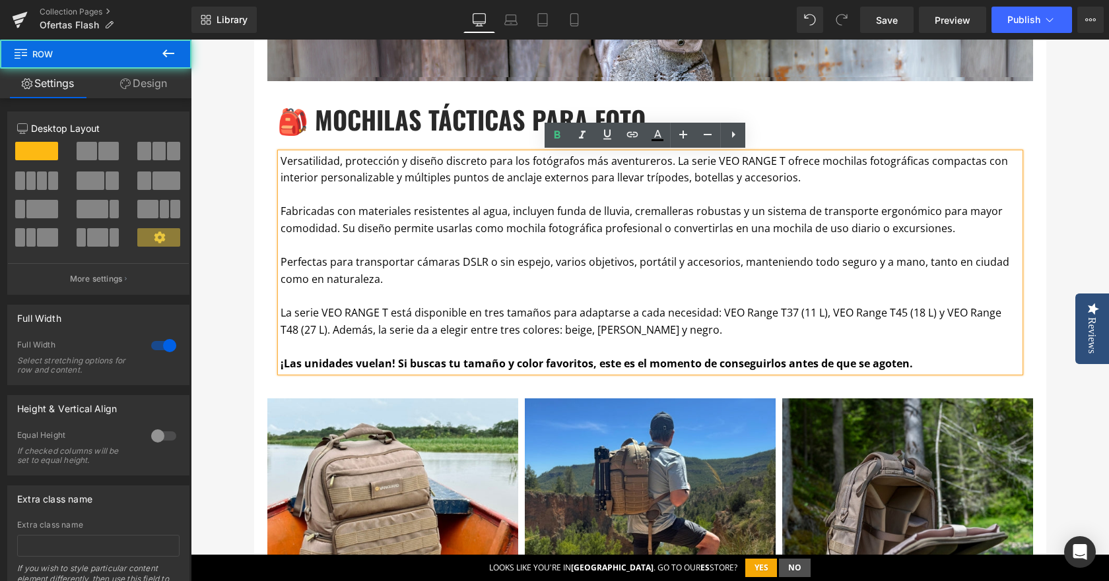
click at [1059, 228] on div "OFERTAS FLASH Heading Por esta sección desfilan cada semana trípodes, mochilas,…" at bounding box center [650, 3] width 918 height 1298
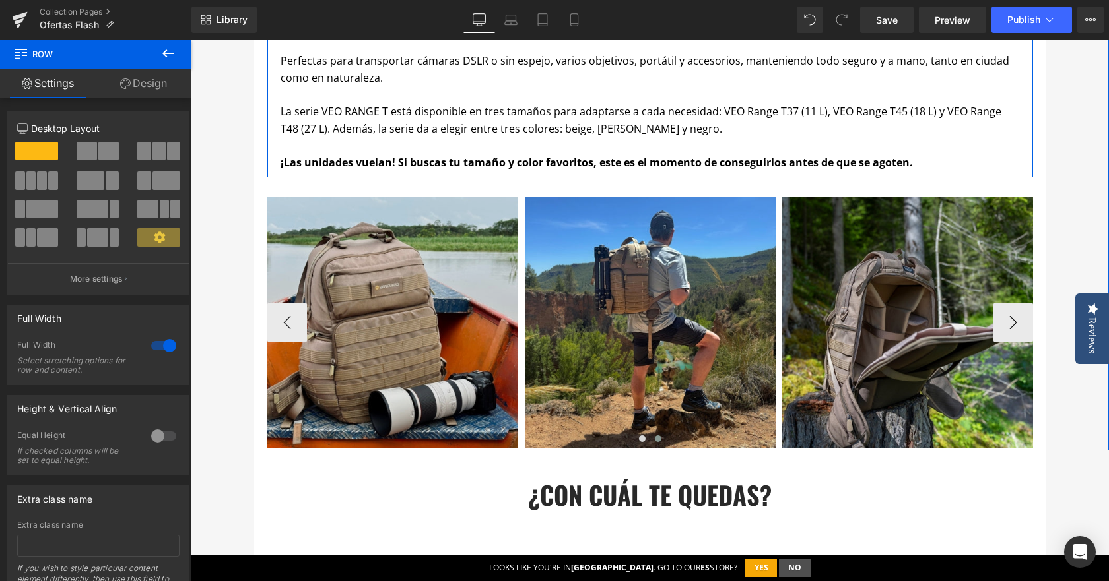
scroll to position [1056, 0]
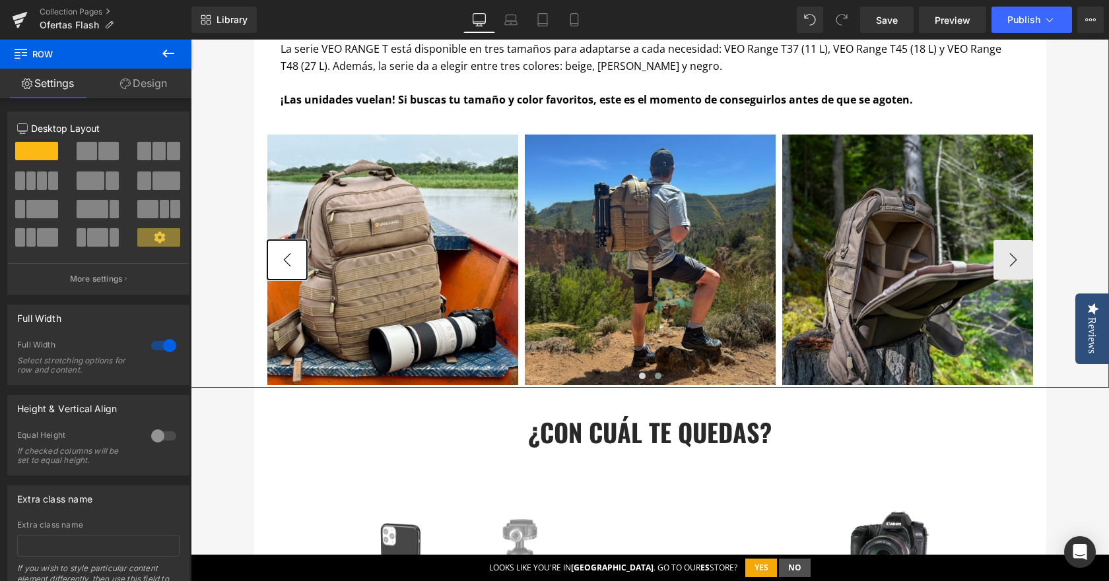
click at [275, 259] on button "‹" at bounding box center [287, 260] width 40 height 40
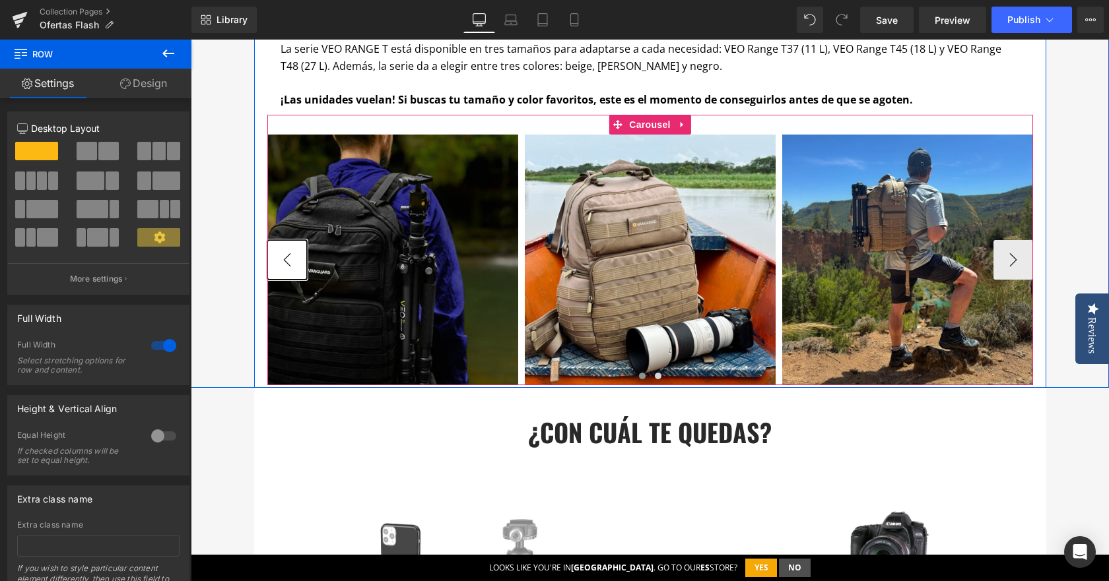
click at [275, 259] on button "‹" at bounding box center [287, 260] width 40 height 40
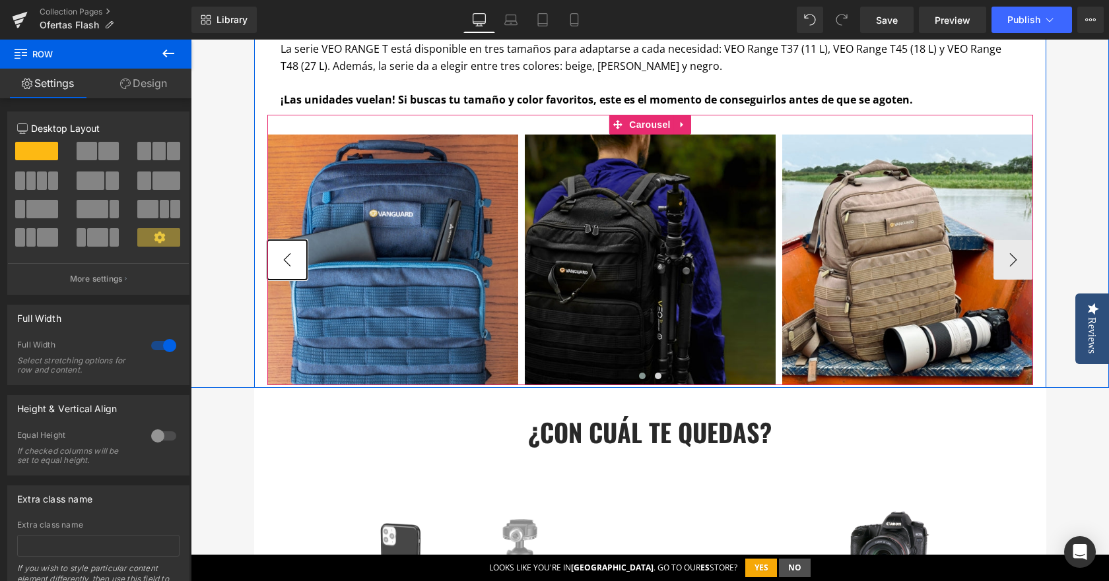
click at [275, 259] on button "‹" at bounding box center [287, 260] width 40 height 40
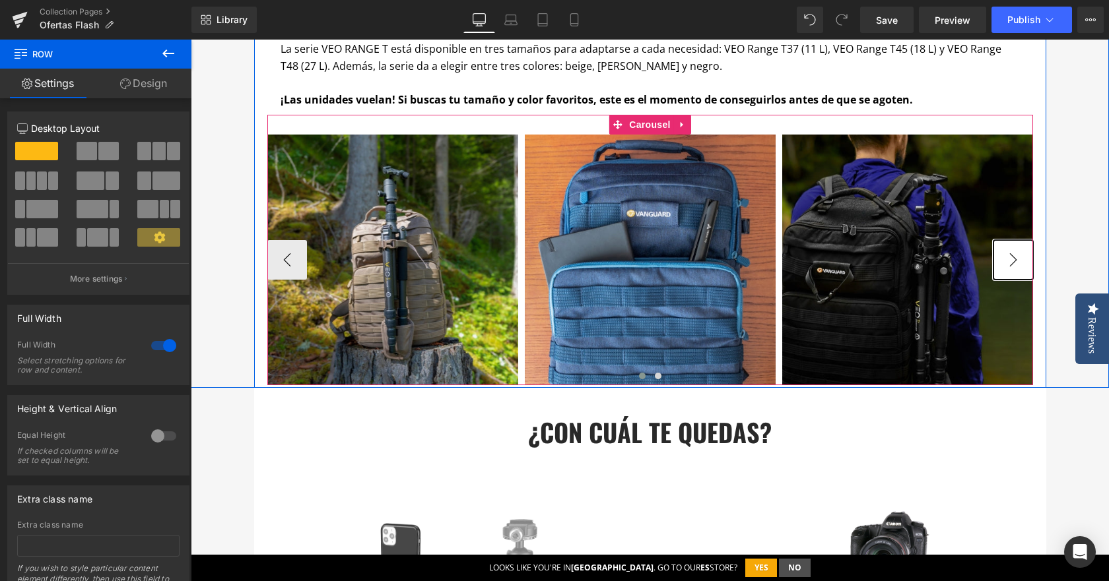
click at [1009, 257] on button "›" at bounding box center [1013, 260] width 40 height 40
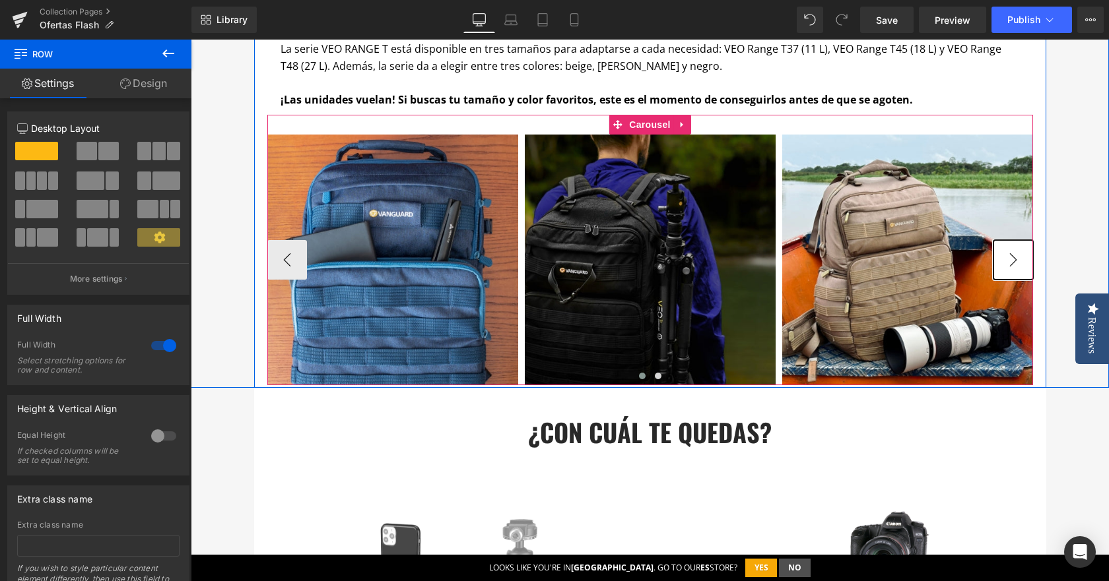
click at [1009, 257] on button "›" at bounding box center [1013, 260] width 40 height 40
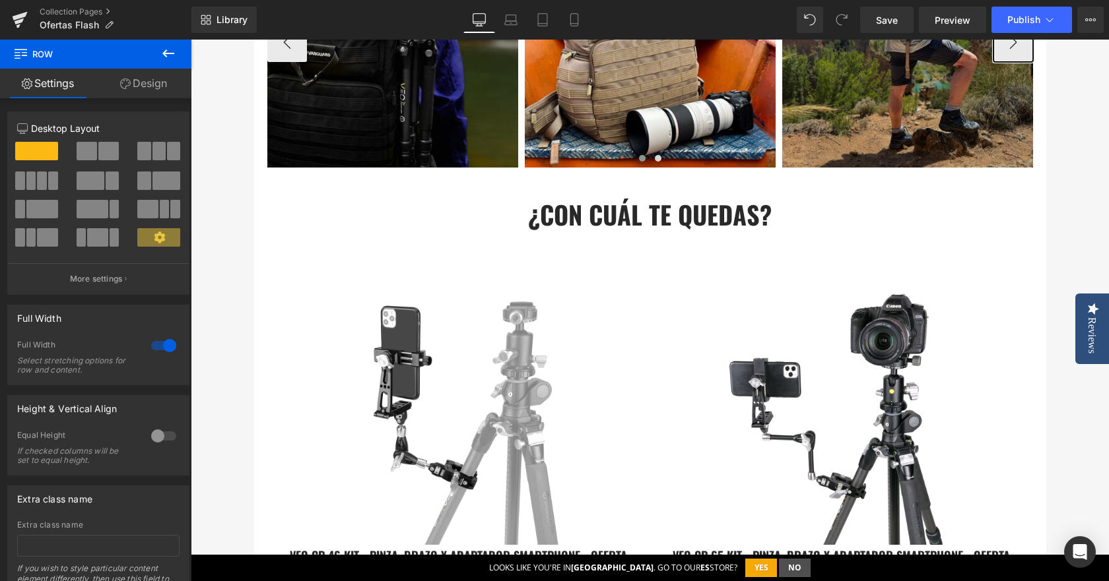
scroll to position [1122, 0]
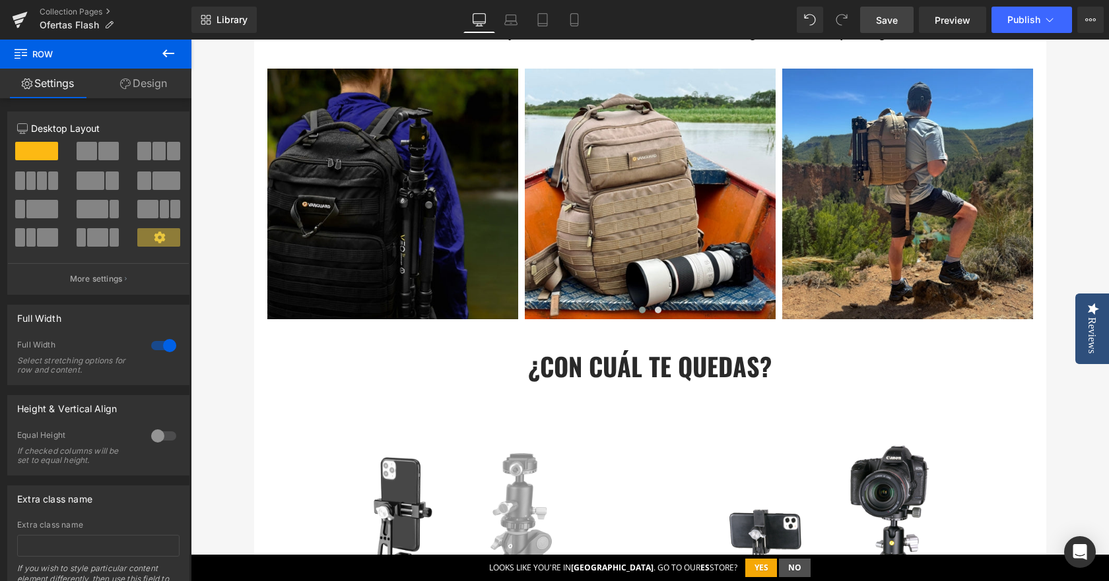
click at [896, 20] on span "Save" at bounding box center [887, 20] width 22 height 14
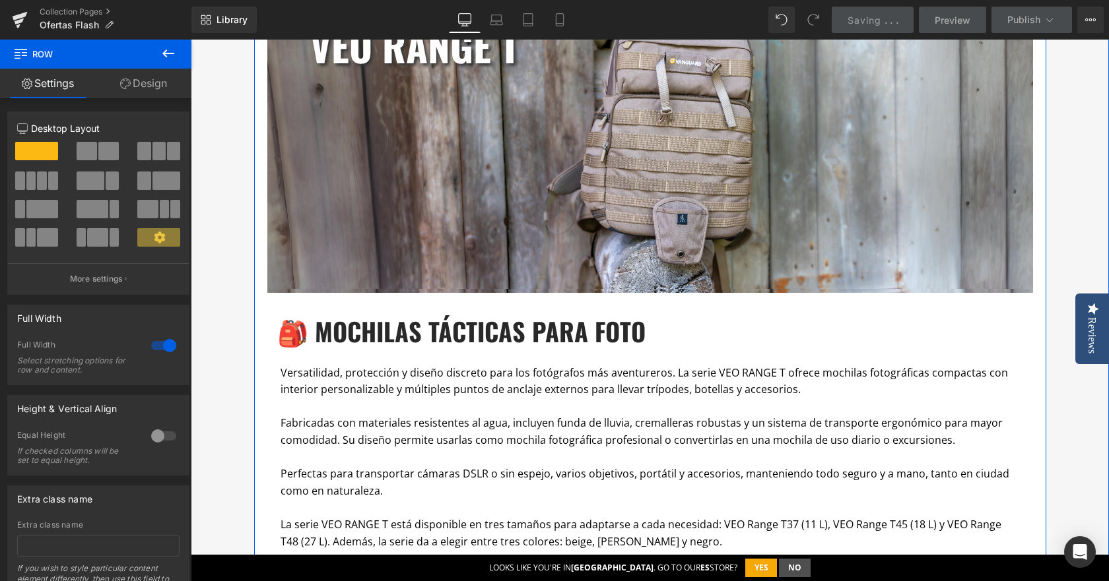
scroll to position [462, 0]
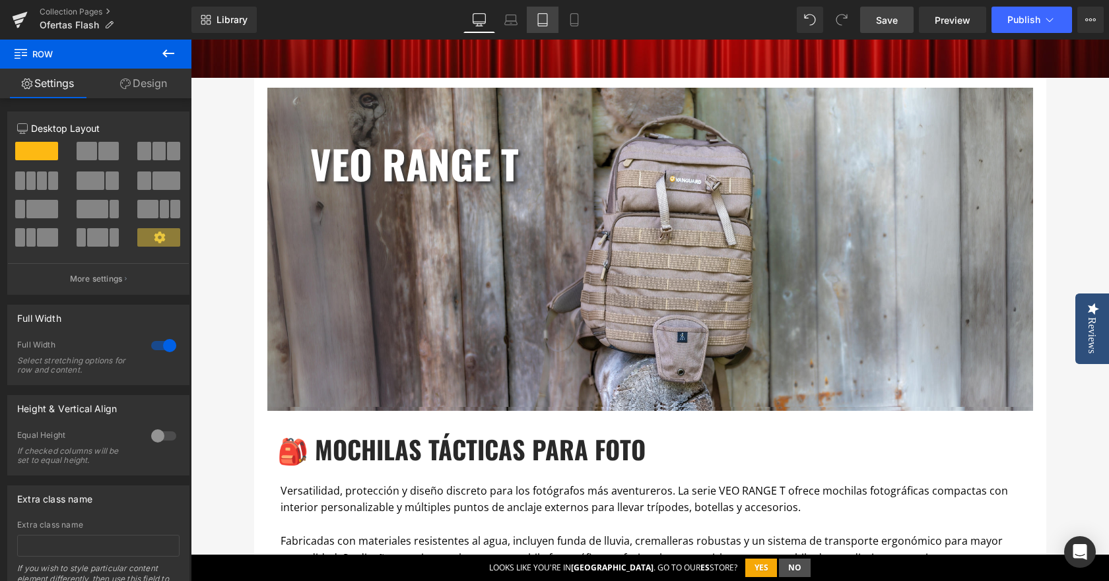
click at [545, 17] on icon at bounding box center [542, 19] width 13 height 13
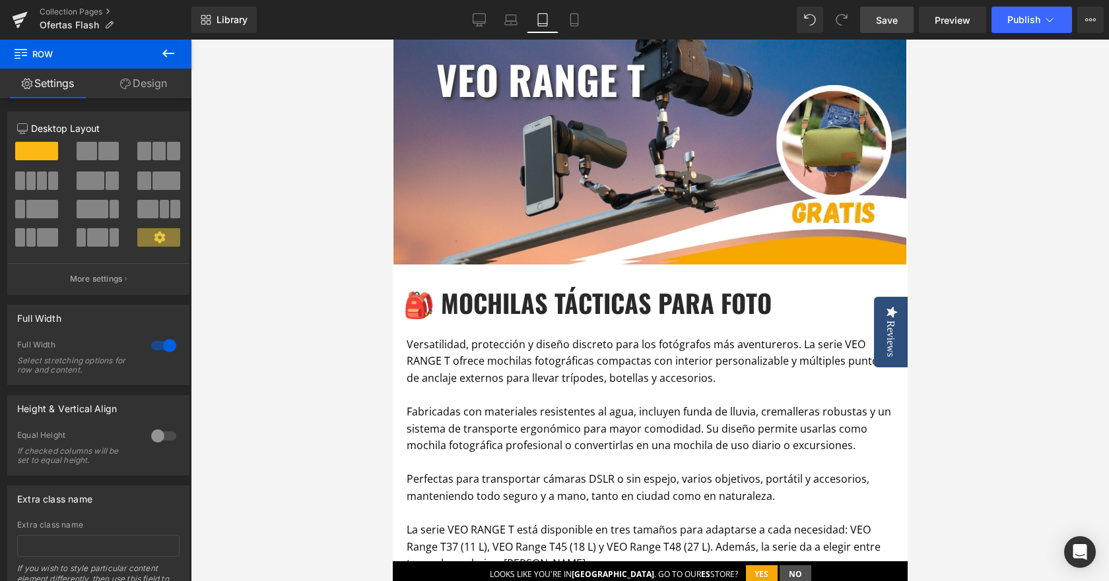
scroll to position [0, 0]
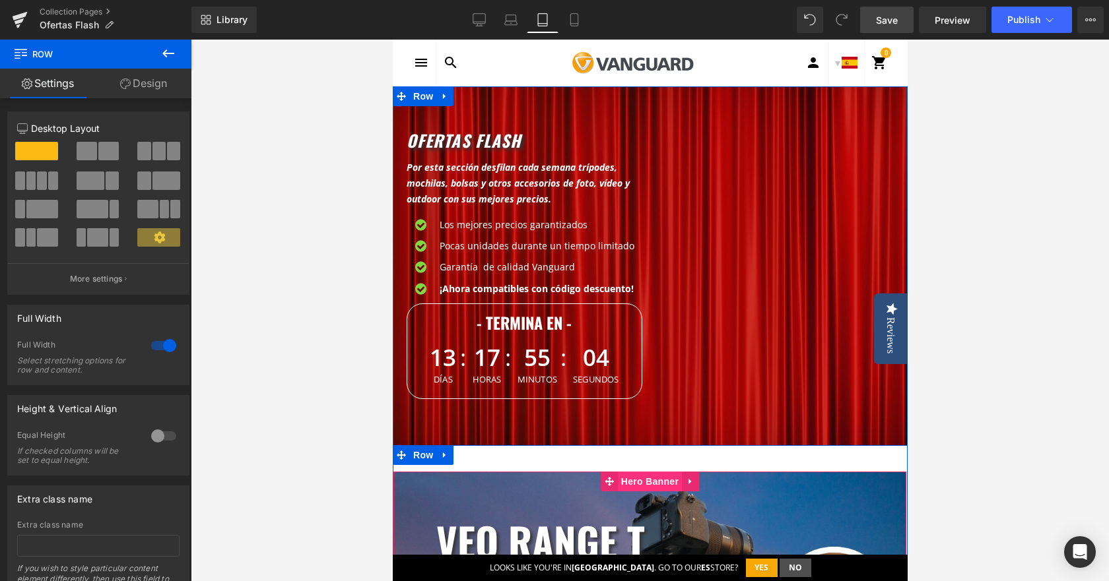
click at [642, 484] on span "Hero Banner" at bounding box center [649, 482] width 64 height 20
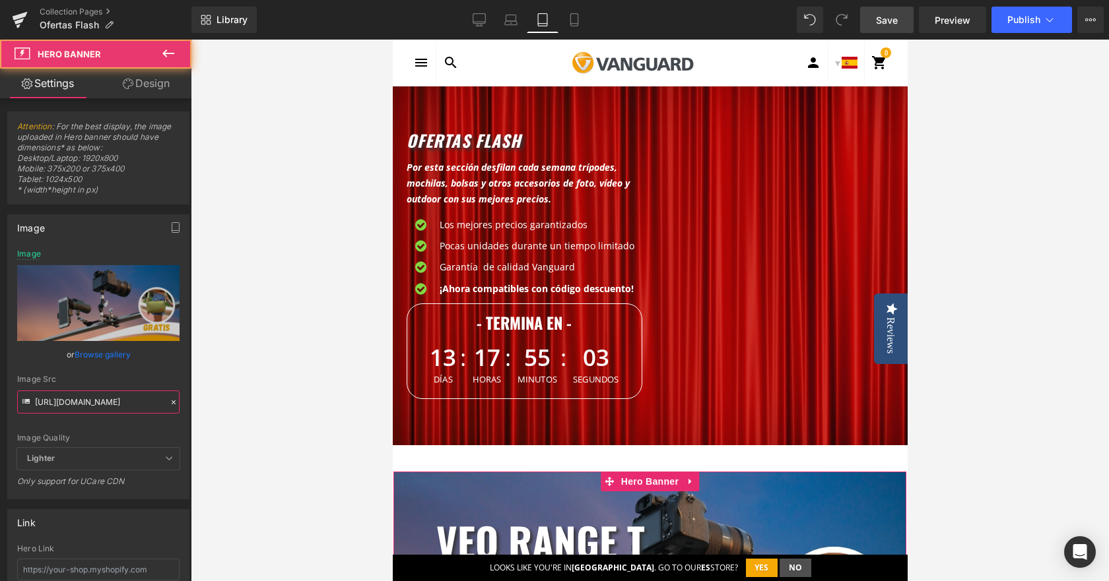
click at [74, 402] on input "[URL][DOMAIN_NAME]" at bounding box center [98, 402] width 162 height 23
paste input "ba613c3a-c4ba-40b8-9cec-8b5d2de47997.jpg?v=1754920111"
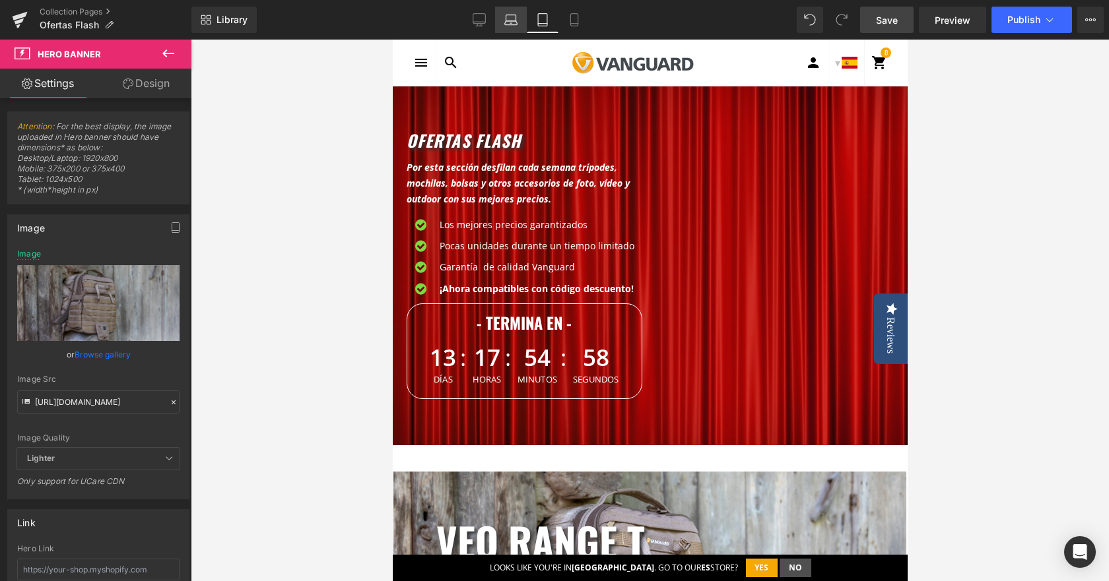
click at [513, 22] on icon at bounding box center [510, 19] width 13 height 13
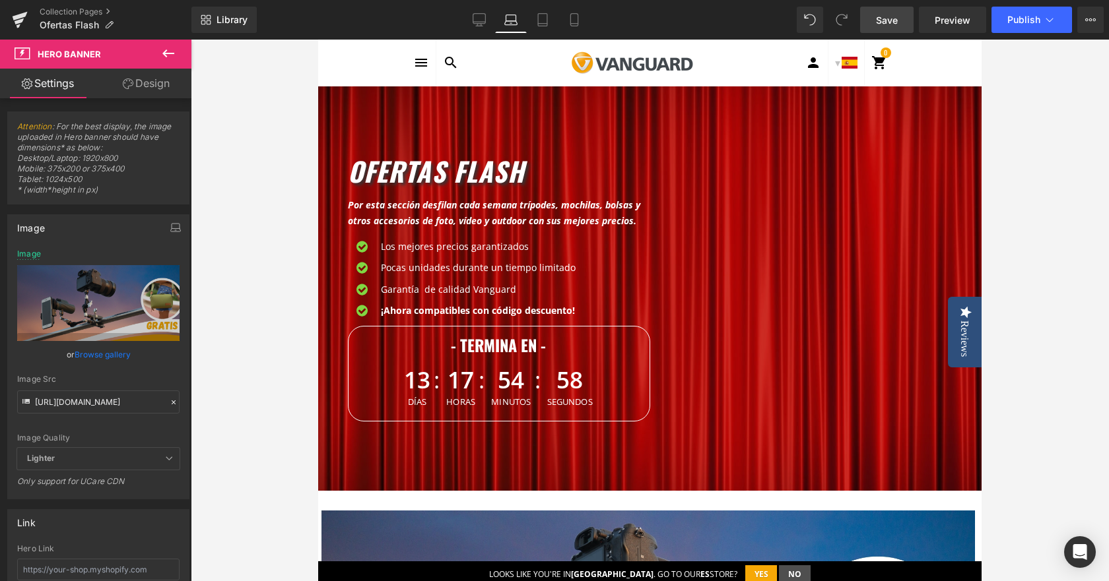
scroll to position [39, 0]
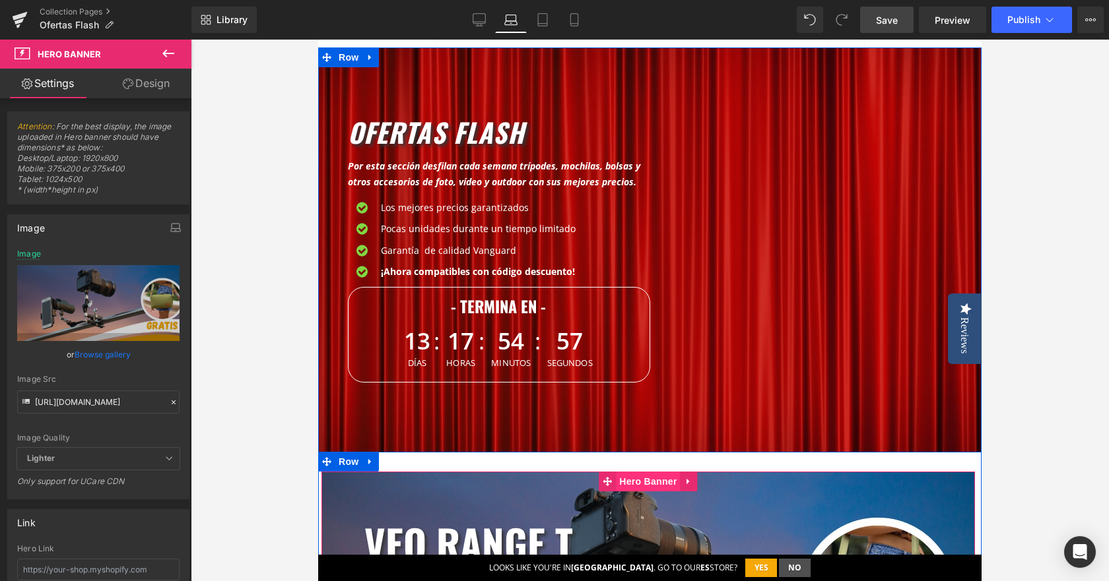
click at [640, 485] on span "Hero Banner" at bounding box center [648, 482] width 64 height 20
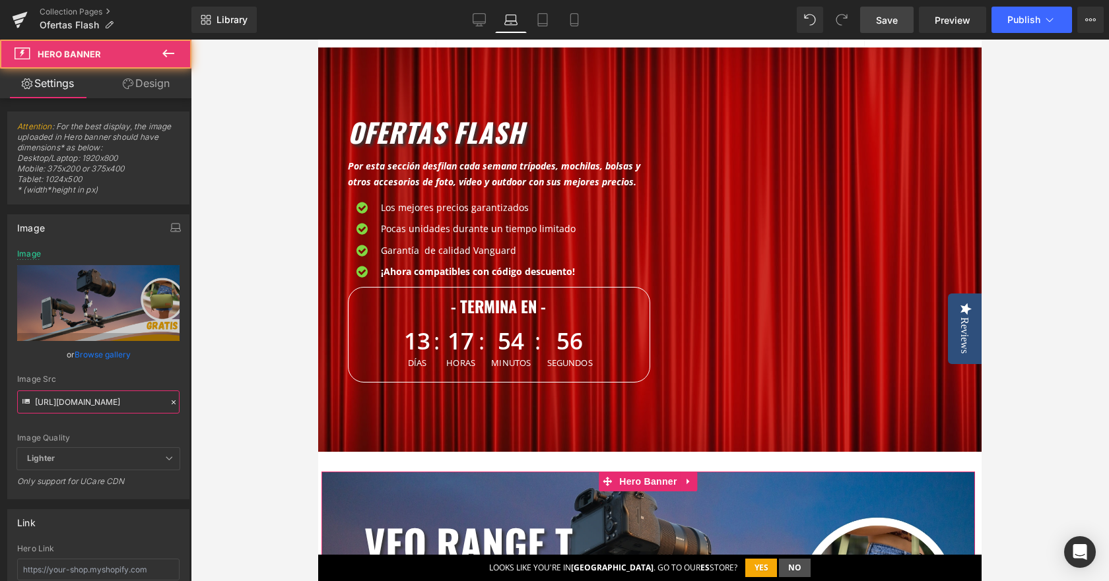
click at [127, 405] on input "[URL][DOMAIN_NAME]" at bounding box center [98, 402] width 162 height 23
paste input "250813c6-12cc-459a-b6fa-c0d65a17e048.jpg?v=1754920133"
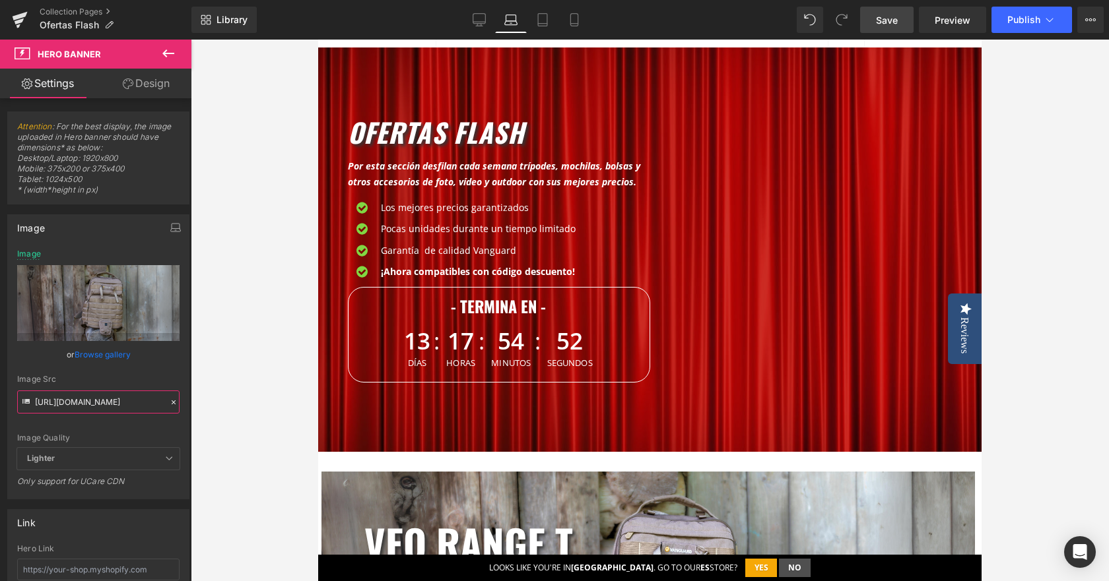
scroll to position [0, 0]
click at [572, 21] on icon at bounding box center [574, 19] width 13 height 13
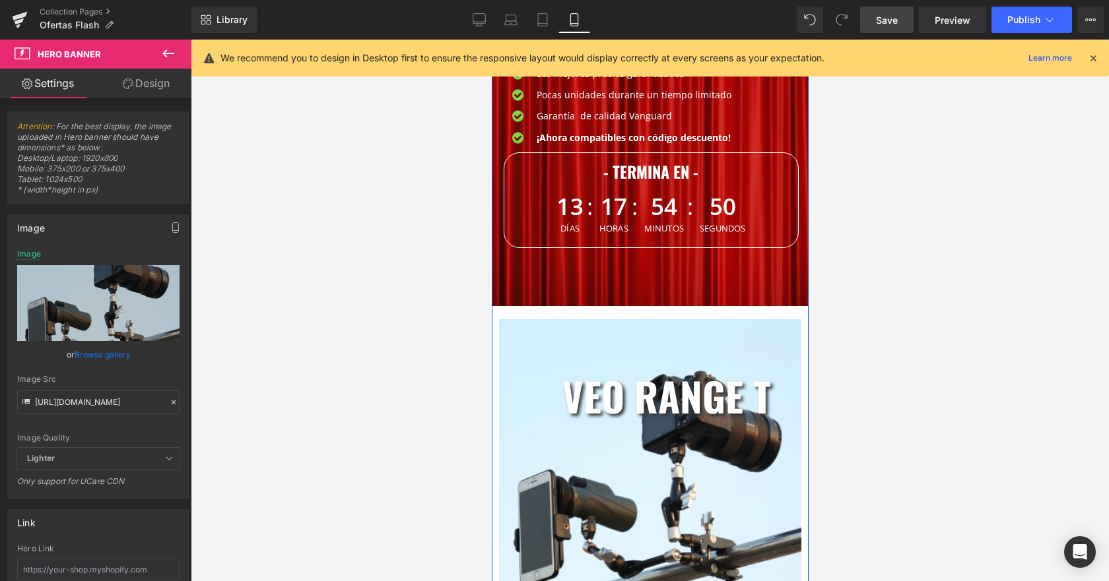
scroll to position [218, 0]
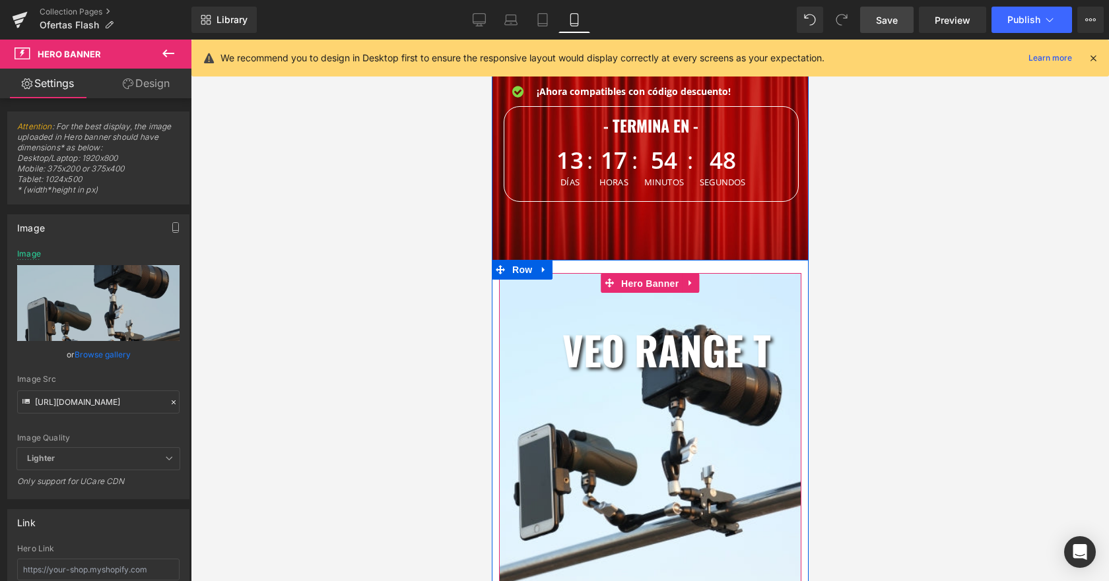
drag, startPoint x: 669, startPoint y: 286, endPoint x: 570, endPoint y: 302, distance: 100.2
click at [667, 286] on span "Hero Banner" at bounding box center [649, 284] width 64 height 20
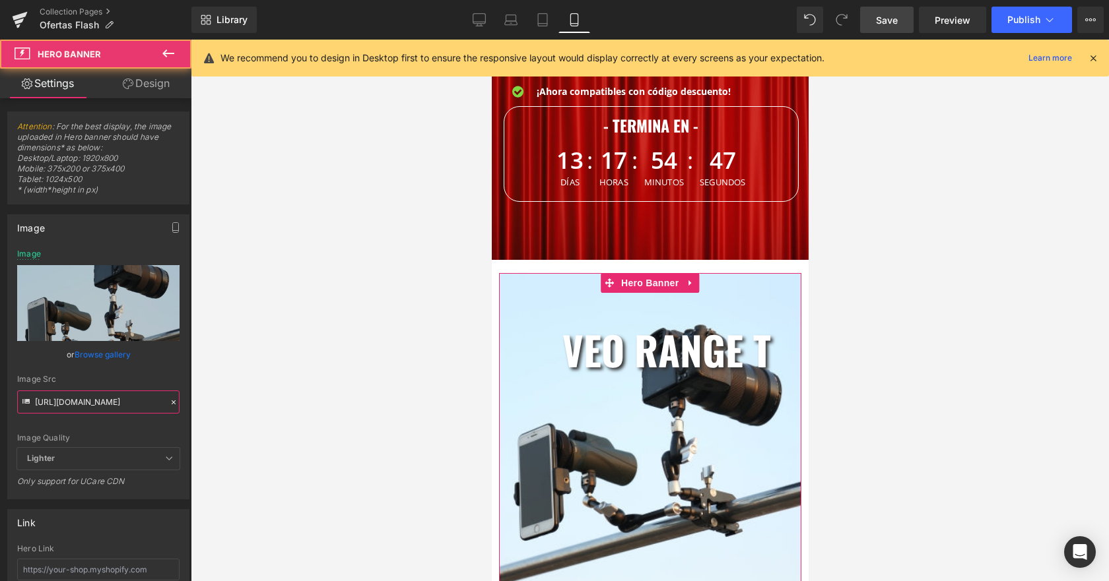
click at [73, 398] on input "[URL][DOMAIN_NAME]" at bounding box center [98, 402] width 162 height 23
click at [72, 398] on input "[URL][DOMAIN_NAME]" at bounding box center [98, 402] width 162 height 23
click at [72, 399] on input "[URL][DOMAIN_NAME]" at bounding box center [98, 402] width 162 height 23
paste input "be5cdf4a-ee0b-49bb-97e9-4df5ed1b1903.jpg?v=17549201"
type input "[URL][DOMAIN_NAME]"
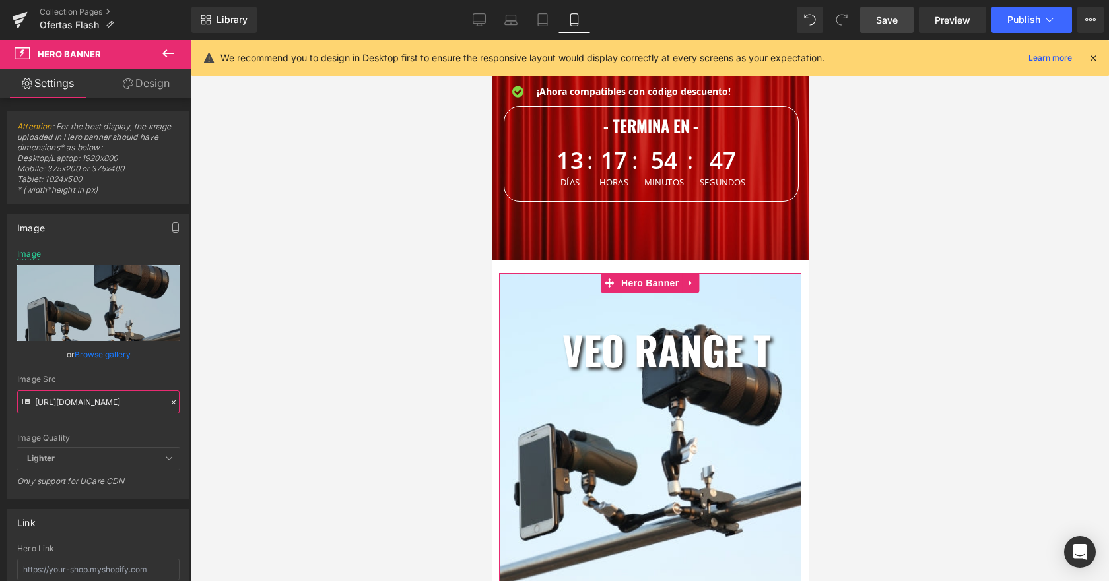
scroll to position [0, 453]
click at [292, 384] on div at bounding box center [650, 311] width 918 height 542
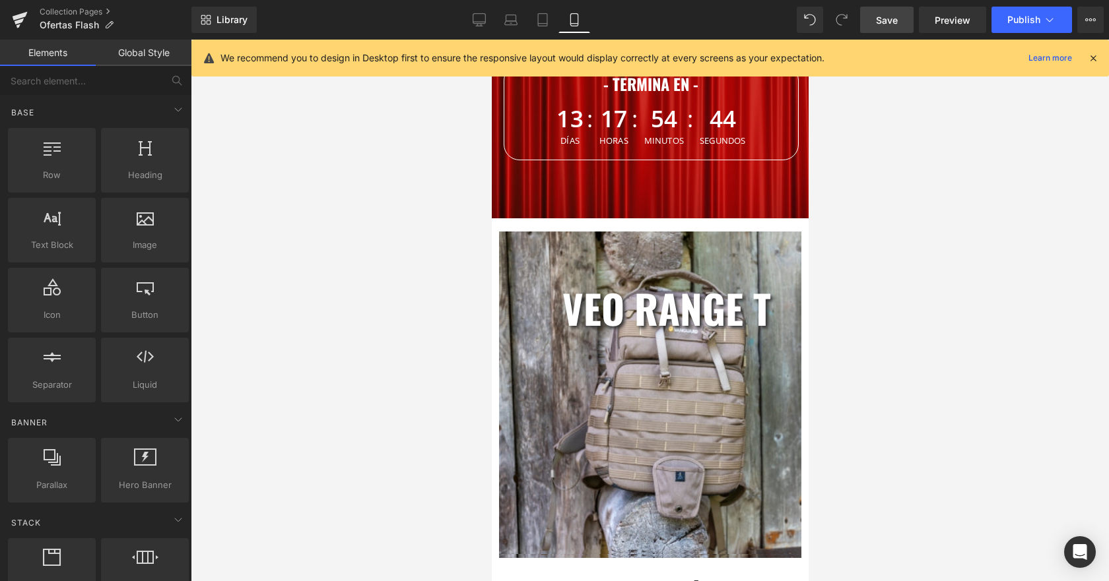
scroll to position [350, 0]
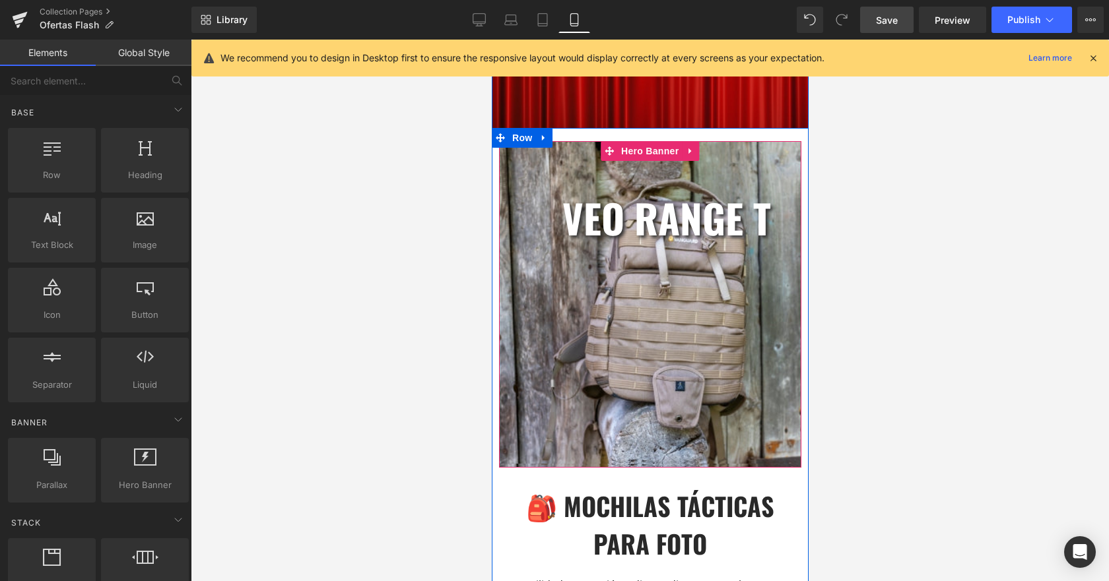
click at [739, 351] on div "VEO RANGE T Heading Row Heading" at bounding box center [649, 304] width 303 height 327
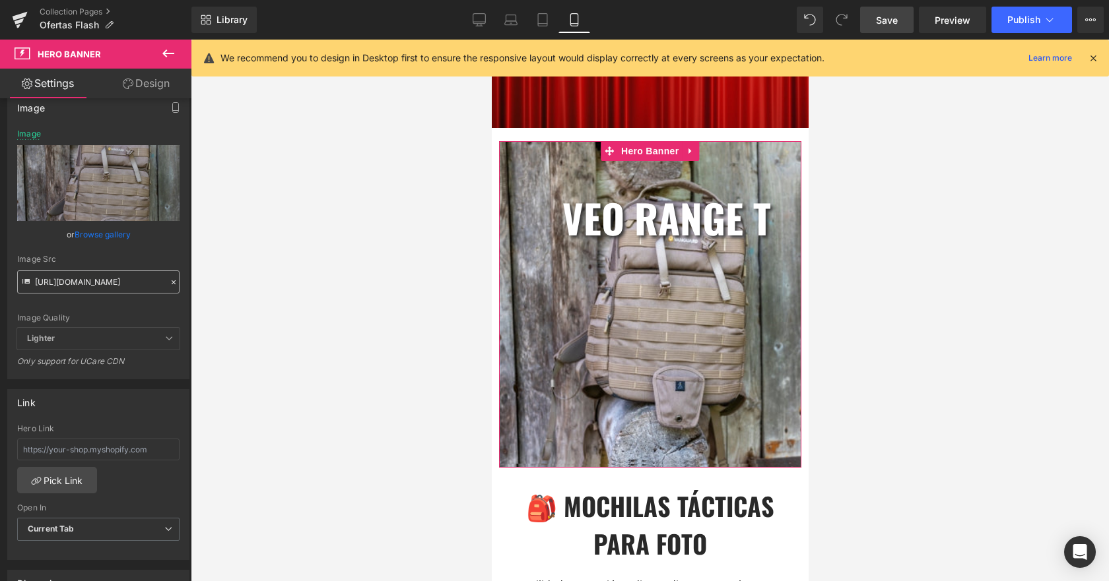
scroll to position [132, 0]
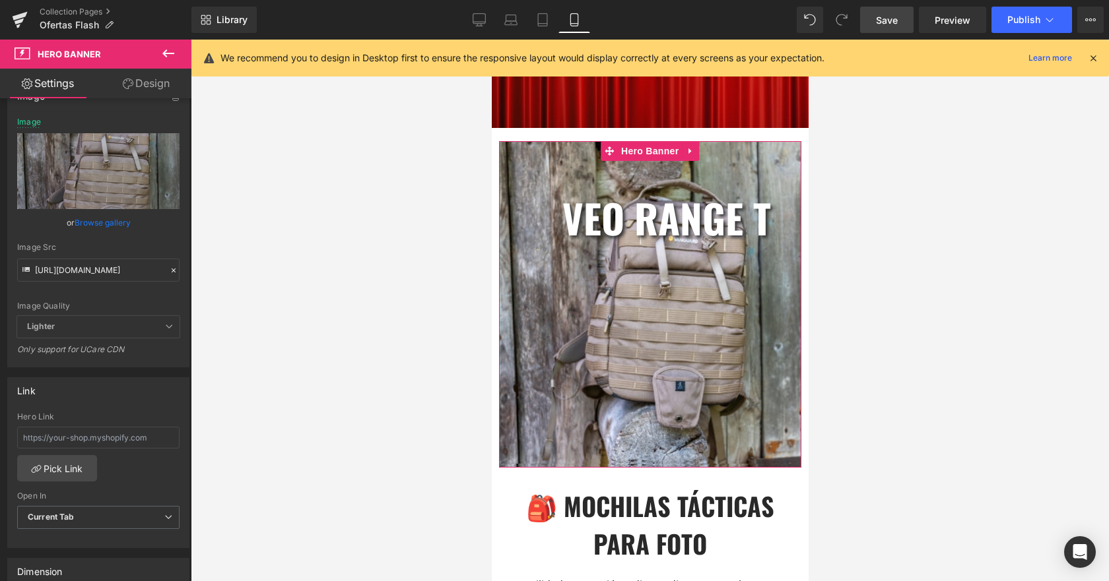
click at [130, 326] on span "Lighter" at bounding box center [98, 327] width 162 height 22
click at [165, 325] on icon at bounding box center [169, 327] width 8 height 8
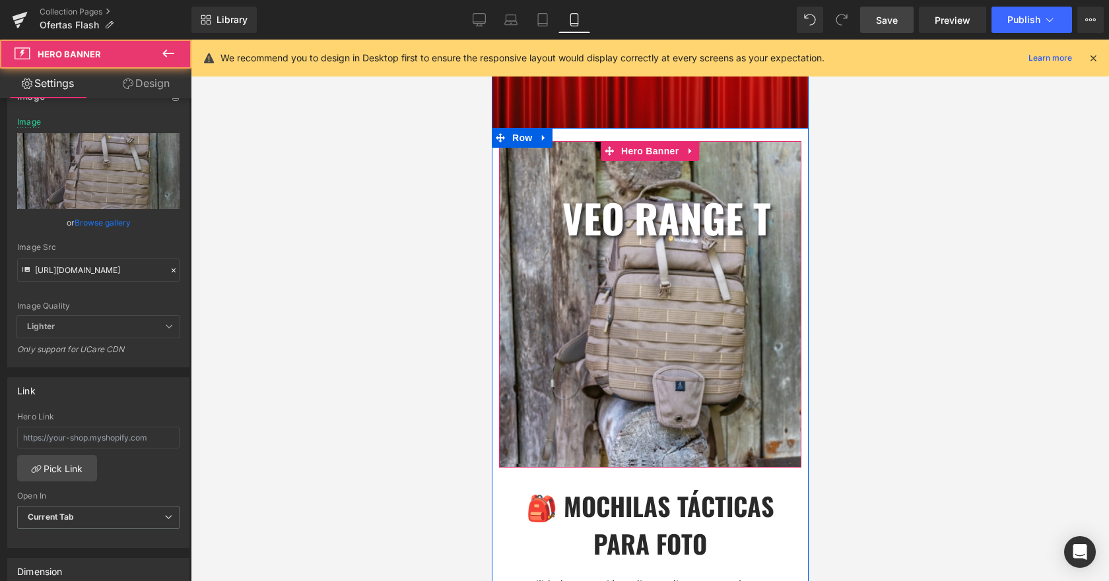
click at [665, 357] on div "VEO RANGE T Heading Row Heading" at bounding box center [649, 304] width 303 height 327
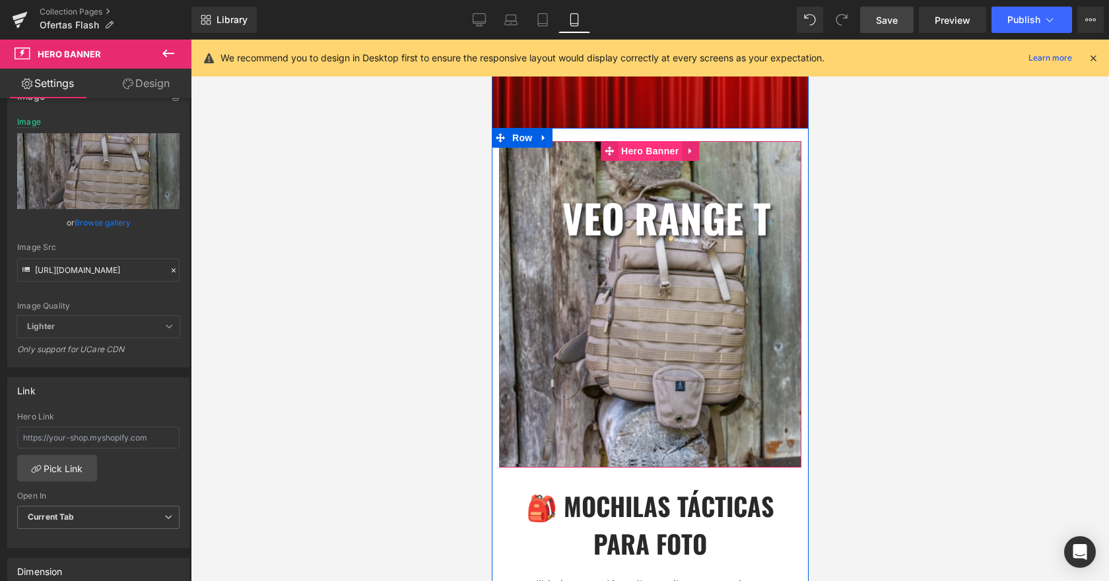
click at [648, 150] on span "Hero Banner" at bounding box center [649, 151] width 64 height 20
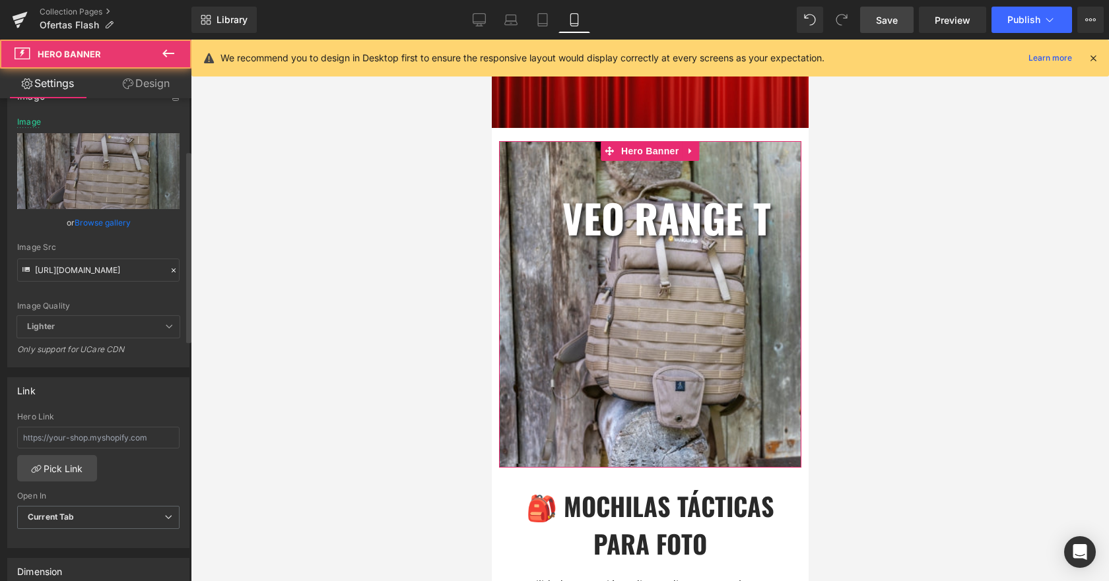
click at [168, 321] on span "Lighter" at bounding box center [98, 327] width 162 height 22
click at [165, 323] on icon at bounding box center [169, 327] width 8 height 8
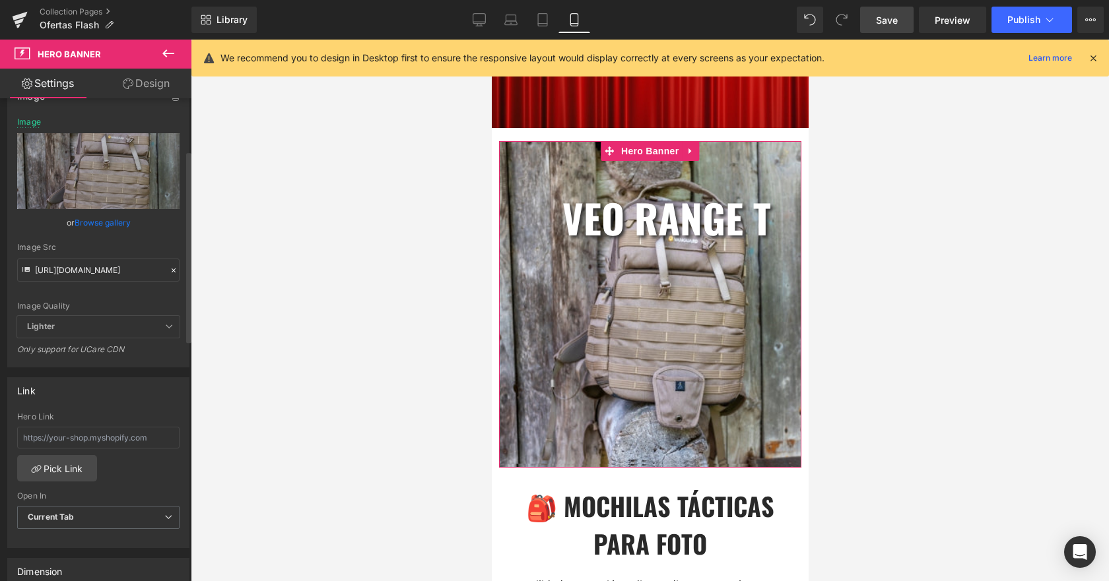
click at [101, 347] on div "Only support for UCare CDN" at bounding box center [98, 354] width 162 height 19
click at [119, 318] on span "Lighter" at bounding box center [98, 327] width 162 height 22
click at [882, 18] on span "Save" at bounding box center [887, 20] width 22 height 14
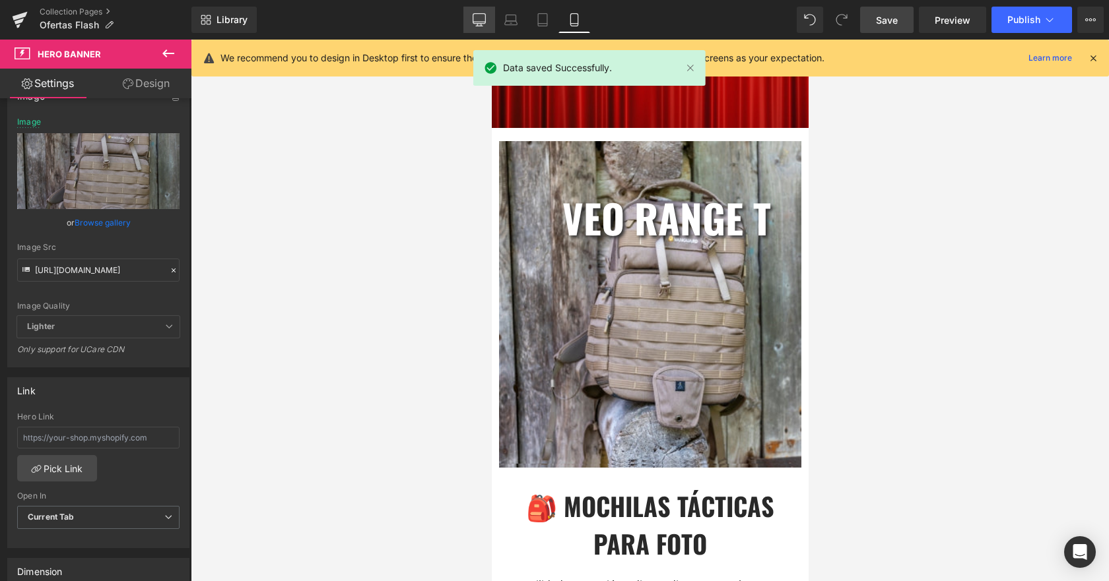
click at [473, 20] on icon at bounding box center [479, 19] width 13 height 13
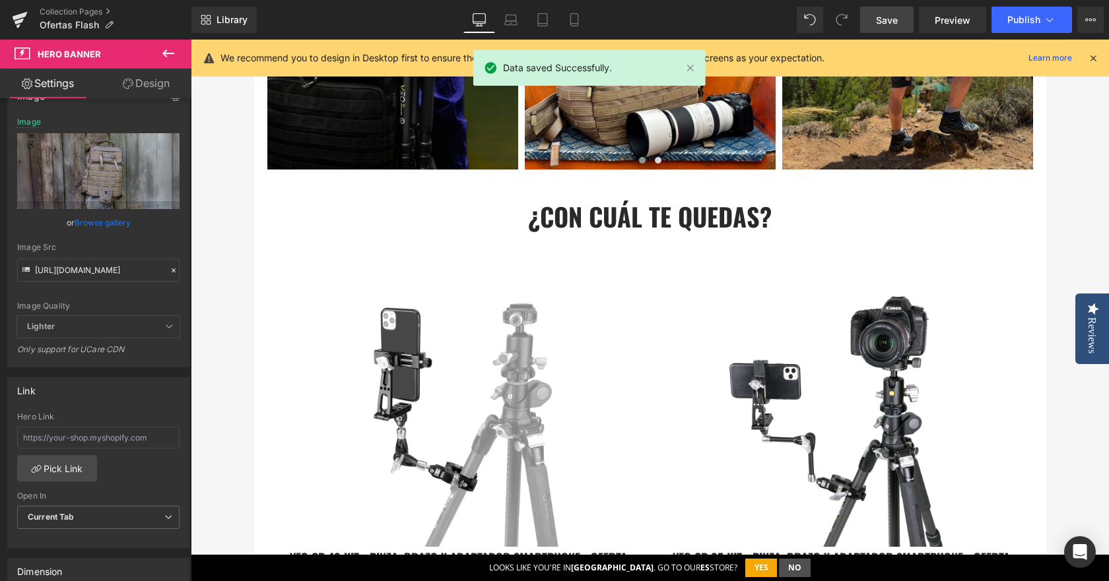
scroll to position [1333, 0]
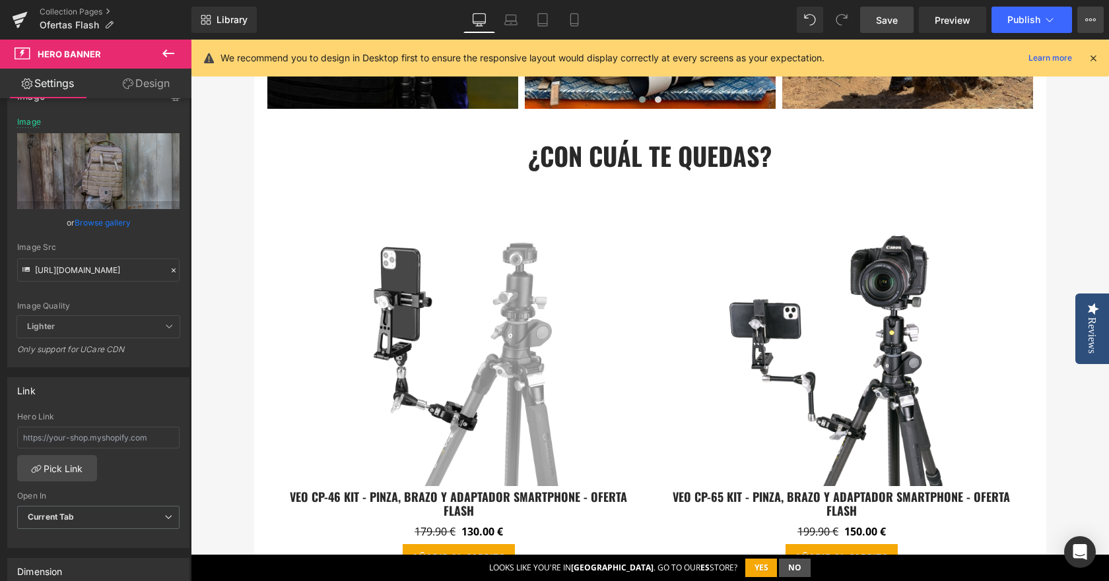
click at [1094, 14] on button "View Live Page View with current Template Save Template to Library Schedule Pub…" at bounding box center [1090, 20] width 26 height 26
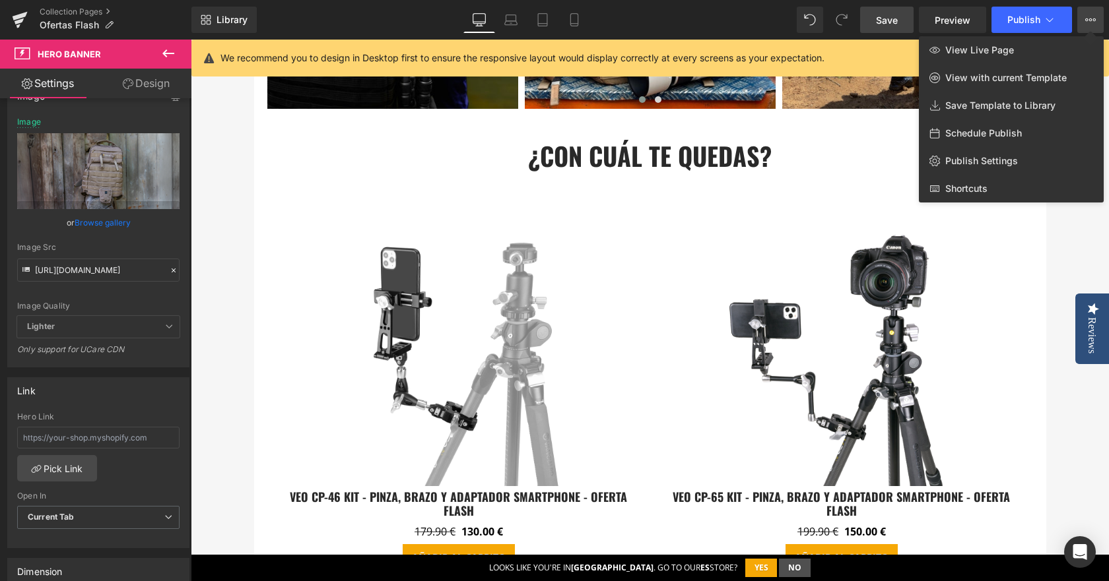
drag, startPoint x: 1032, startPoint y: 154, endPoint x: 856, endPoint y: 92, distance: 186.2
click at [1047, 132] on div "View Live Page View with current Template Save Template to Library Schedule Pub…" at bounding box center [1011, 119] width 185 height 166
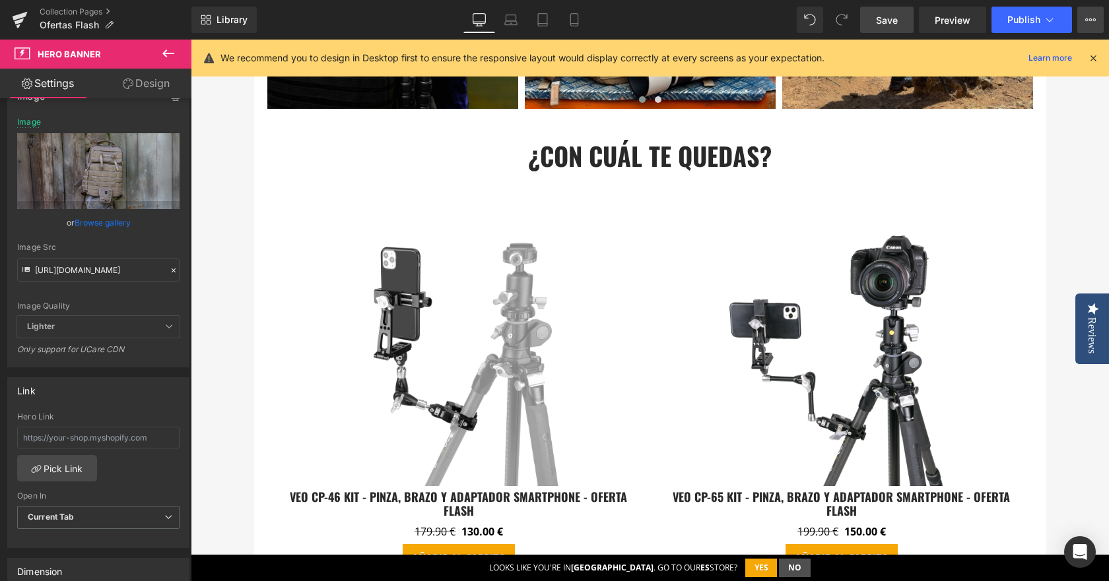
click at [1083, 11] on button "View Live Page View with current Template Save Template to Library Schedule Pub…" at bounding box center [1090, 20] width 26 height 26
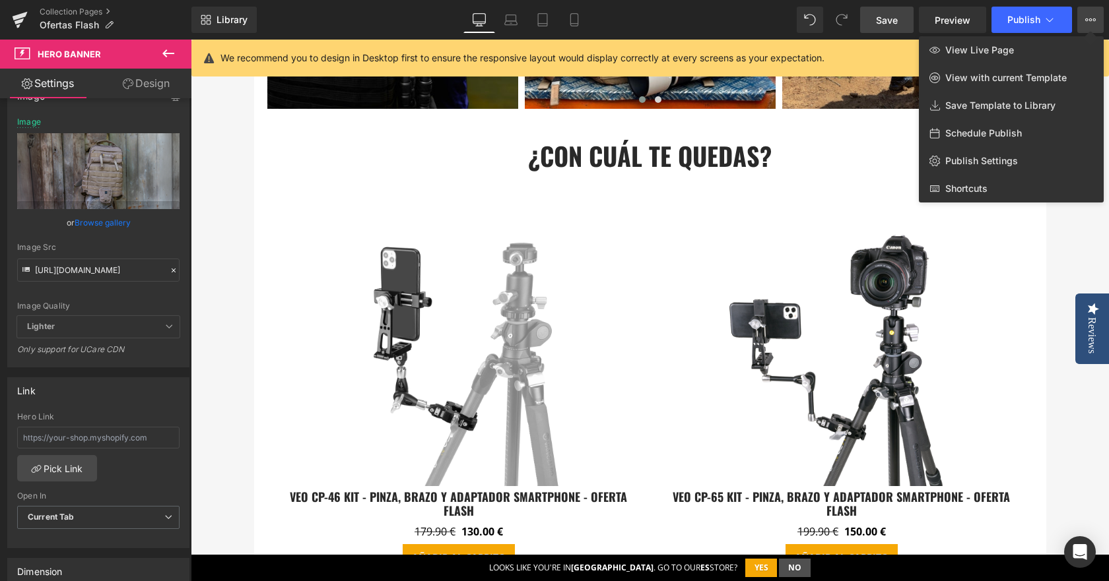
click at [1042, 128] on div "Schedule Publish" at bounding box center [1011, 133] width 185 height 28
select select
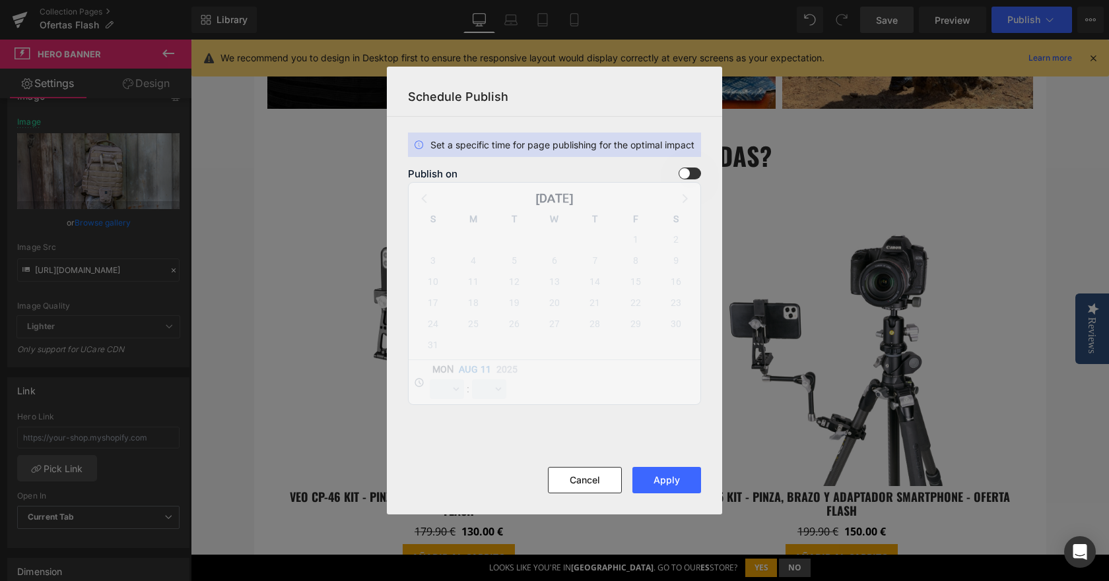
click at [692, 176] on span at bounding box center [690, 174] width 22 height 12
click at [0, 0] on input "checkbox" at bounding box center [0, 0] width 0 height 0
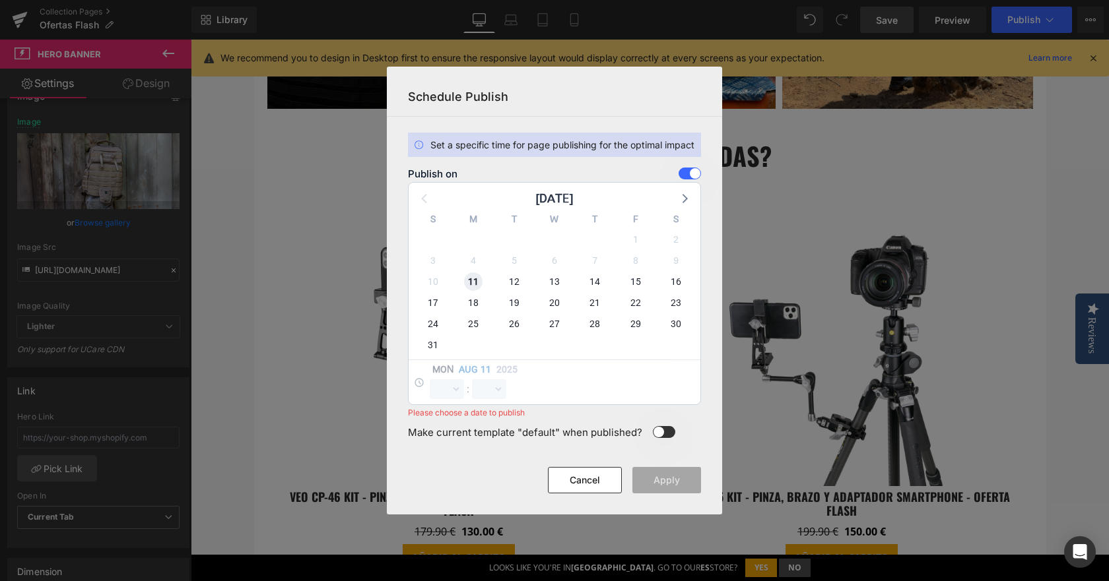
click at [465, 285] on span "11" at bounding box center [473, 282] width 18 height 18
click at [493, 393] on select "00 01 02 03 04 05 06 07 08 09 10 11 12 13 14 15 16 17 18 19 20 21 22 23 24 25 2…" at bounding box center [489, 390] width 34 height 20
select select "30"
click at [472, 380] on select "00 01 02 03 04 05 06 07 08 09 10 11 12 13 14 15 16 17 18 19 20 21 22 23 24 25 2…" at bounding box center [489, 390] width 34 height 20
click at [661, 479] on button "Apply" at bounding box center [666, 480] width 69 height 26
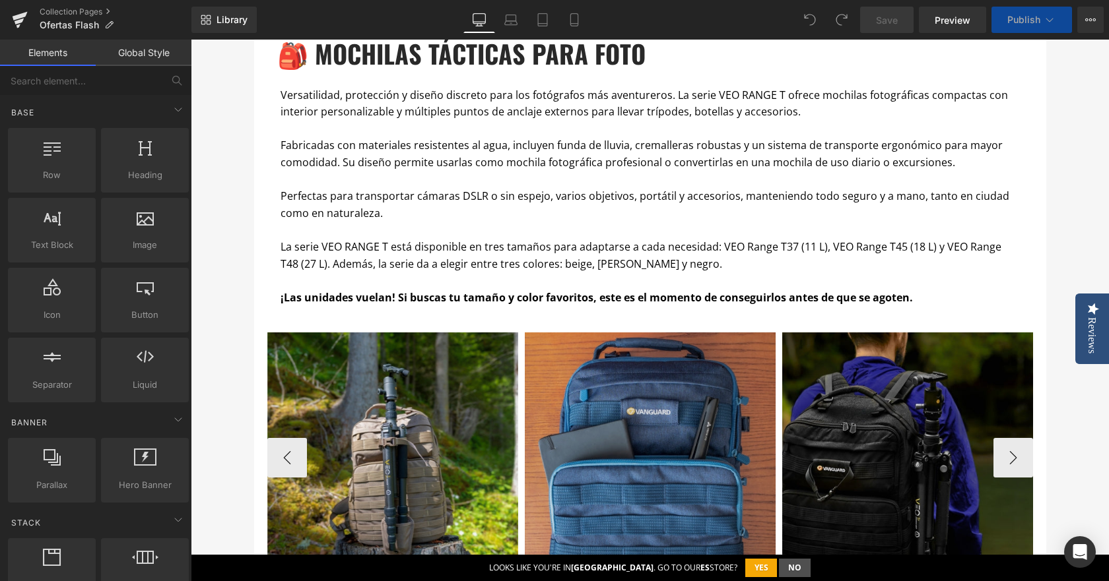
scroll to position [1254, 0]
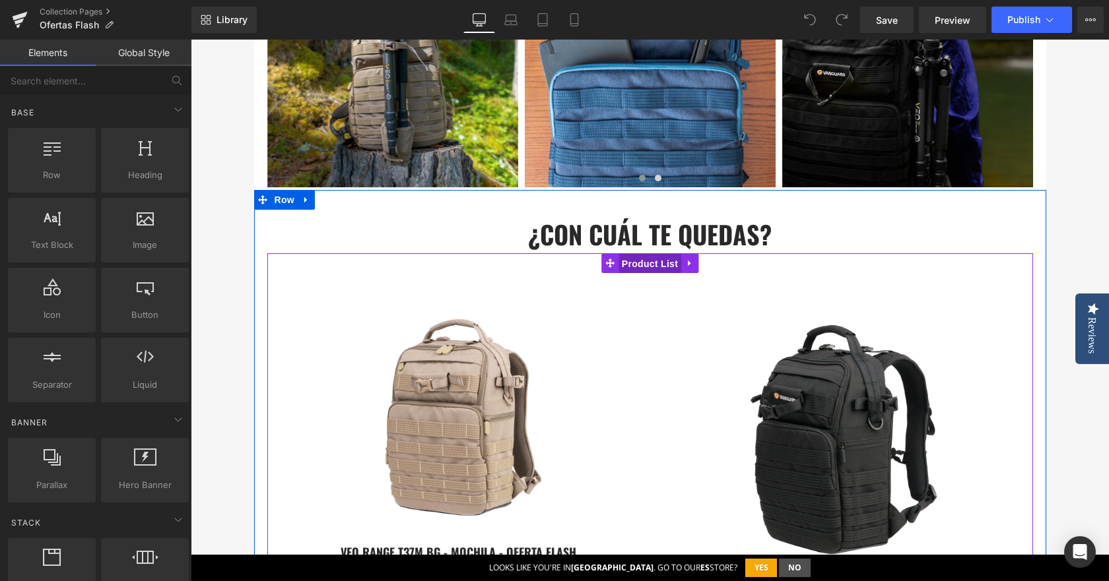
click at [635, 267] on span "Product List" at bounding box center [649, 264] width 63 height 20
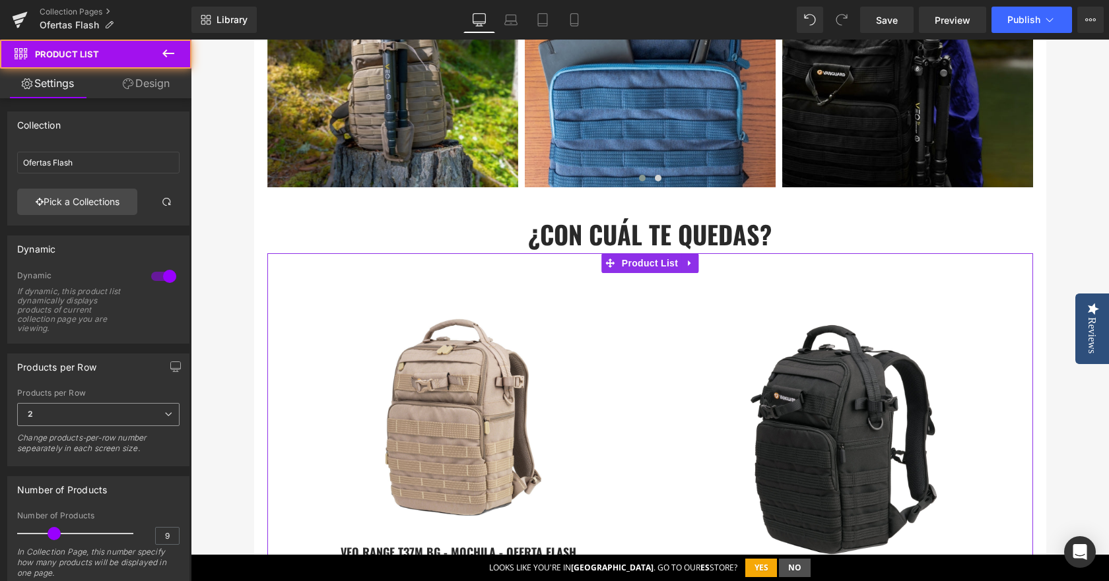
click at [79, 414] on span "2" at bounding box center [98, 414] width 162 height 23
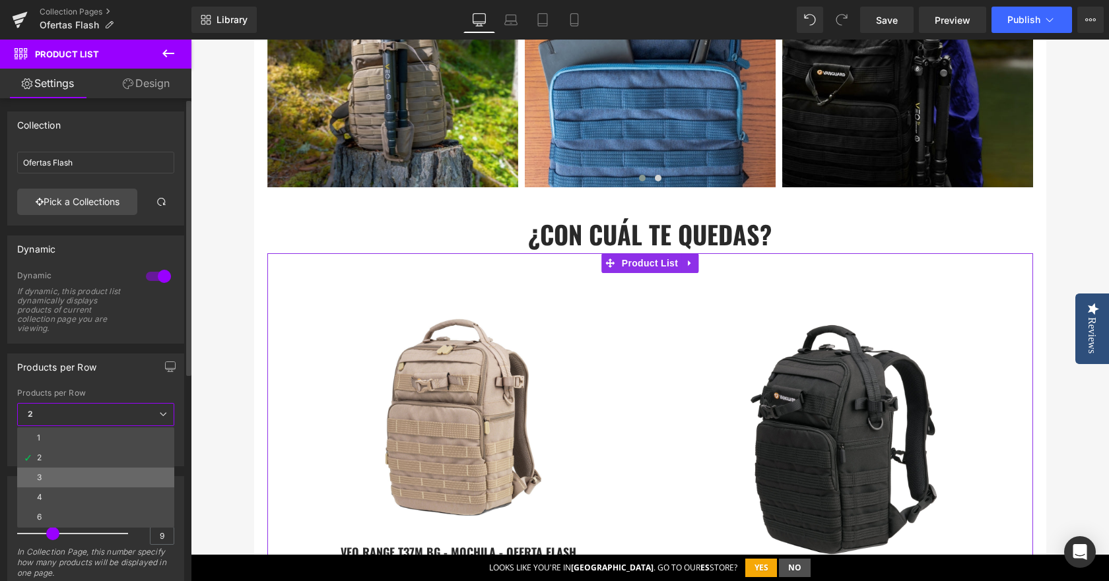
click at [44, 477] on li "3" at bounding box center [95, 478] width 157 height 20
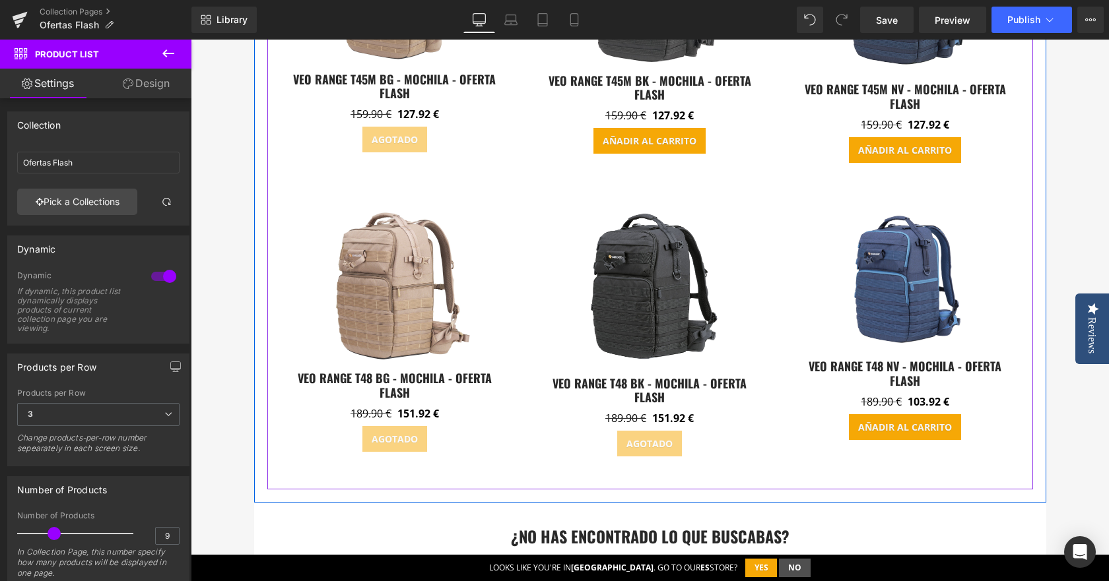
scroll to position [1980, 0]
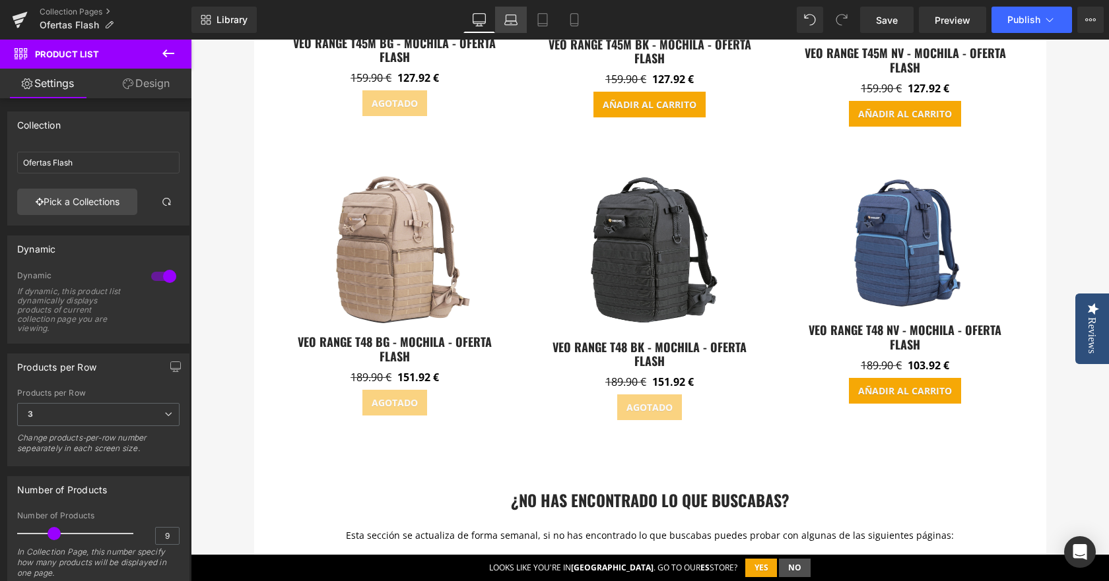
click at [521, 12] on link "Laptop" at bounding box center [511, 20] width 32 height 26
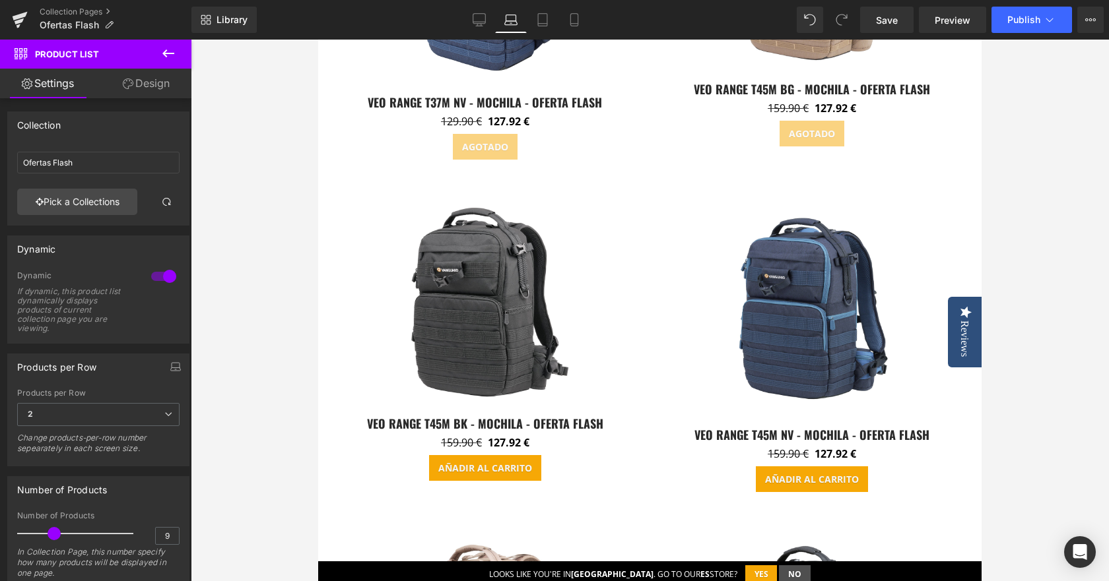
scroll to position [1238, 0]
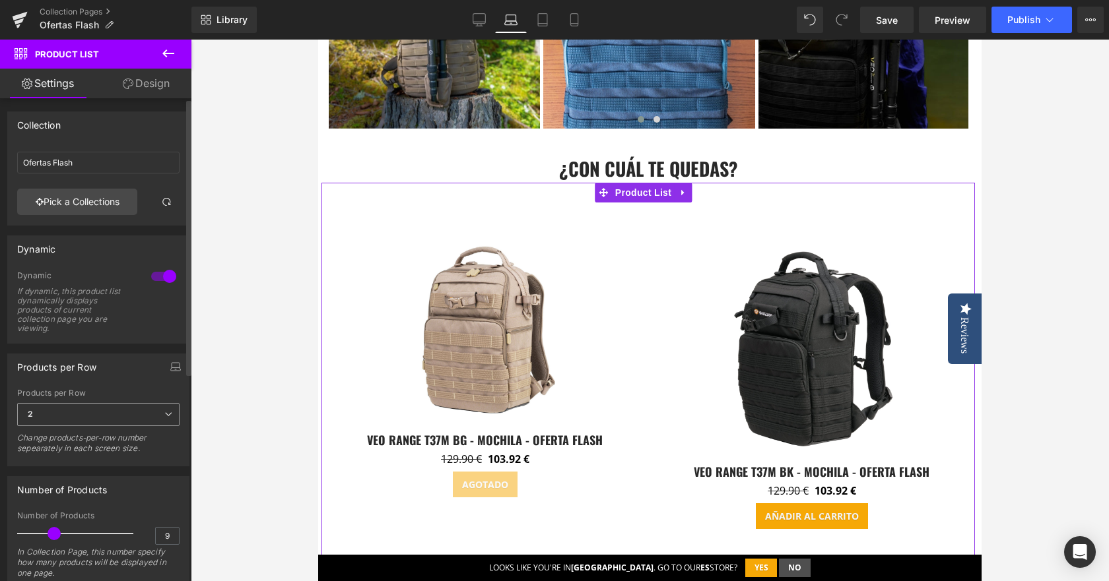
click at [108, 410] on span "2" at bounding box center [98, 414] width 162 height 23
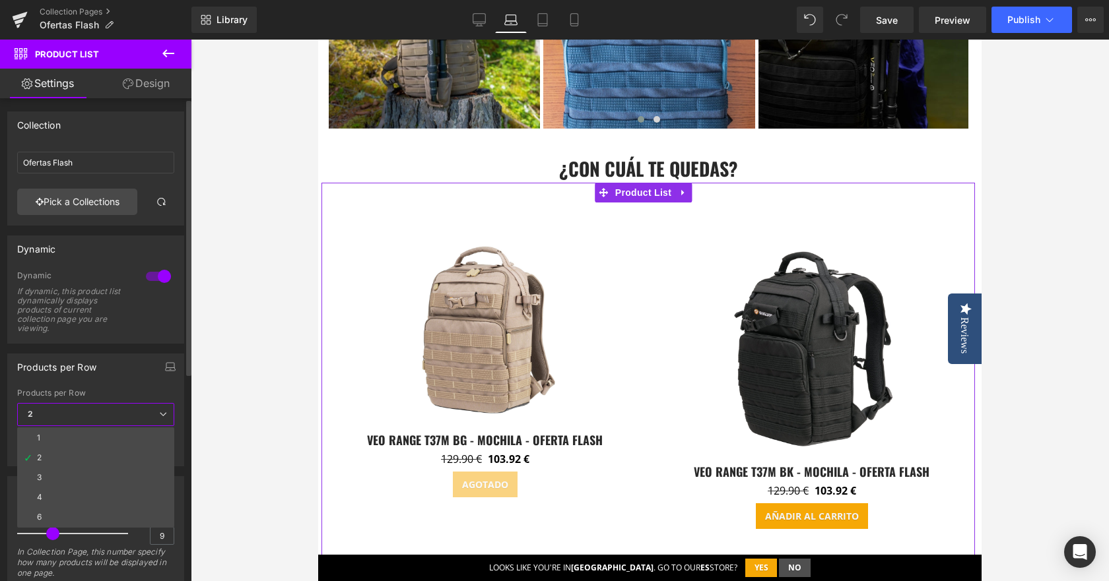
click at [56, 469] on li "3" at bounding box center [95, 478] width 157 height 20
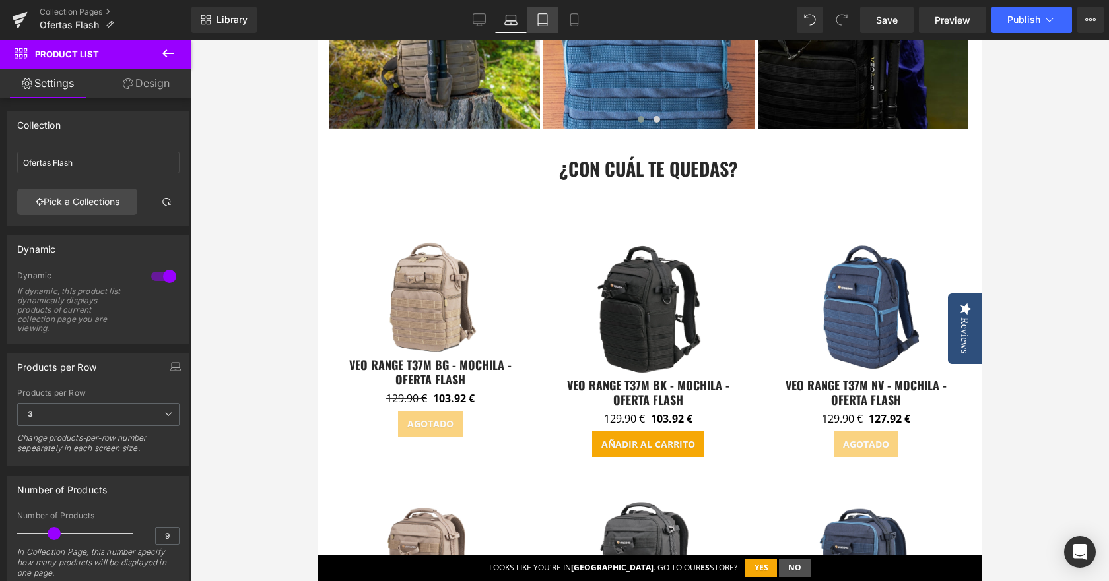
click at [540, 20] on icon at bounding box center [542, 19] width 13 height 13
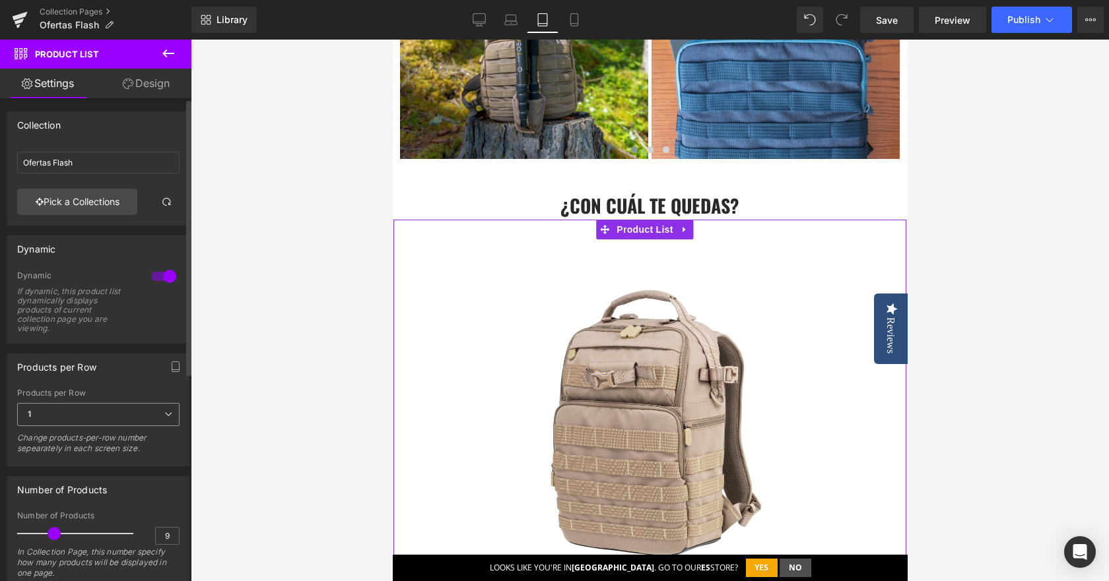
click at [118, 415] on span "1" at bounding box center [98, 414] width 162 height 23
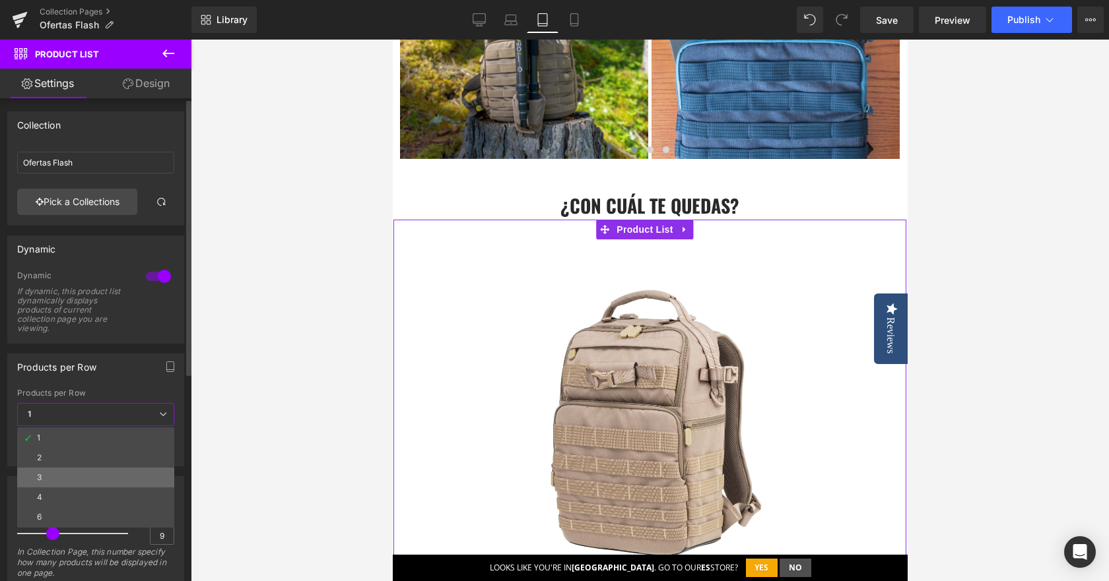
click at [97, 474] on li "3" at bounding box center [95, 478] width 157 height 20
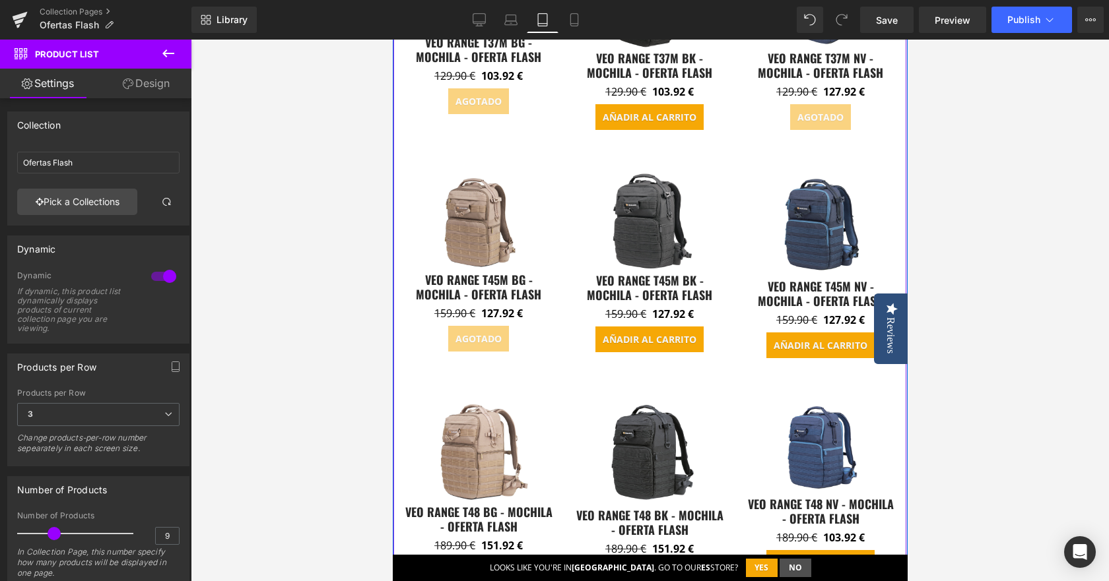
scroll to position [1531, 0]
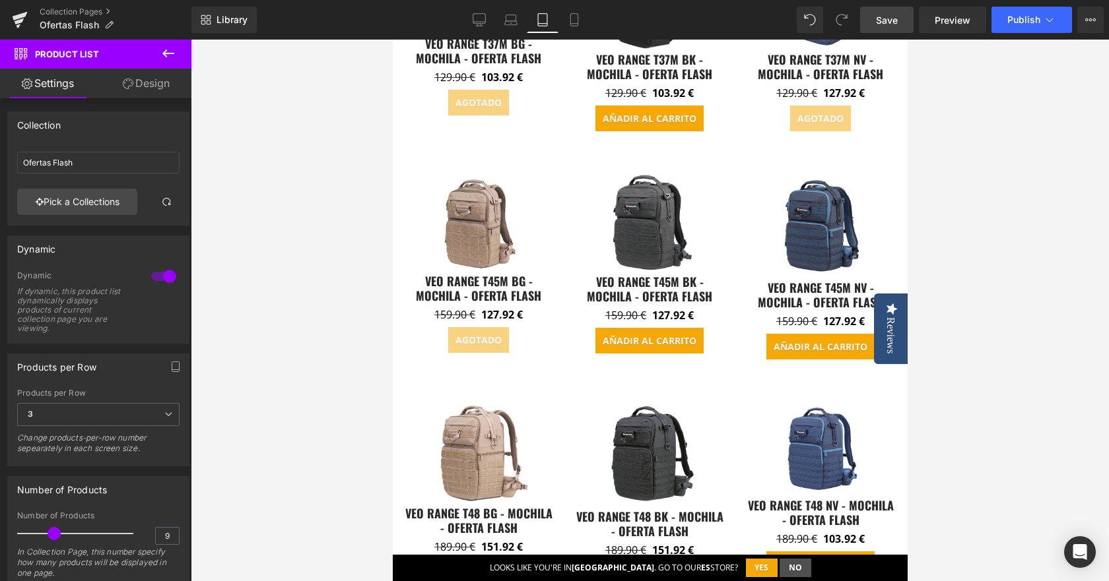
click at [895, 25] on span "Save" at bounding box center [887, 20] width 22 height 14
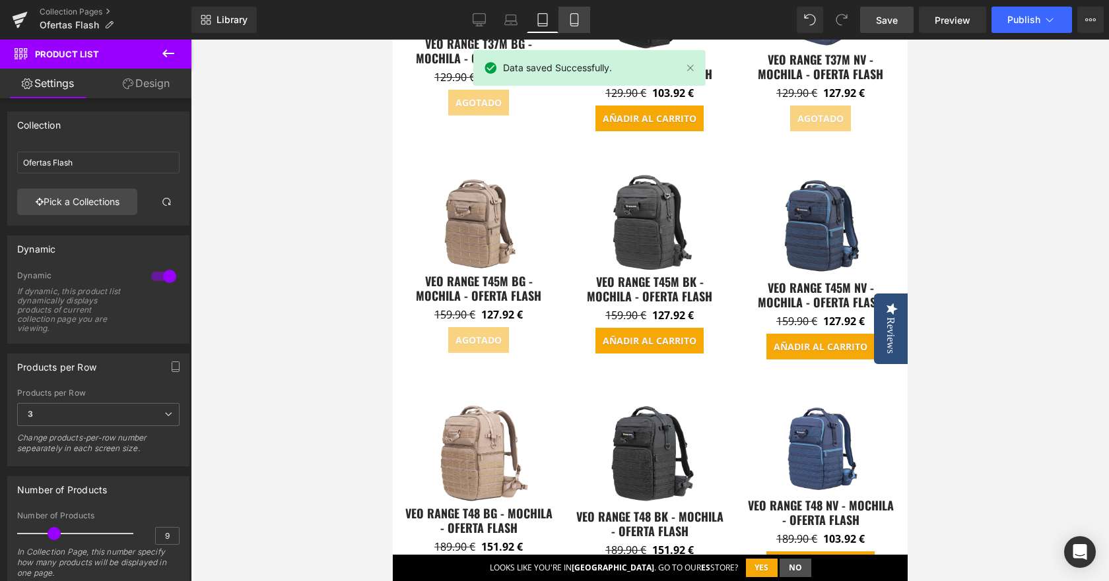
click at [583, 32] on link "Mobile" at bounding box center [574, 20] width 32 height 26
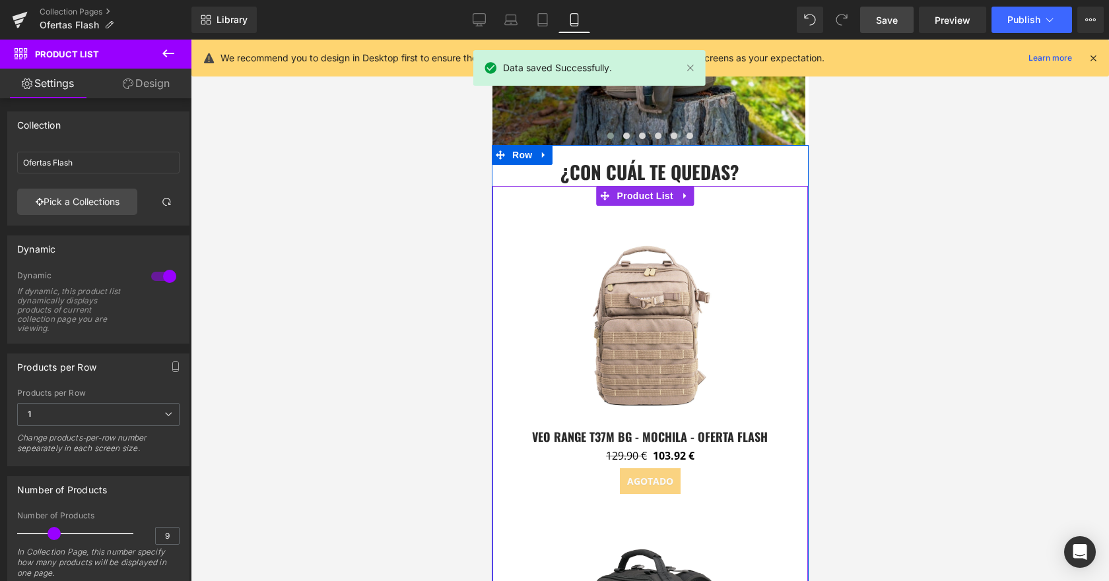
scroll to position [1757, 0]
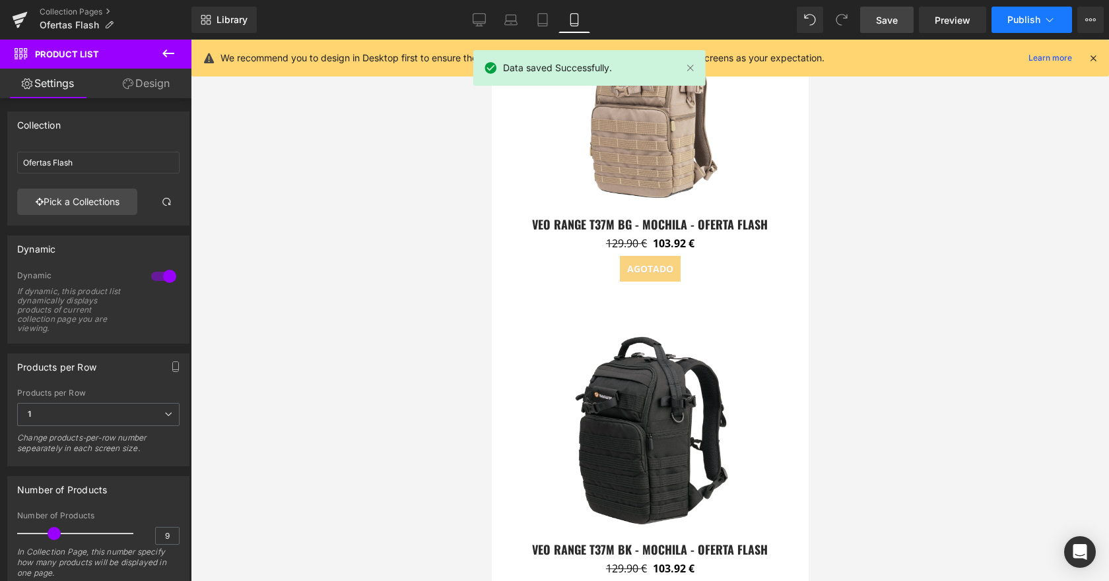
click at [1047, 25] on icon at bounding box center [1049, 19] width 13 height 13
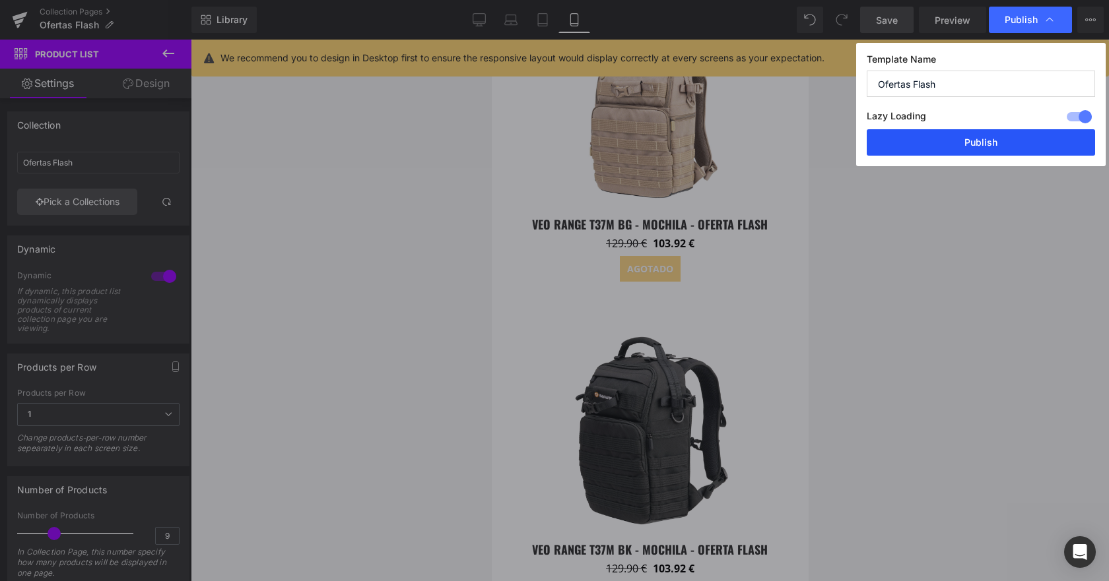
click at [1030, 149] on button "Publish" at bounding box center [981, 142] width 228 height 26
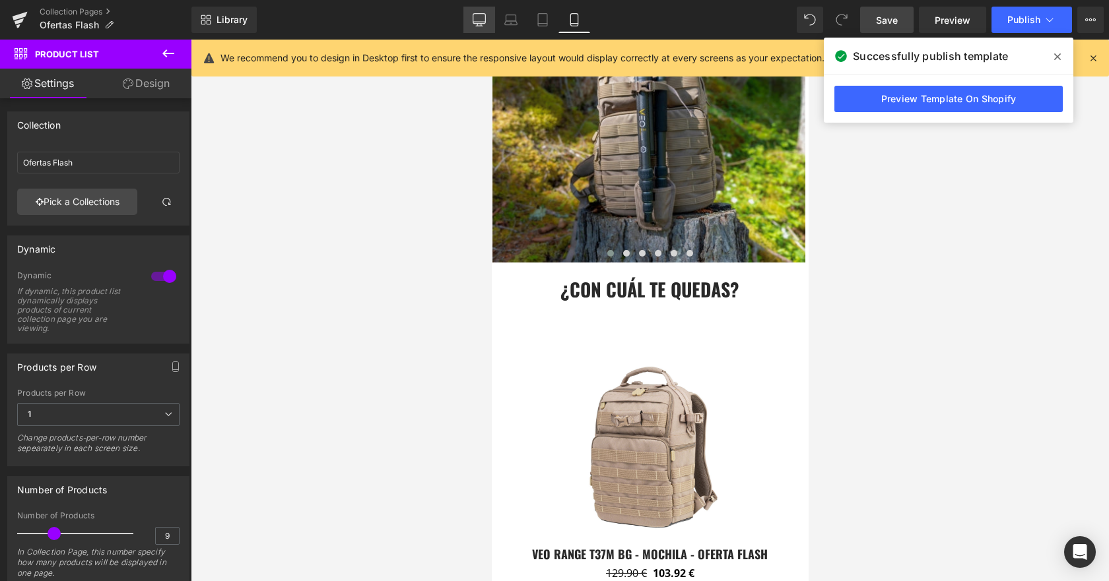
click at [478, 17] on icon at bounding box center [479, 19] width 13 height 13
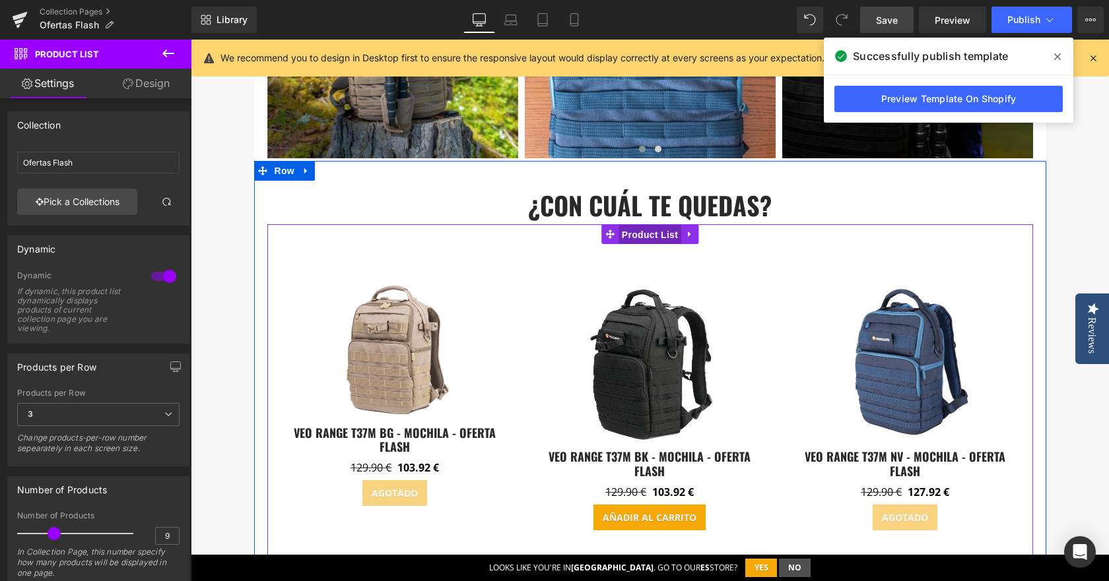
click at [626, 230] on span "Product List" at bounding box center [649, 235] width 63 height 20
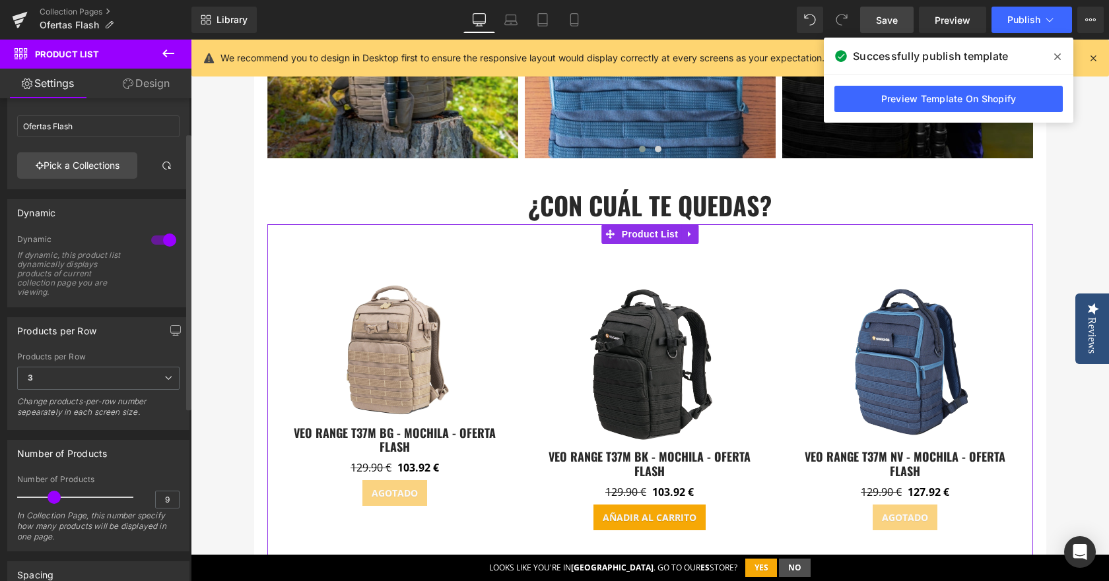
scroll to position [66, 0]
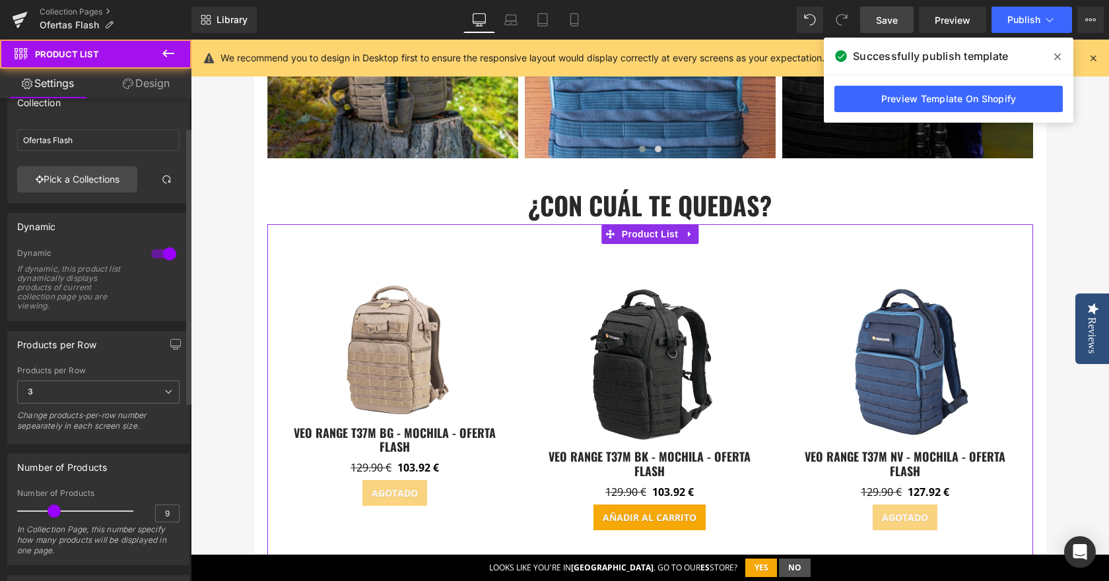
scroll to position [0, 0]
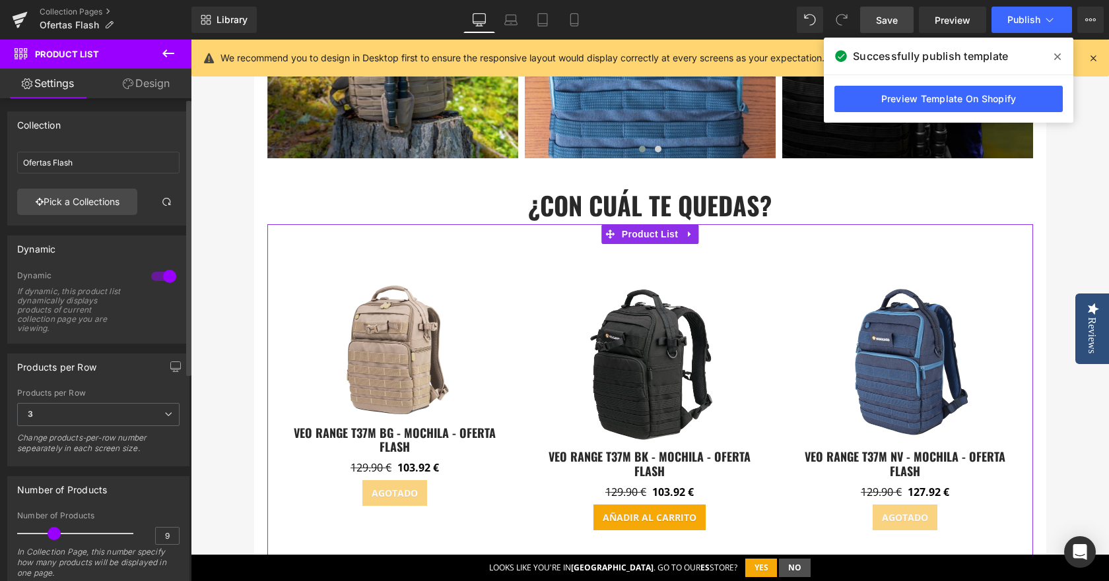
click at [154, 282] on div at bounding box center [164, 276] width 32 height 21
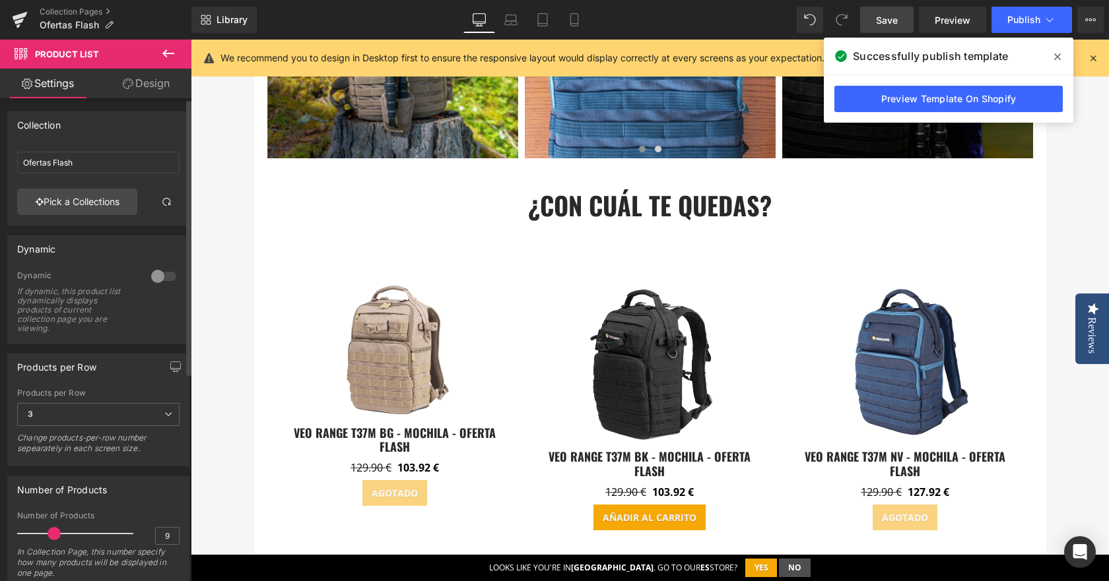
click at [154, 279] on div at bounding box center [164, 276] width 32 height 21
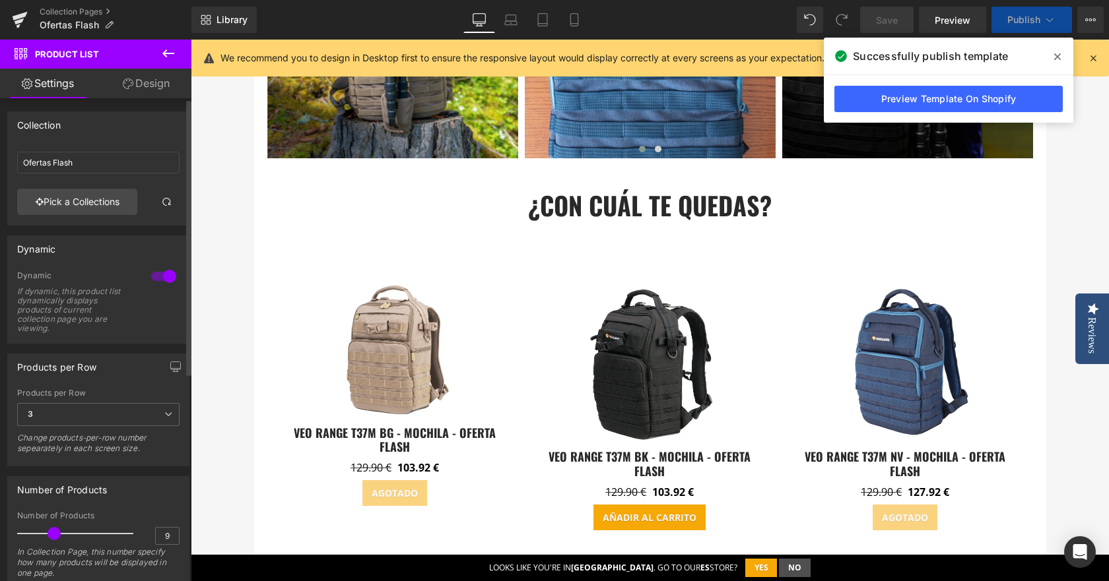
click at [154, 279] on div at bounding box center [164, 276] width 32 height 21
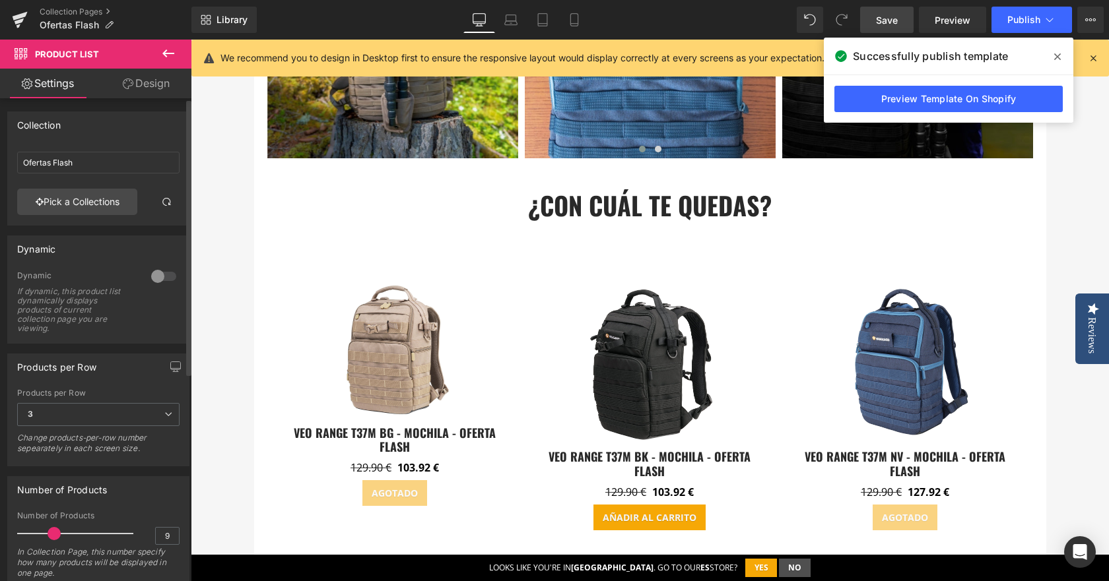
click at [154, 279] on div at bounding box center [164, 276] width 32 height 21
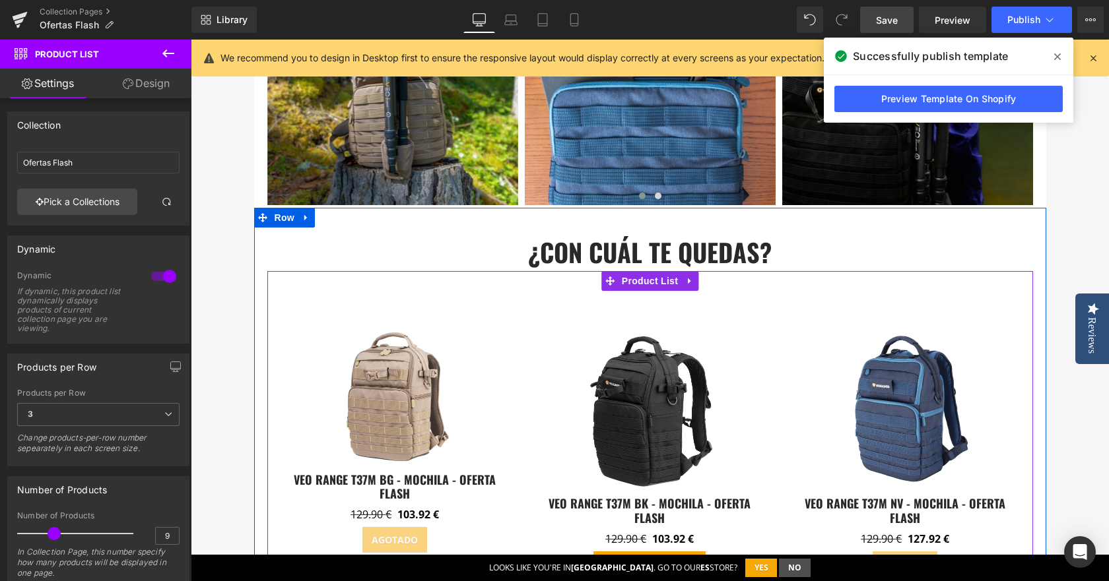
scroll to position [1217, 0]
